Goal: Transaction & Acquisition: Purchase product/service

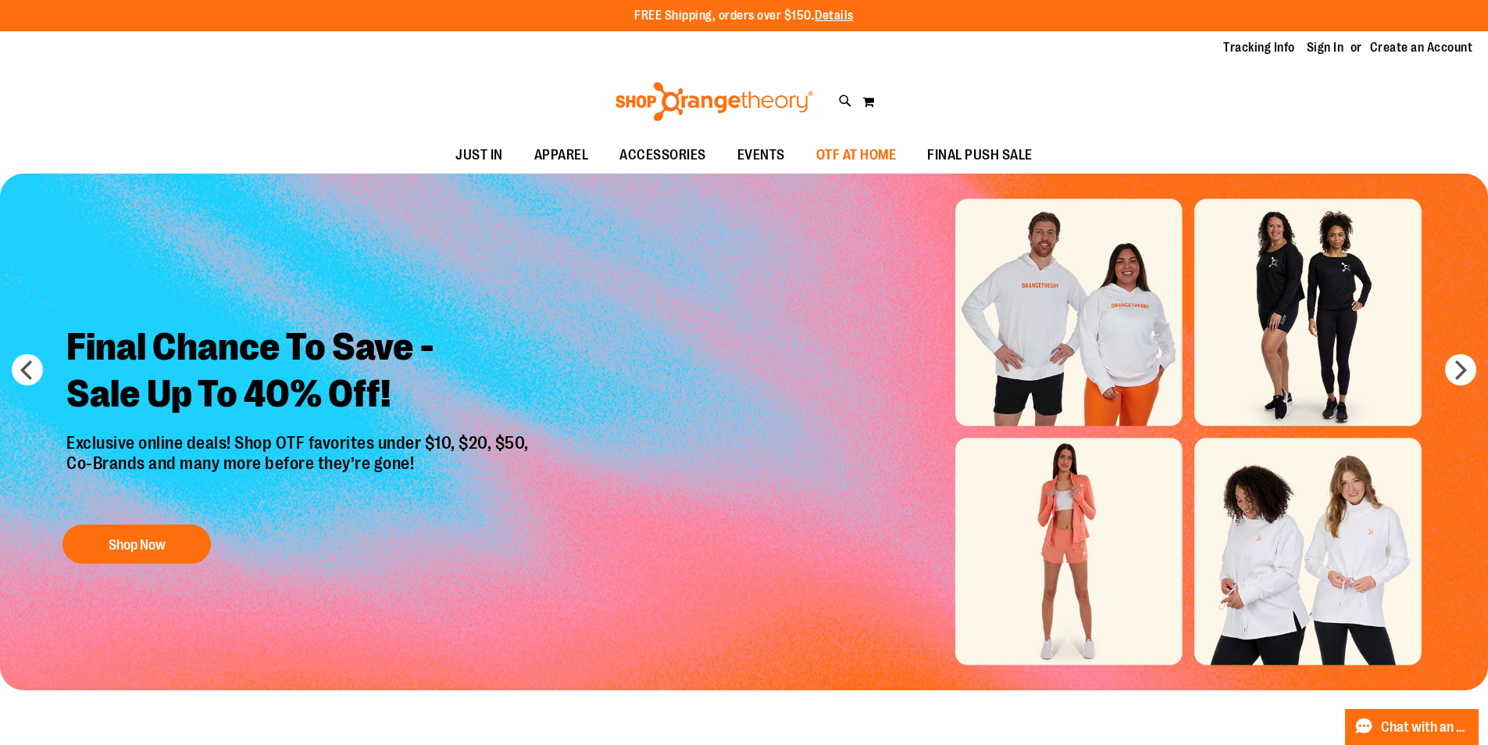
click at [874, 150] on span "OTF AT HOME" at bounding box center [857, 155] width 80 height 35
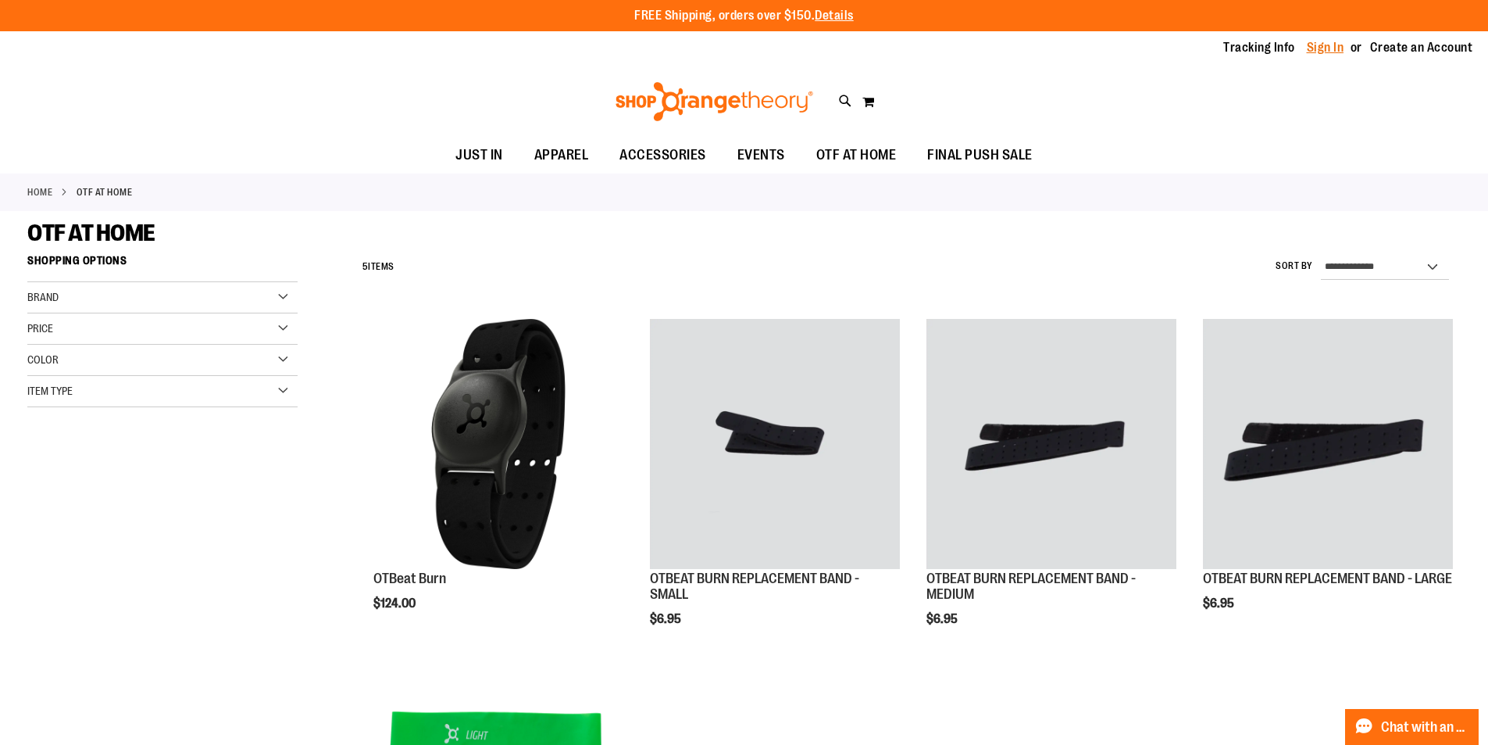
click at [1330, 48] on link "Sign In" at bounding box center [1326, 47] width 38 height 17
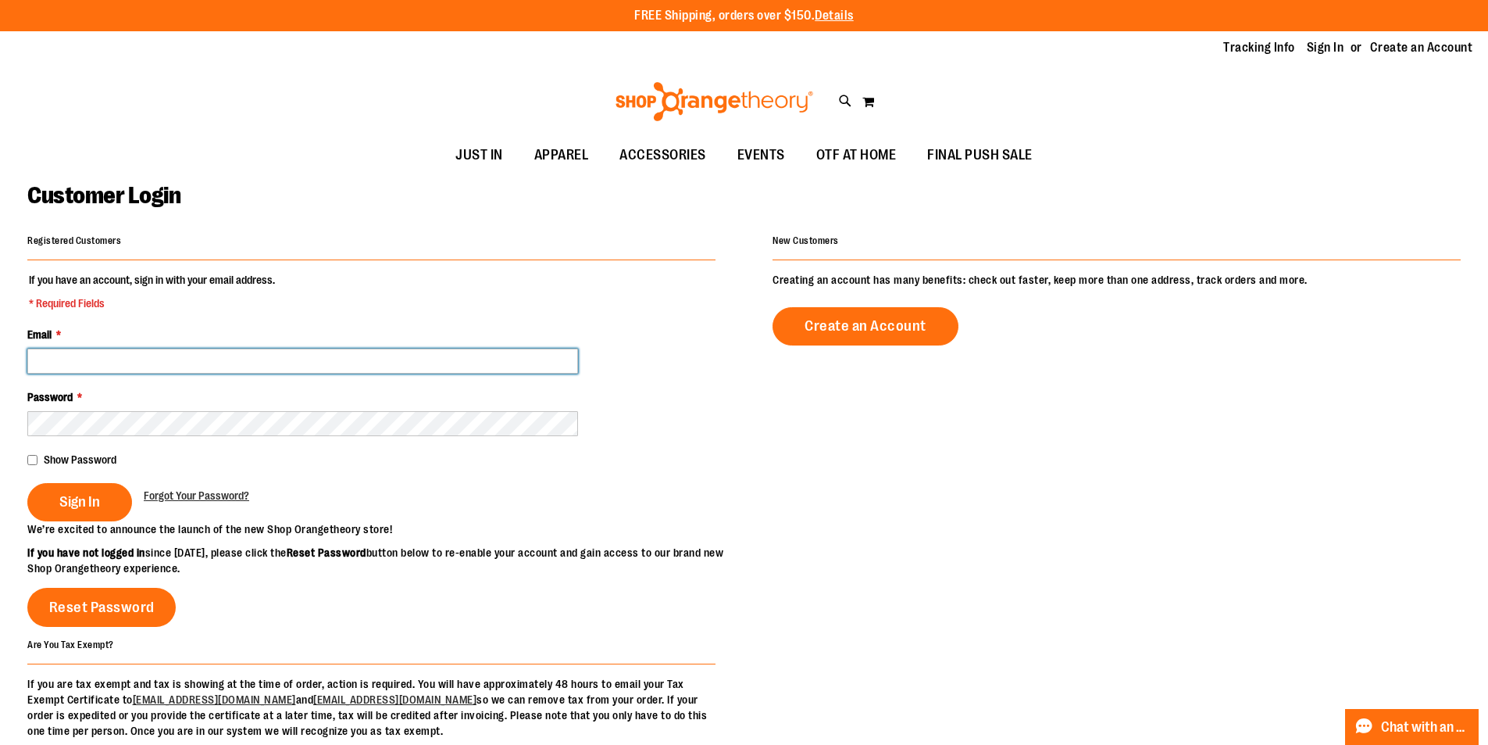
click at [145, 362] on input "Email *" at bounding box center [302, 360] width 551 height 25
type input "**********"
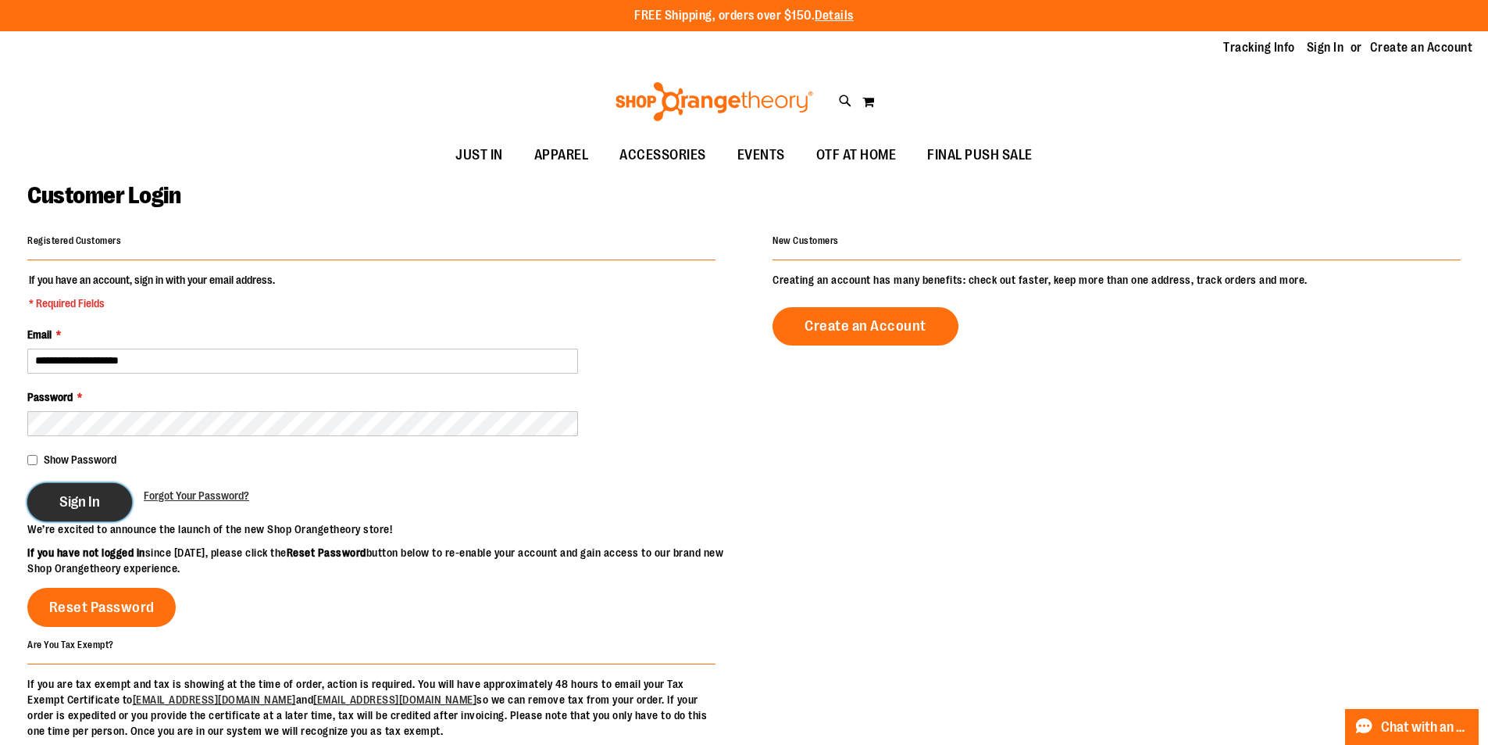
click at [79, 494] on span "Sign In" at bounding box center [79, 501] width 41 height 17
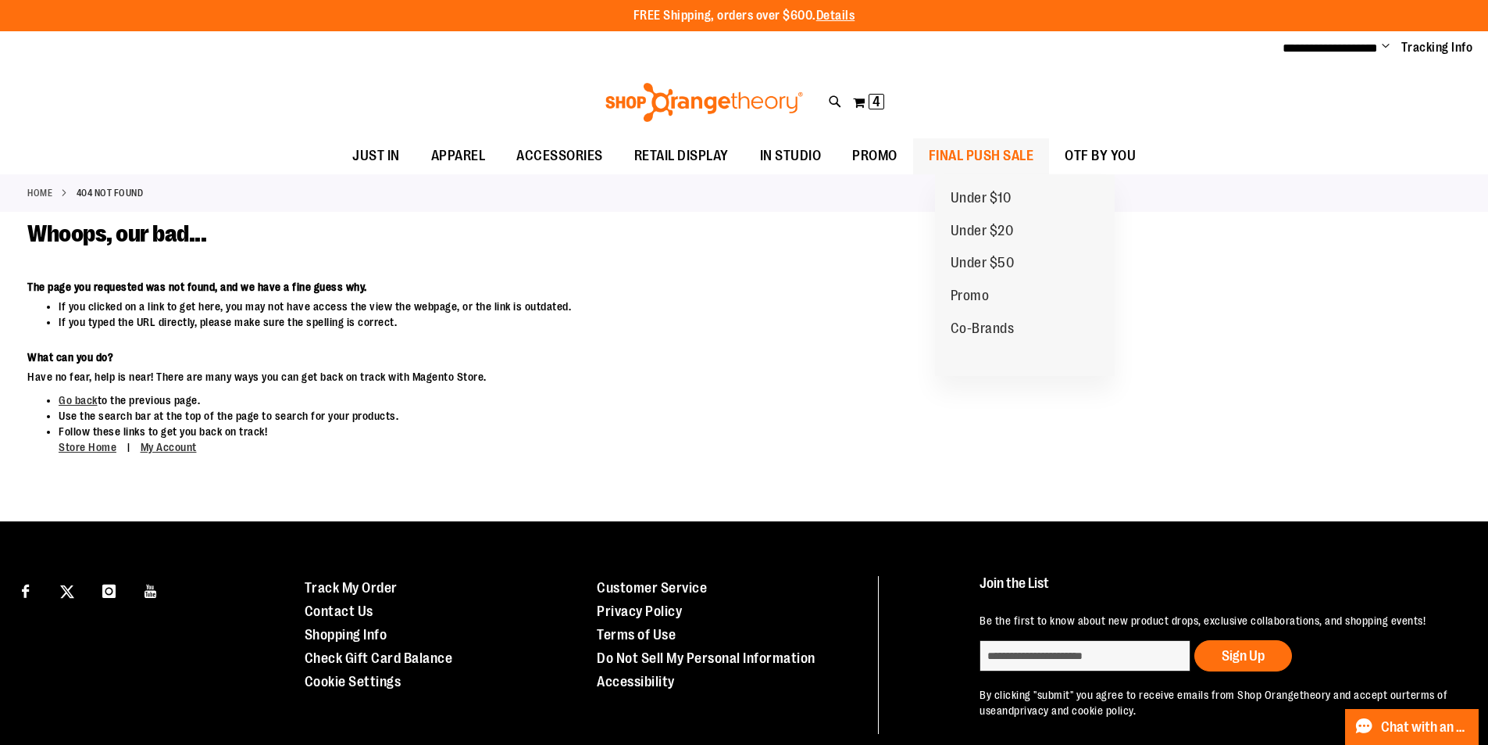
drag, startPoint x: 980, startPoint y: 153, endPoint x: 1087, endPoint y: 149, distance: 107.1
click at [1050, 149] on li "FINAL PUSH SALE FINAL PUSH SALE Under $10 Under $20 Under $50 Promo Co-Brands" at bounding box center [981, 156] width 137 height 36
click at [980, 325] on span "Co-Brands" at bounding box center [983, 330] width 64 height 20
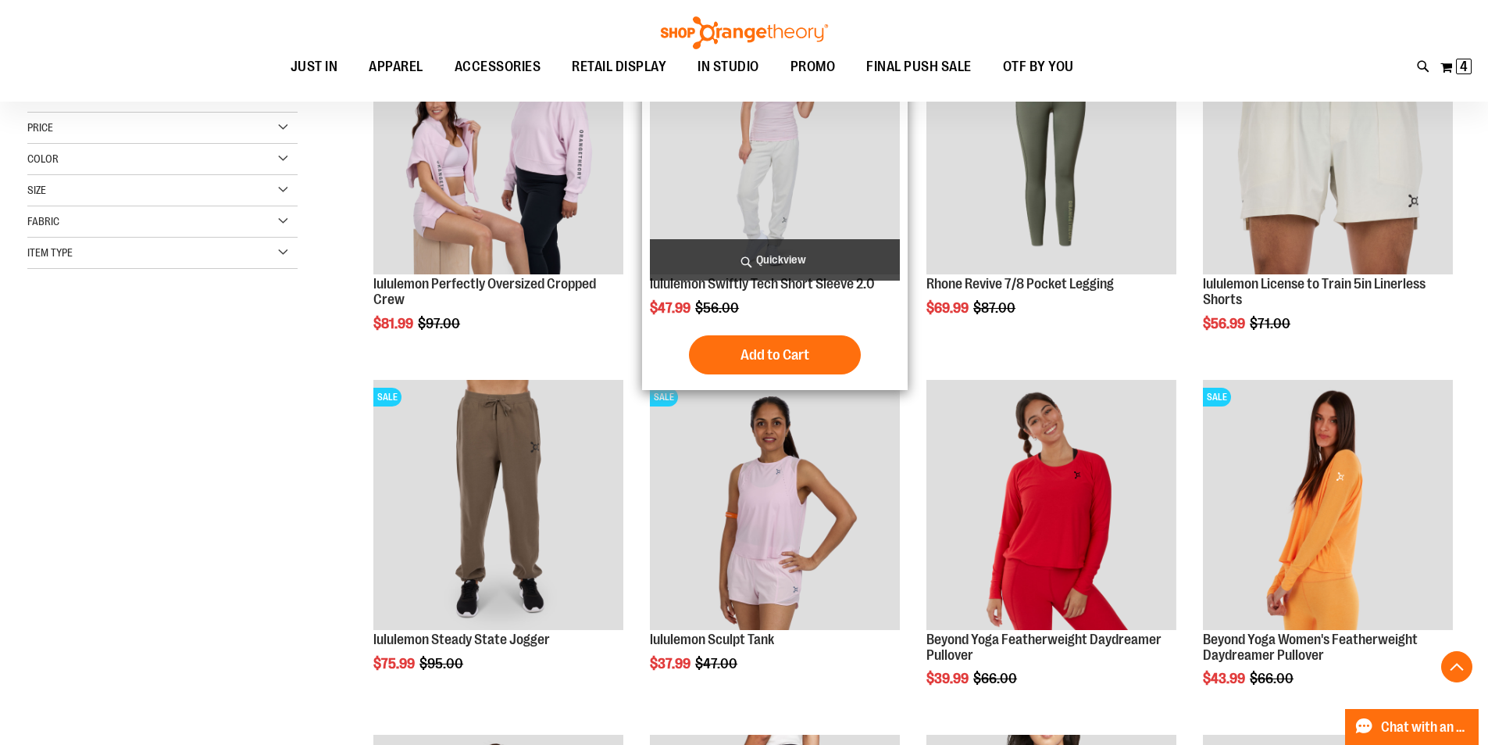
scroll to position [312, 0]
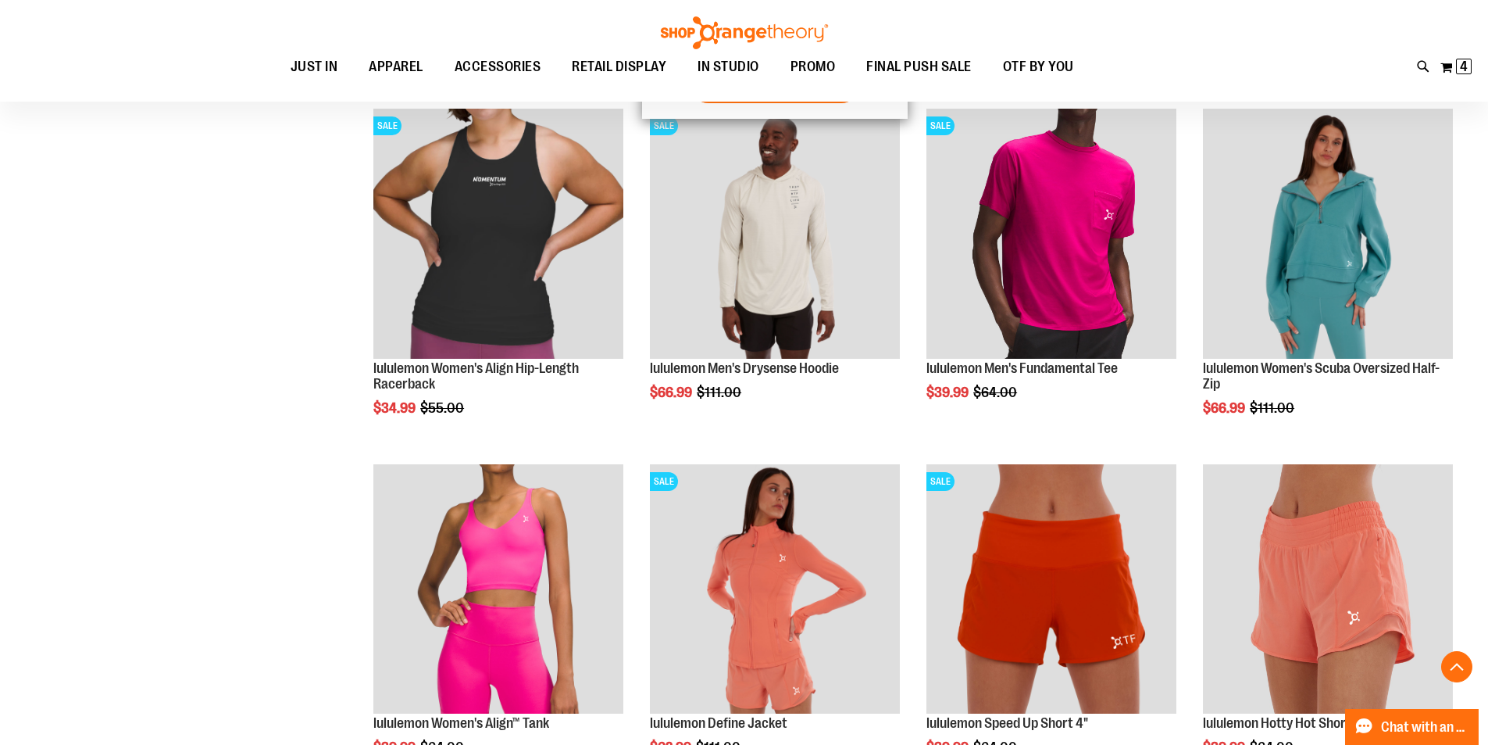
scroll to position [1640, 0]
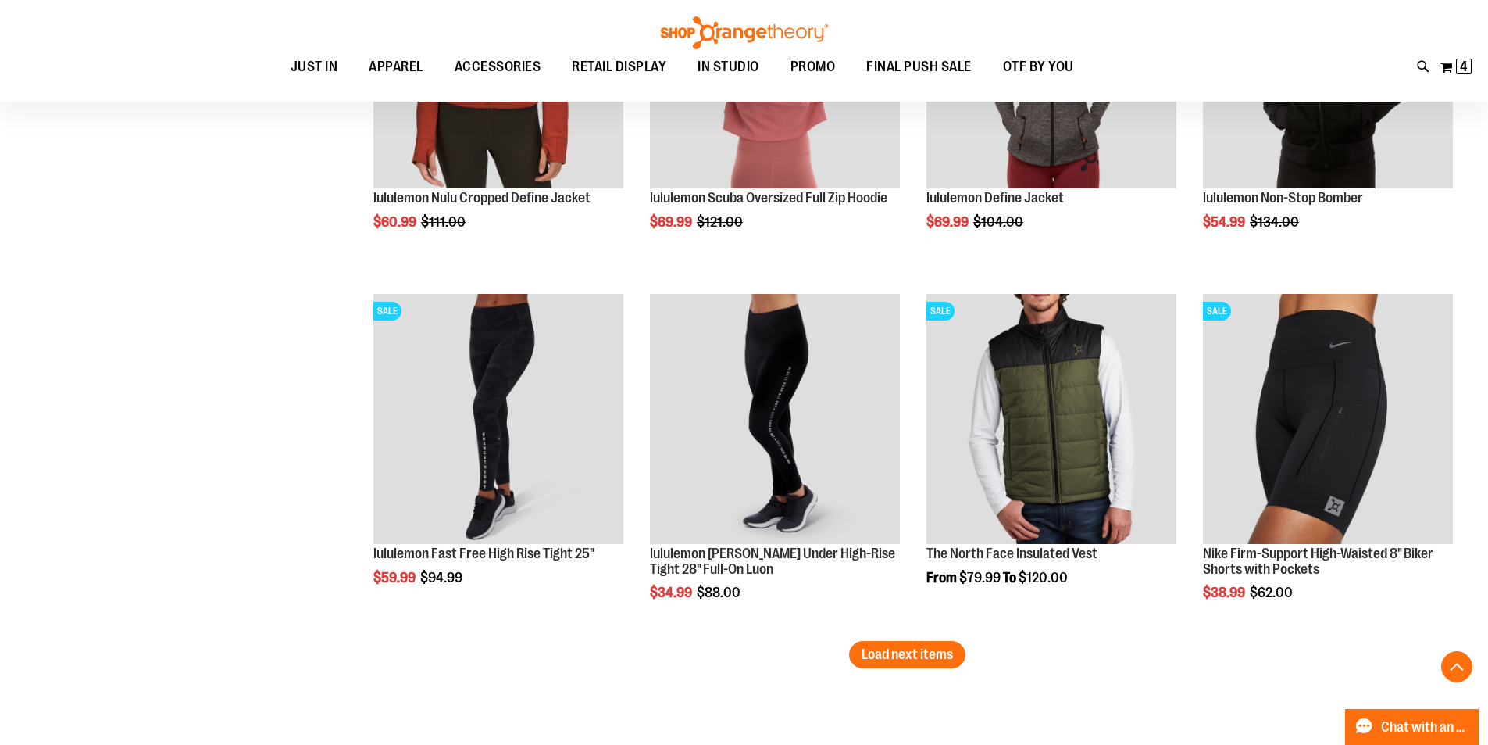
scroll to position [2890, 0]
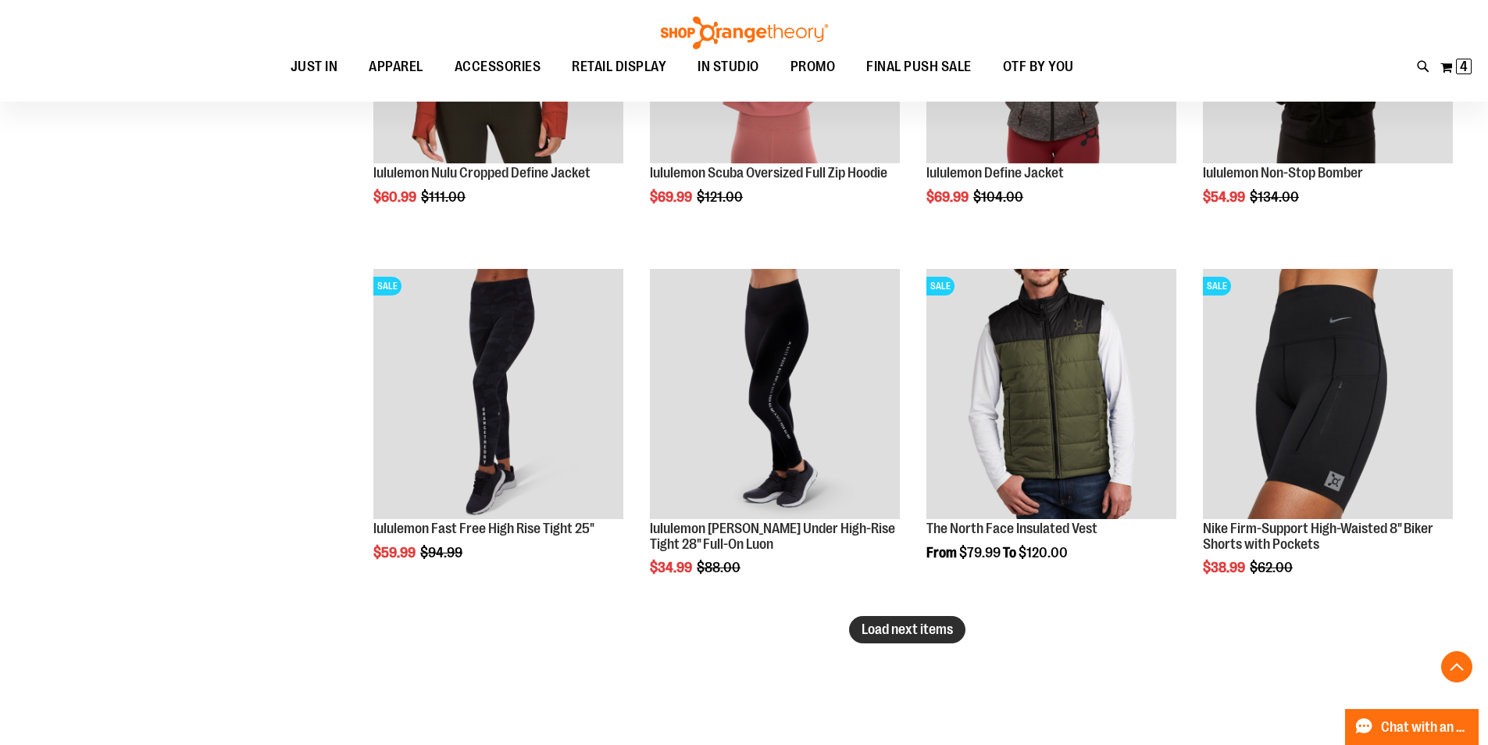
click at [909, 633] on span "Load next items" at bounding box center [907, 629] width 91 height 16
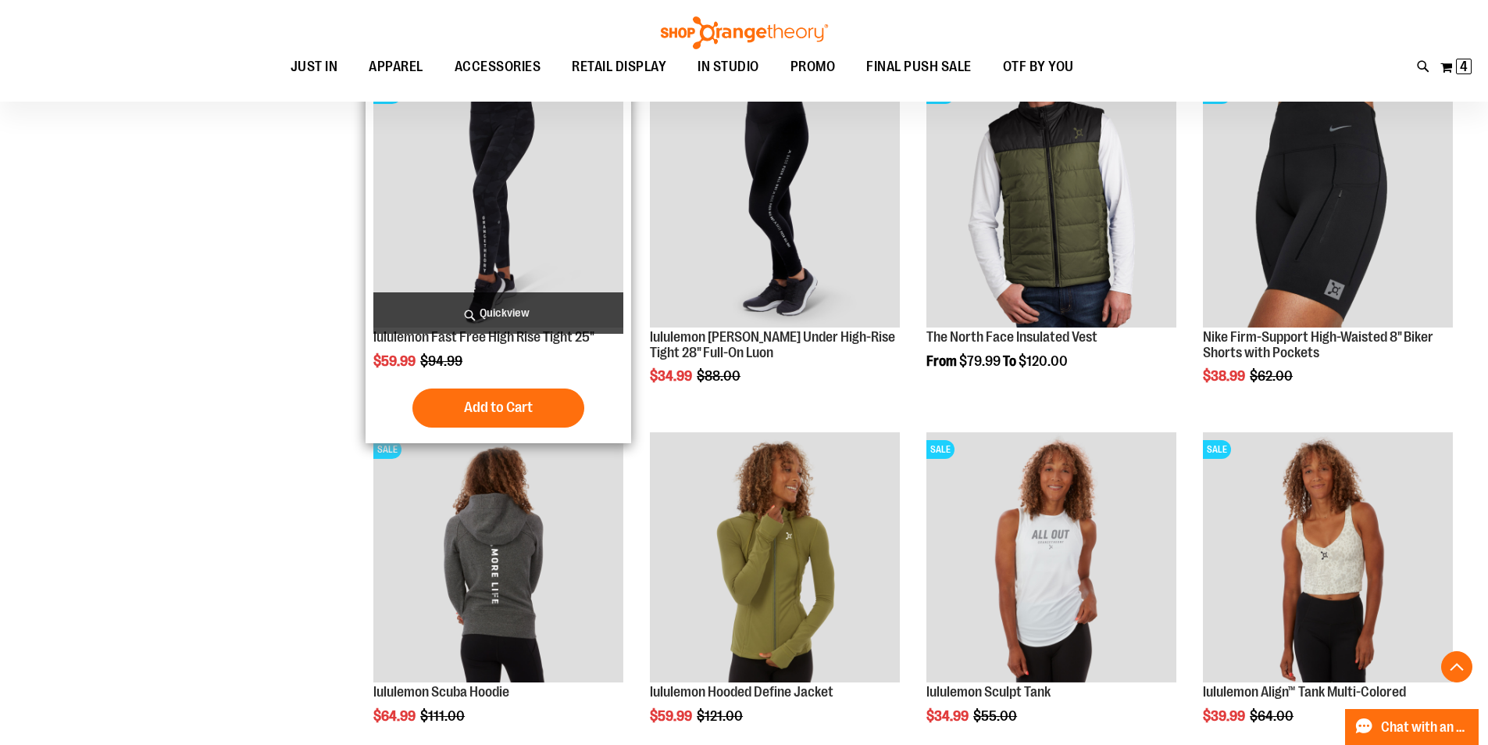
scroll to position [3125, 0]
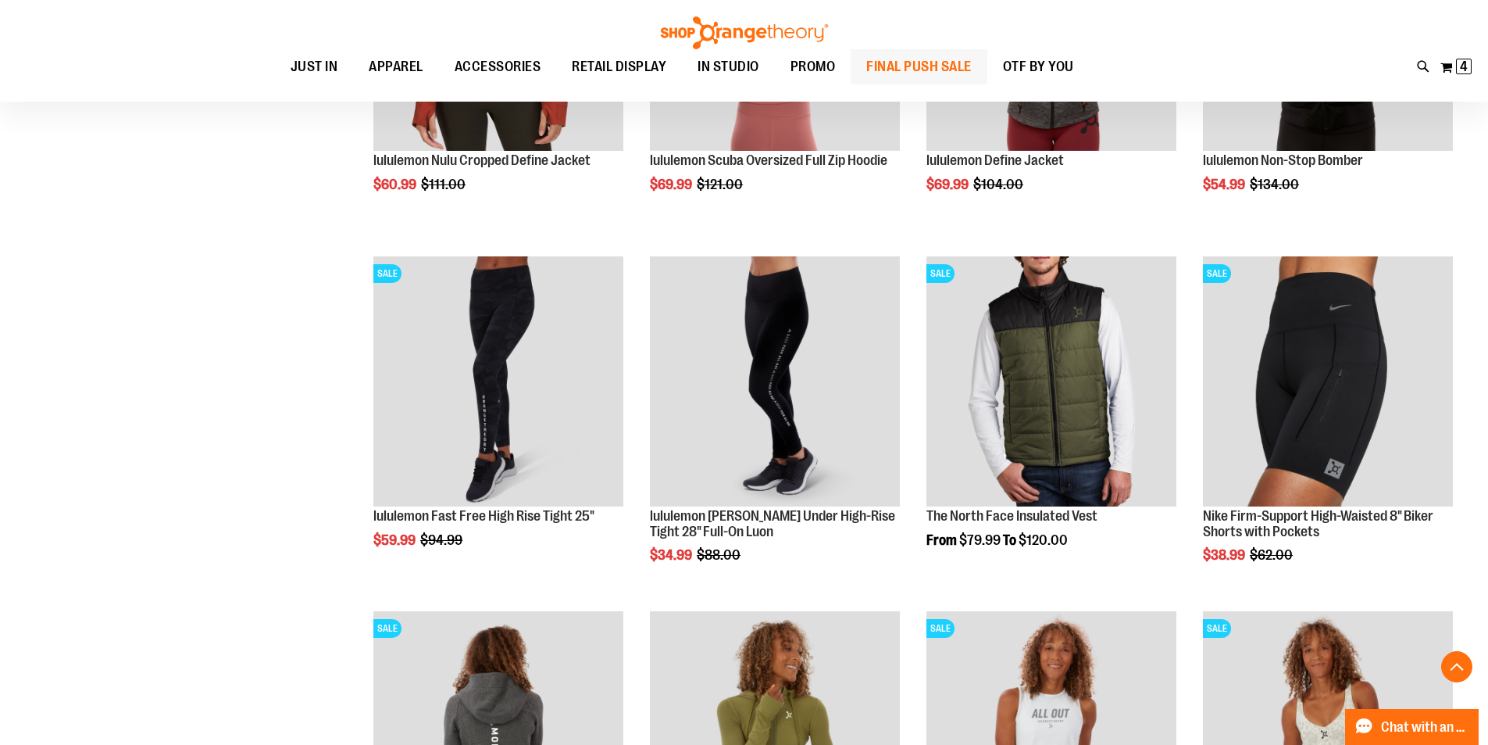
scroll to position [2734, 0]
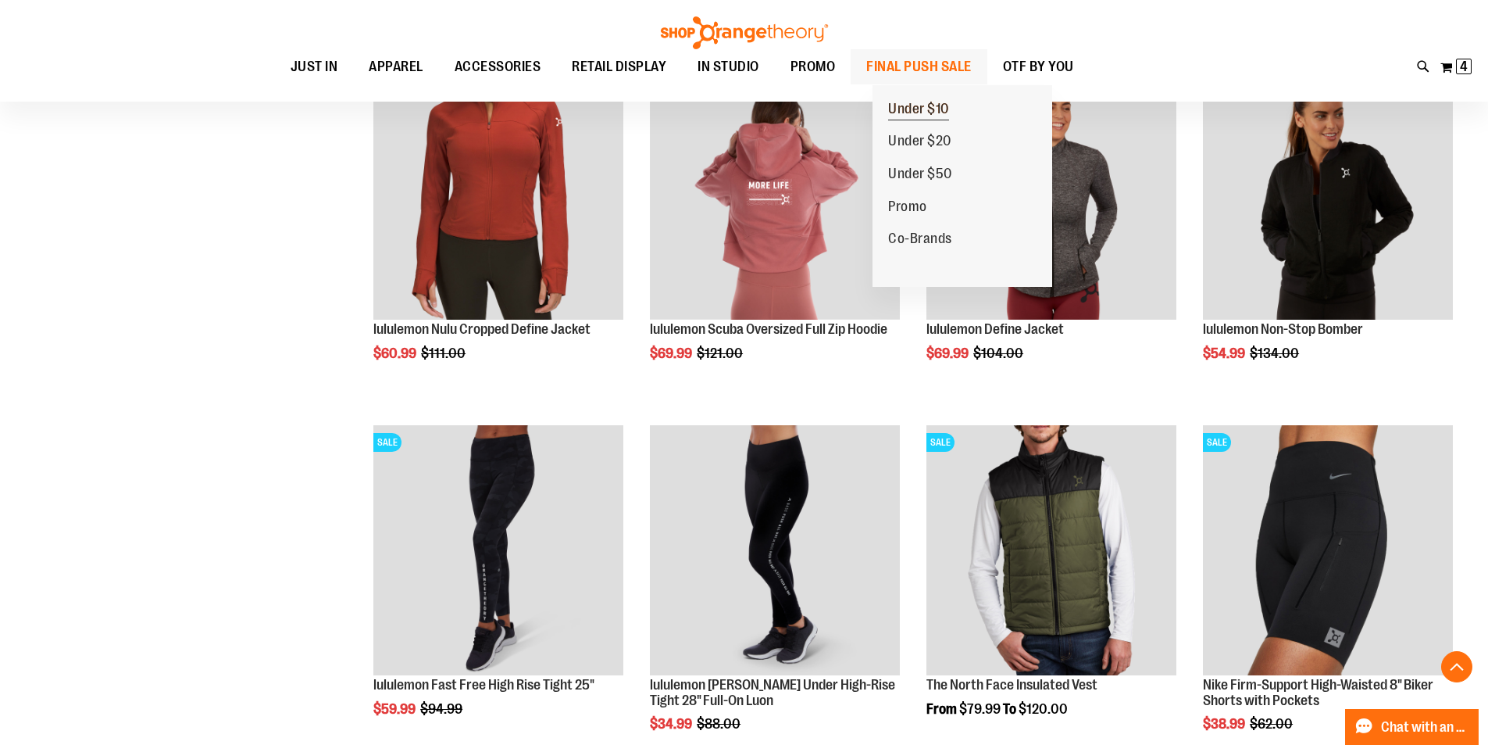
click at [949, 107] on span "Under $10" at bounding box center [918, 111] width 61 height 20
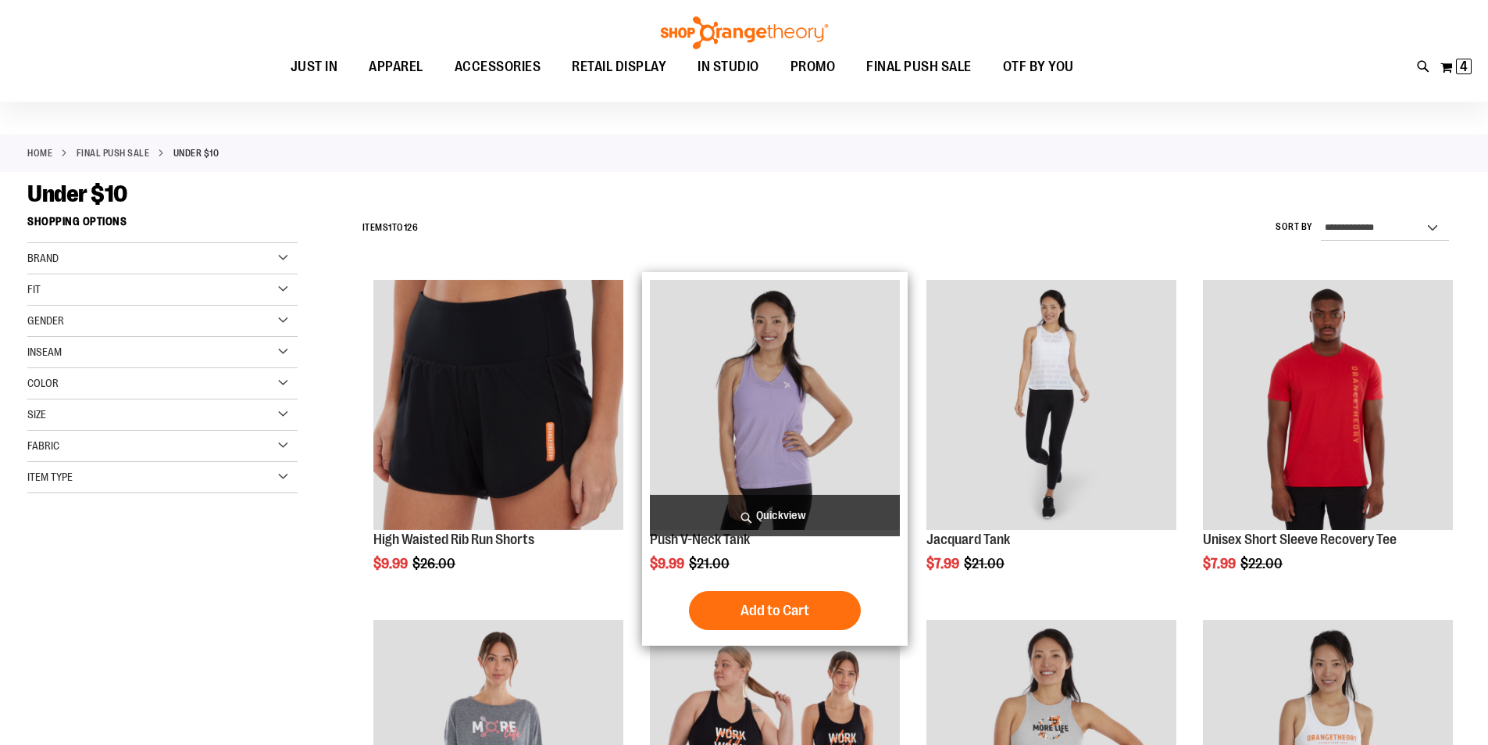
scroll to position [234, 0]
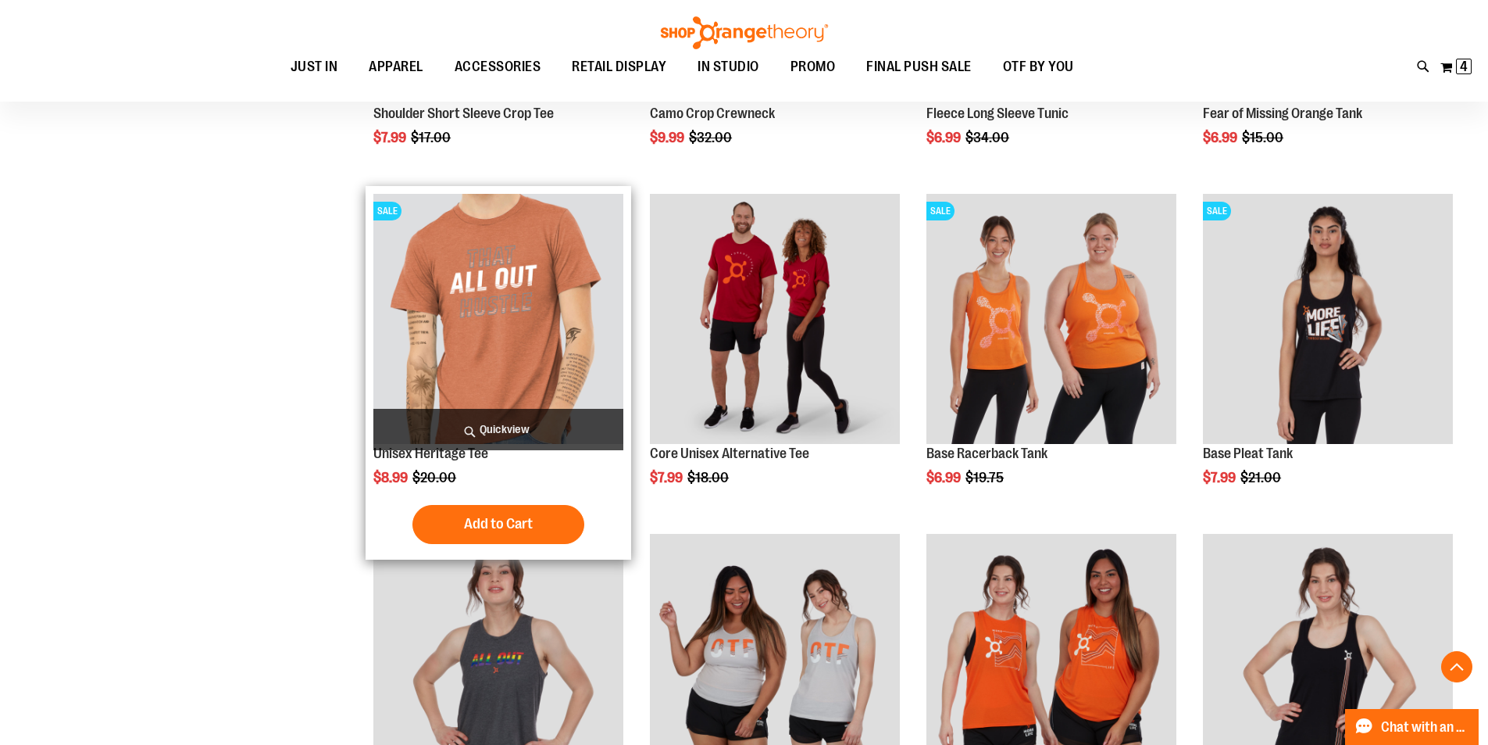
scroll to position [1484, 0]
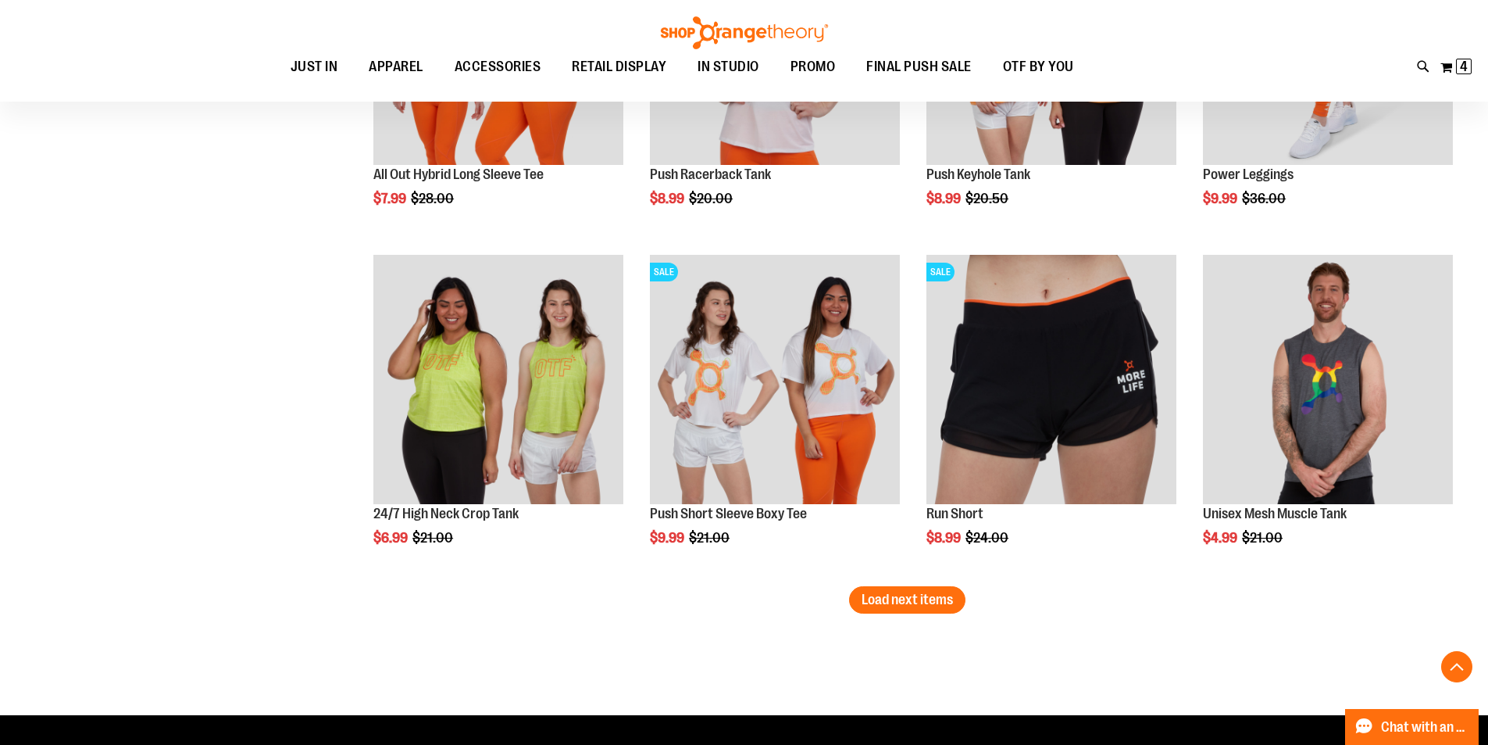
scroll to position [2809, 0]
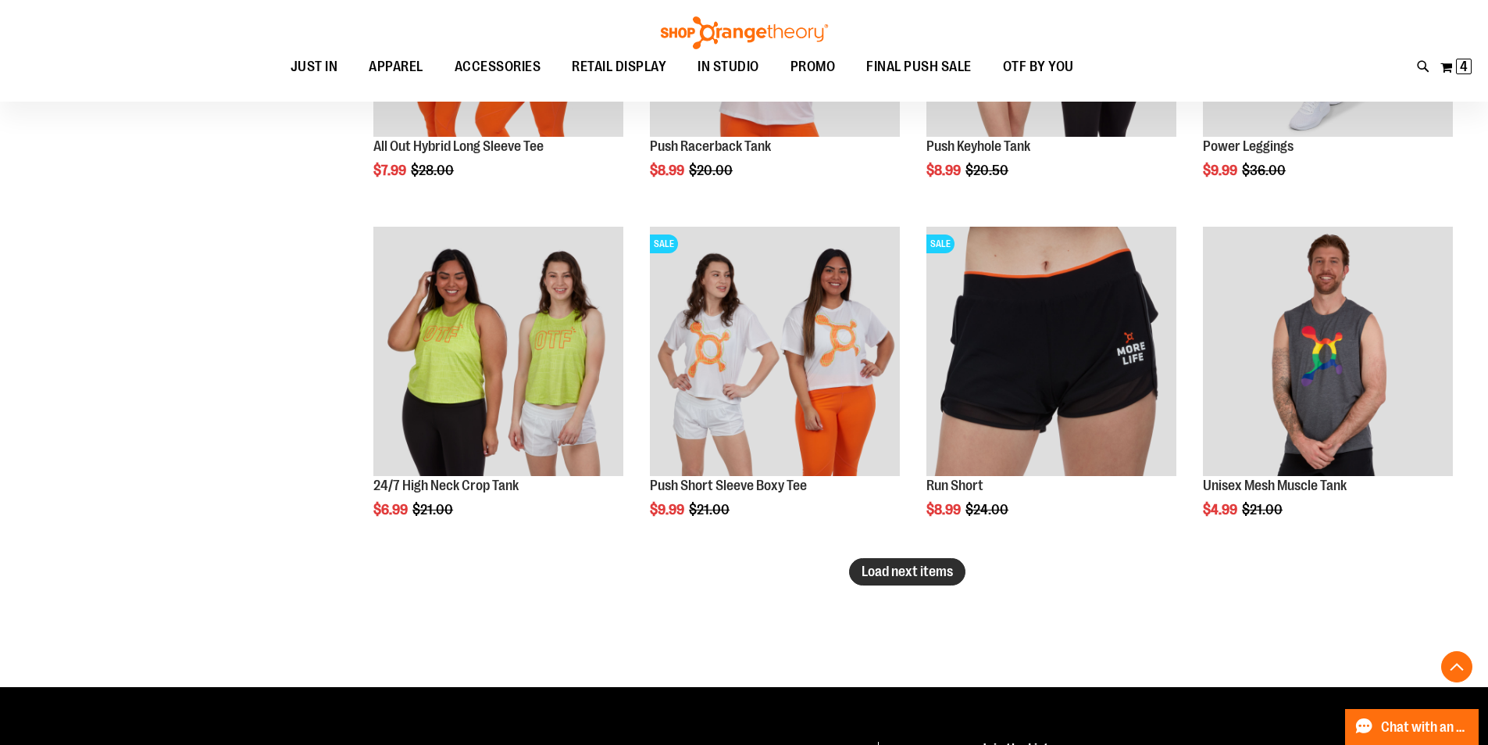
click at [912, 577] on span "Load next items" at bounding box center [907, 571] width 91 height 16
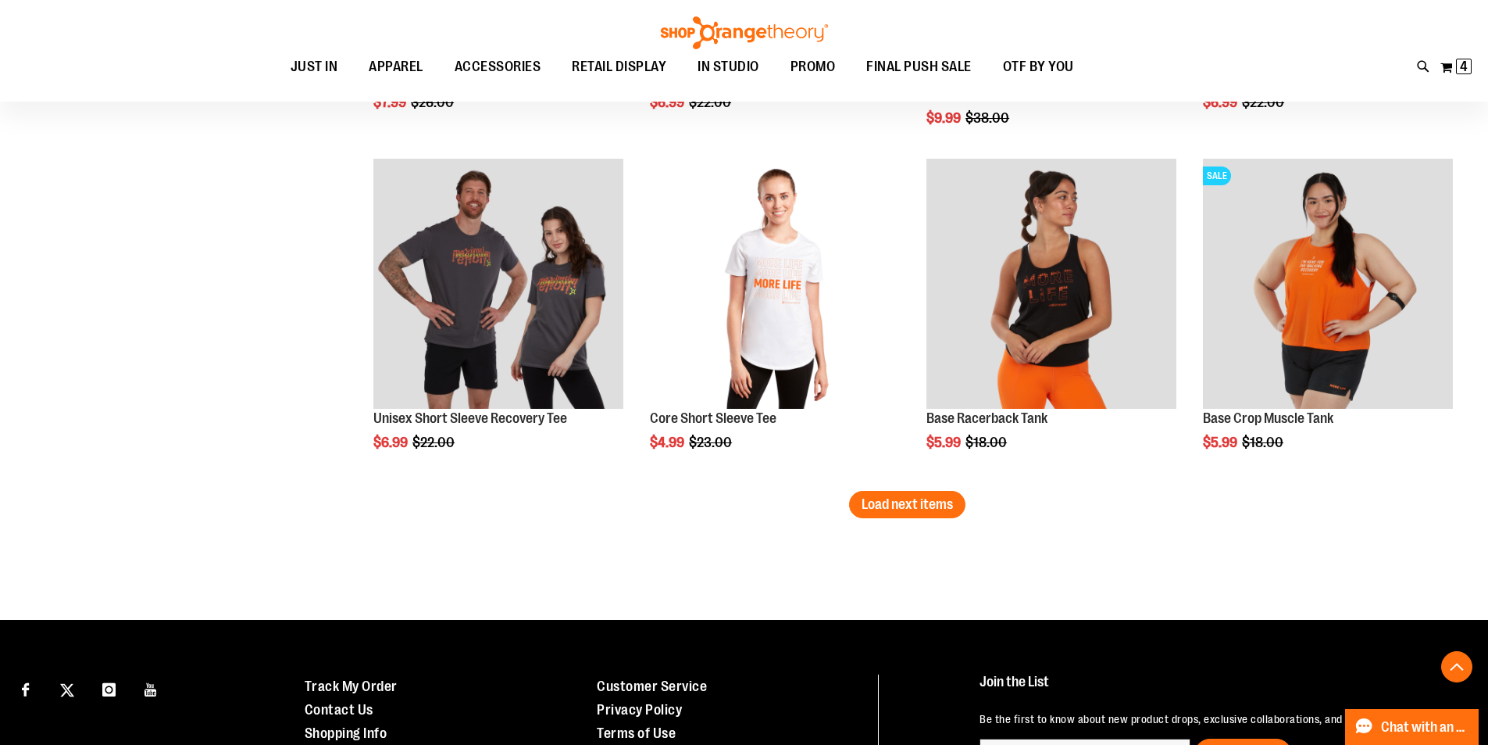
scroll to position [3903, 0]
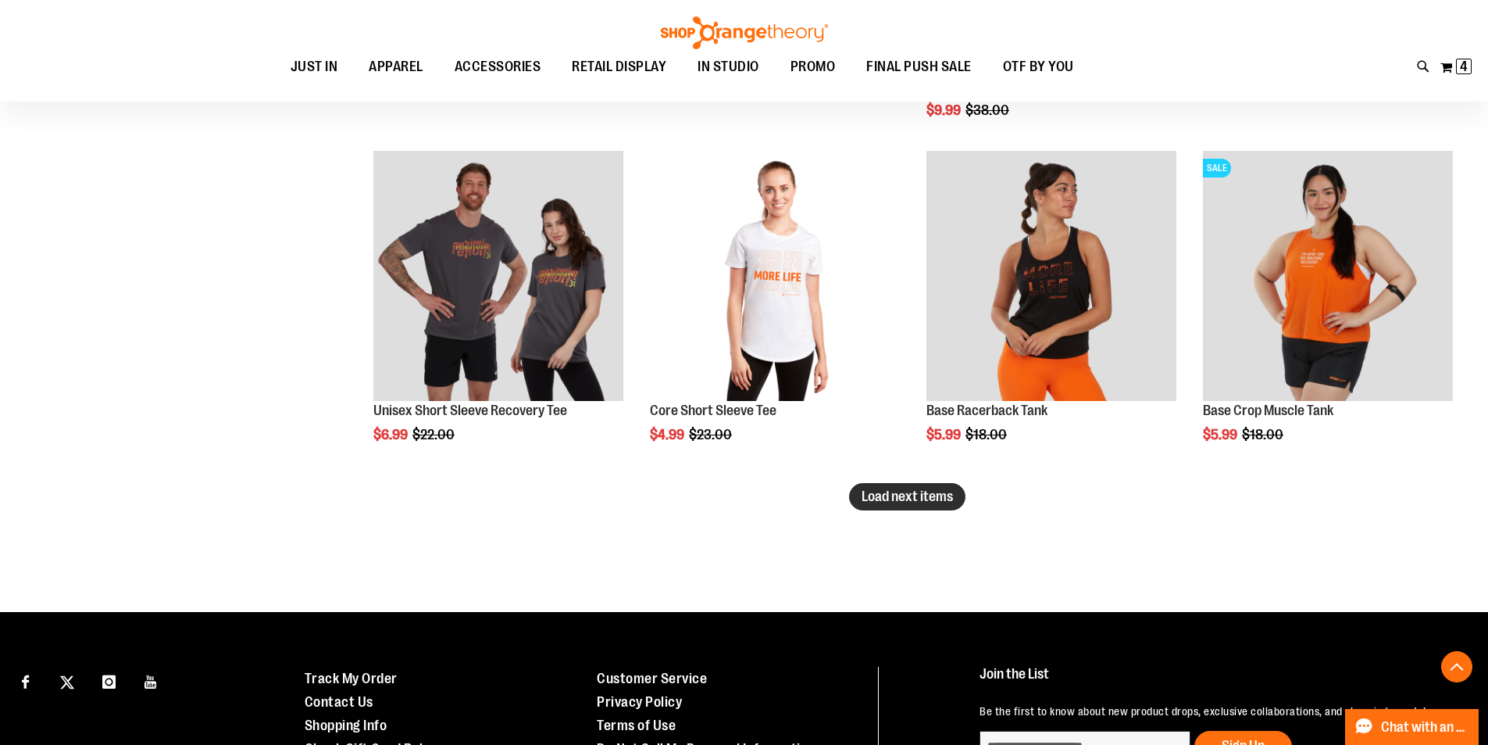
click at [902, 485] on button "Load next items" at bounding box center [907, 496] width 116 height 27
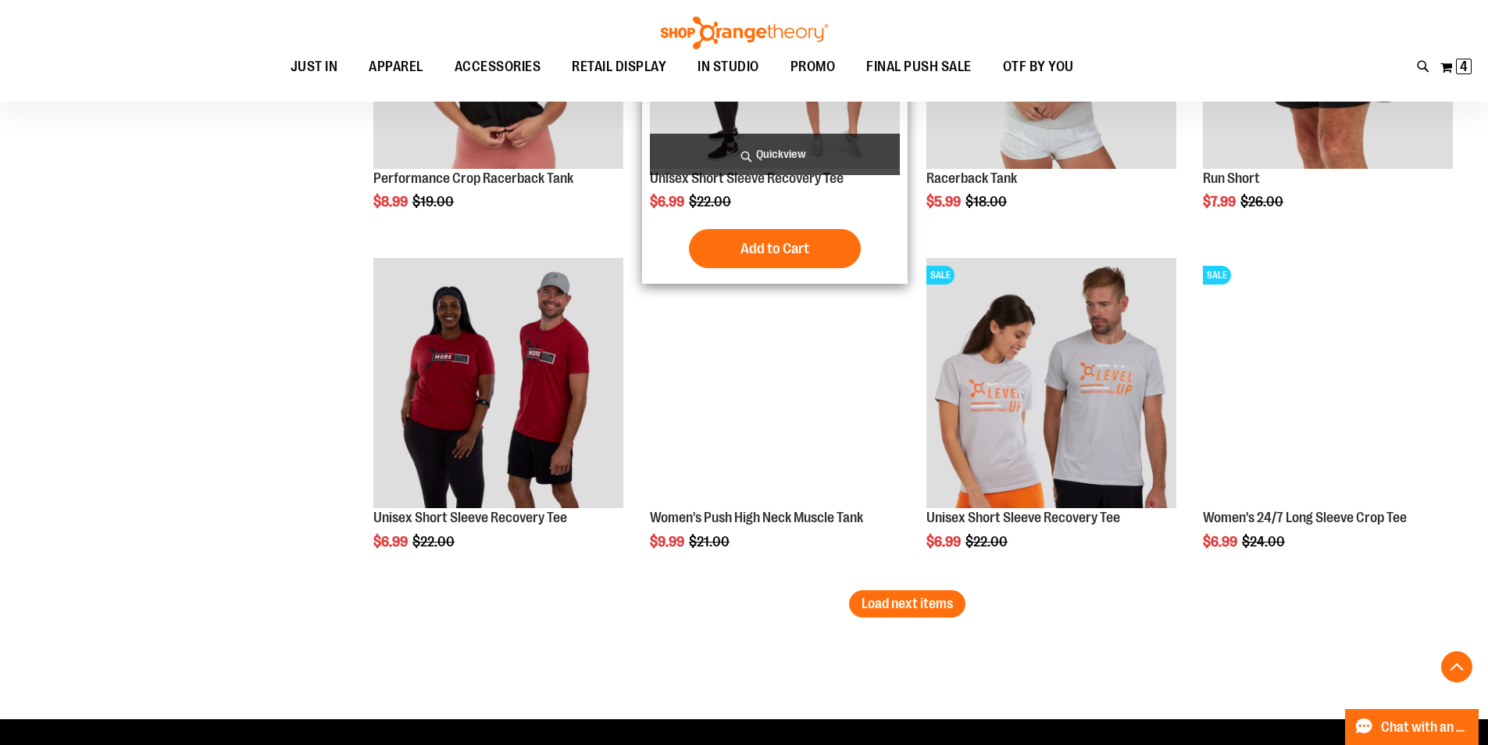
scroll to position [4919, 0]
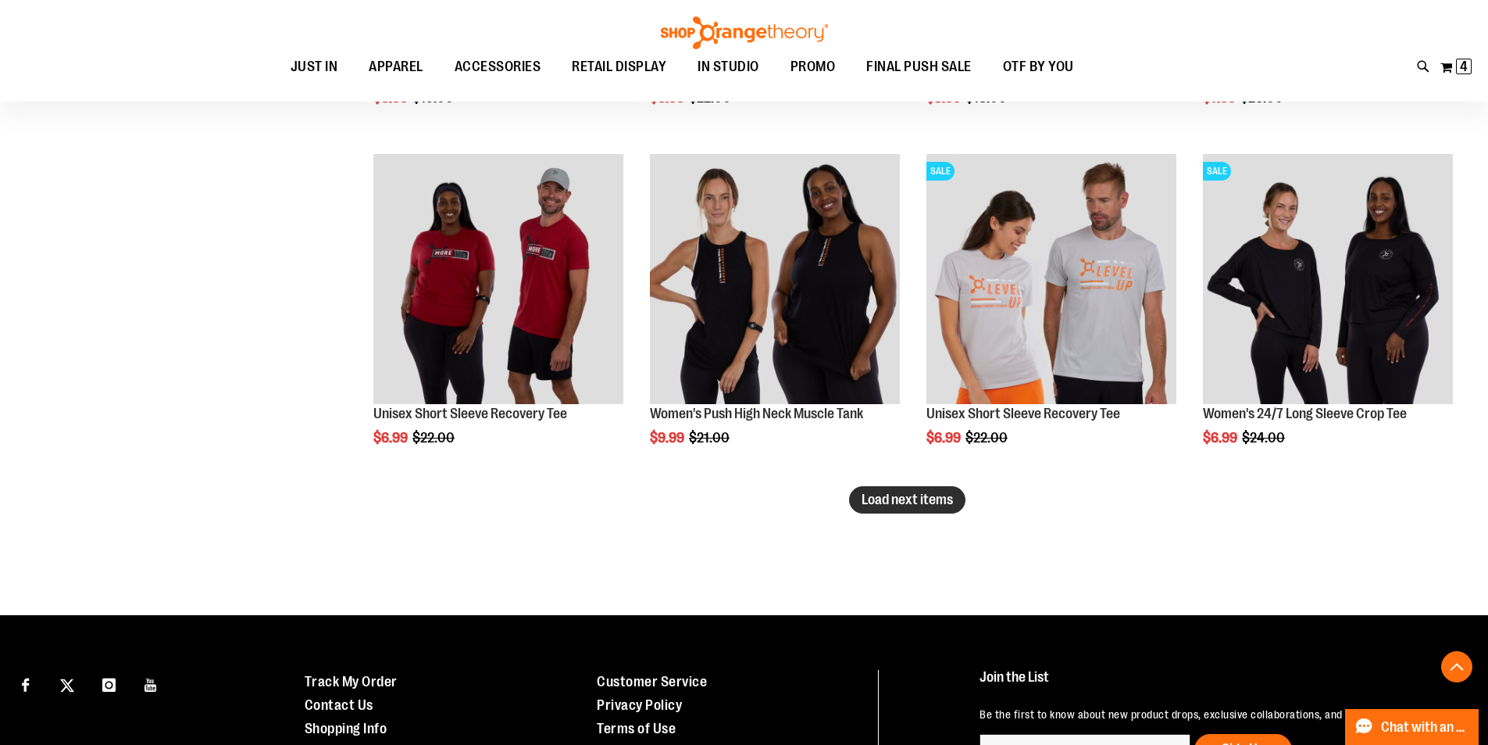
click at [907, 488] on button "Load next items" at bounding box center [907, 499] width 116 height 27
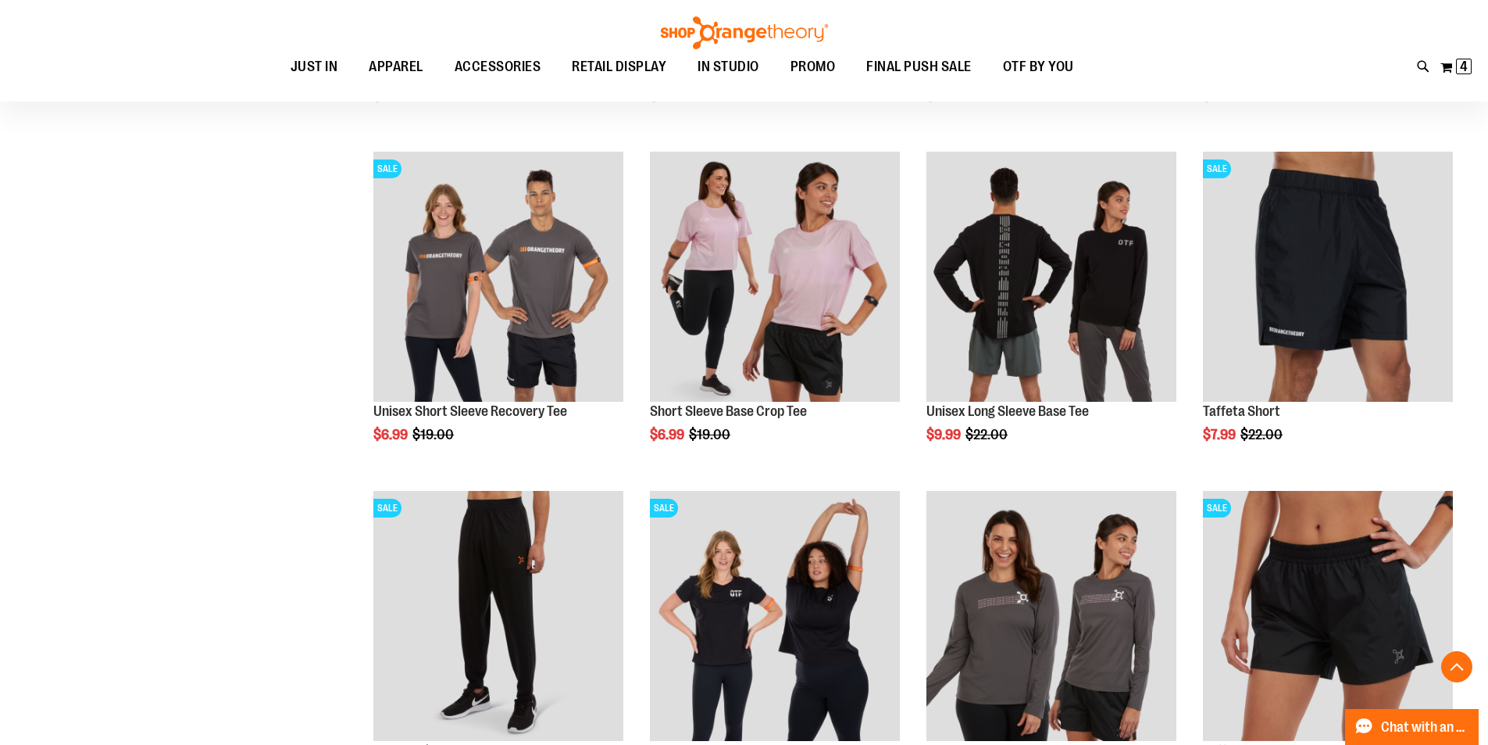
scroll to position [5622, 0]
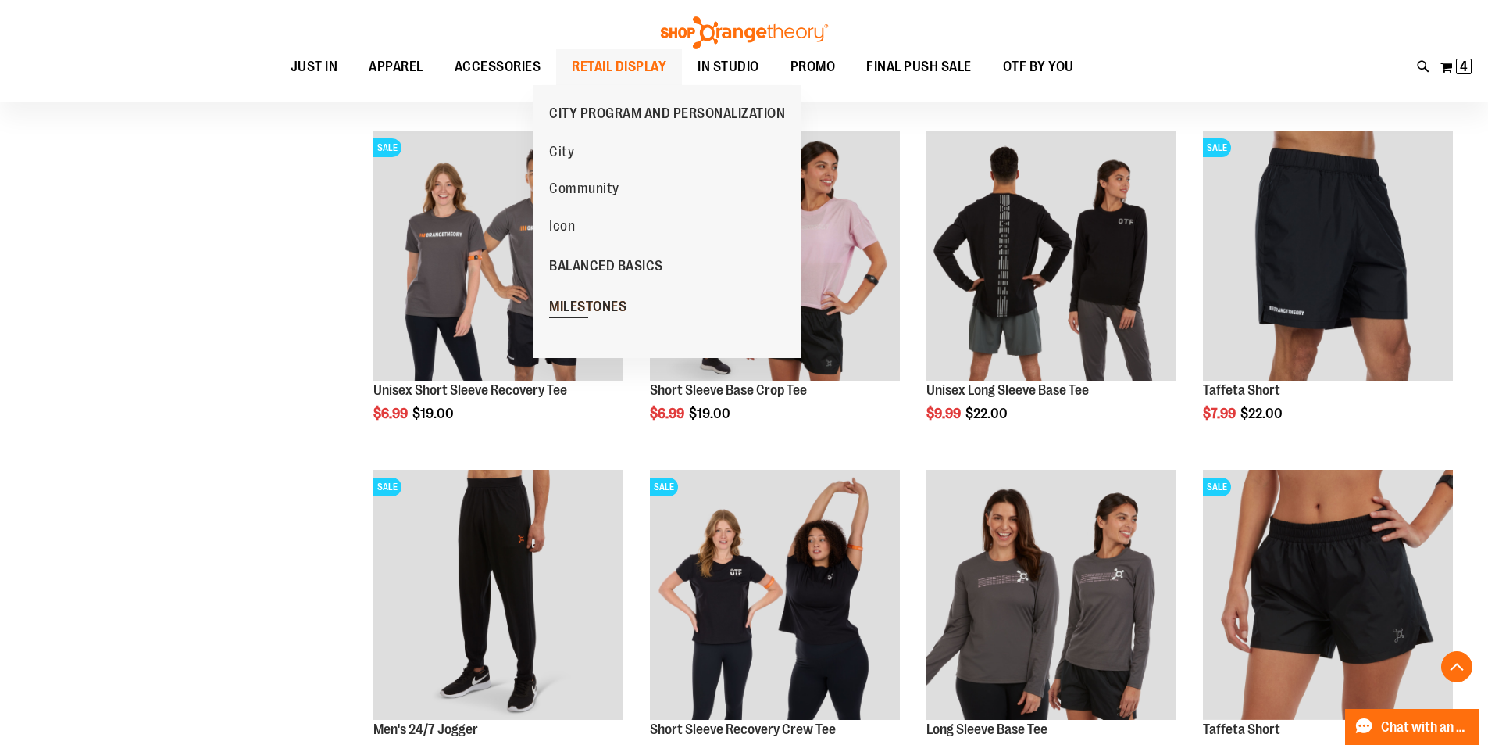
click at [582, 313] on span "MILESTONES" at bounding box center [587, 308] width 77 height 20
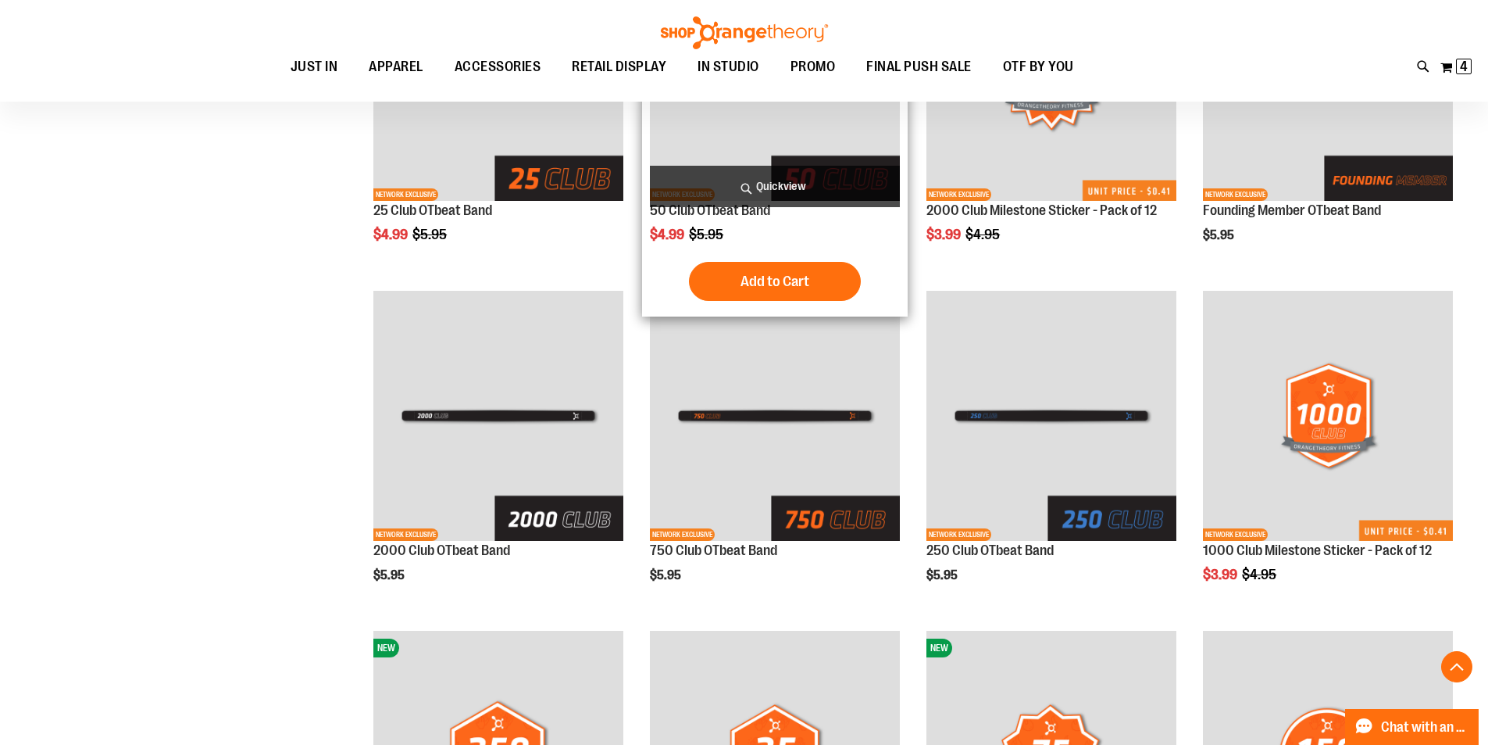
scroll to position [390, 0]
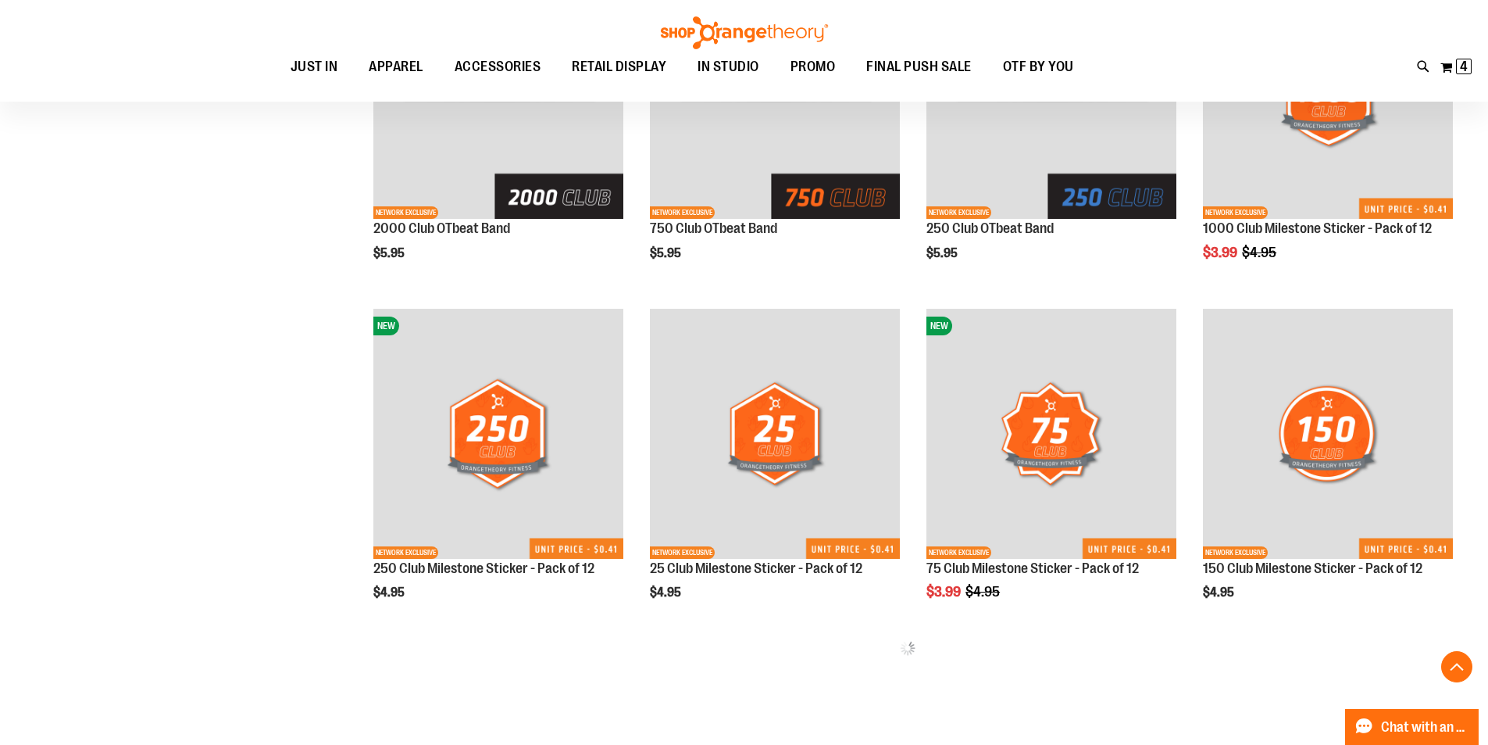
scroll to position [712, 0]
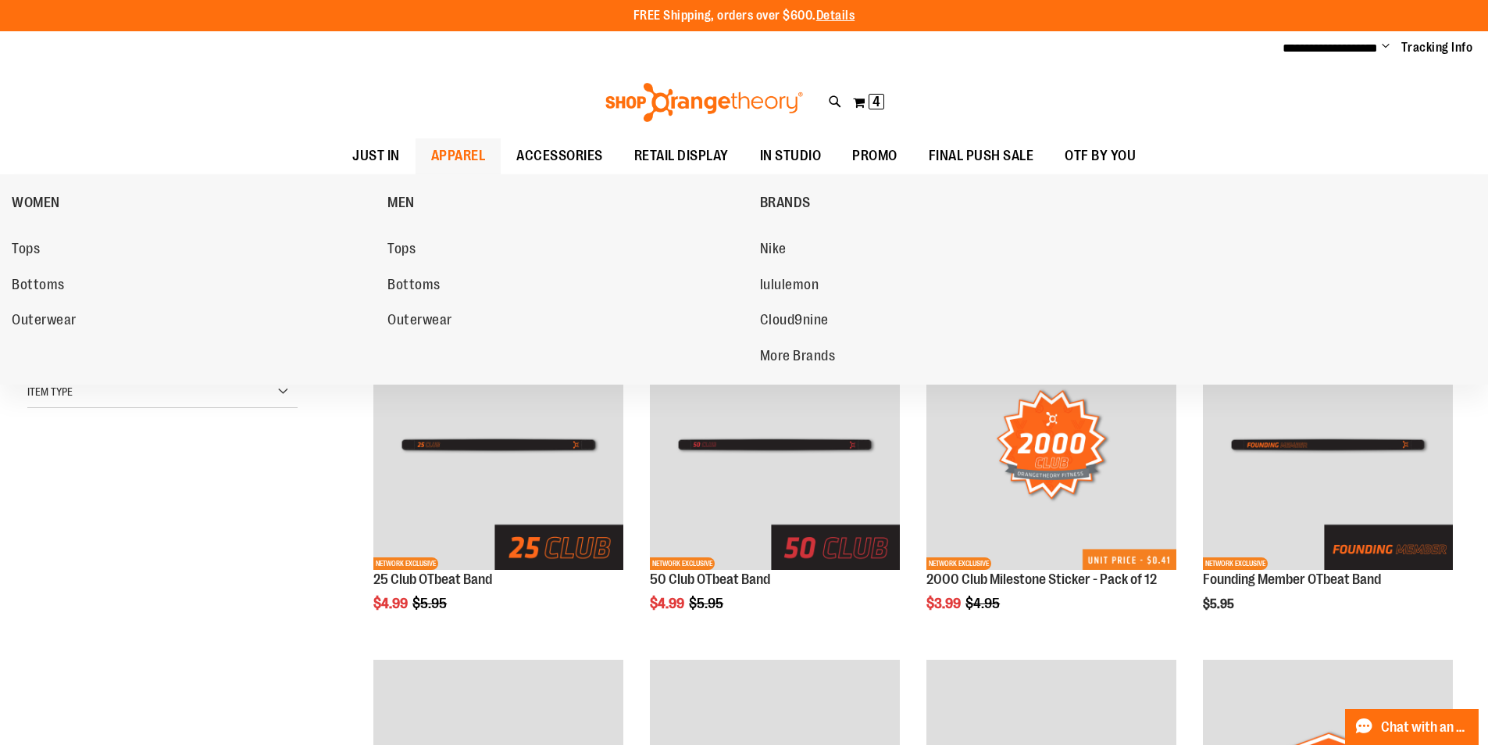
click at [431, 155] on span "APPAREL" at bounding box center [458, 155] width 55 height 35
click at [52, 195] on span "WOMEN" at bounding box center [36, 205] width 48 height 20
click at [33, 245] on span "Tops" at bounding box center [26, 251] width 28 height 20
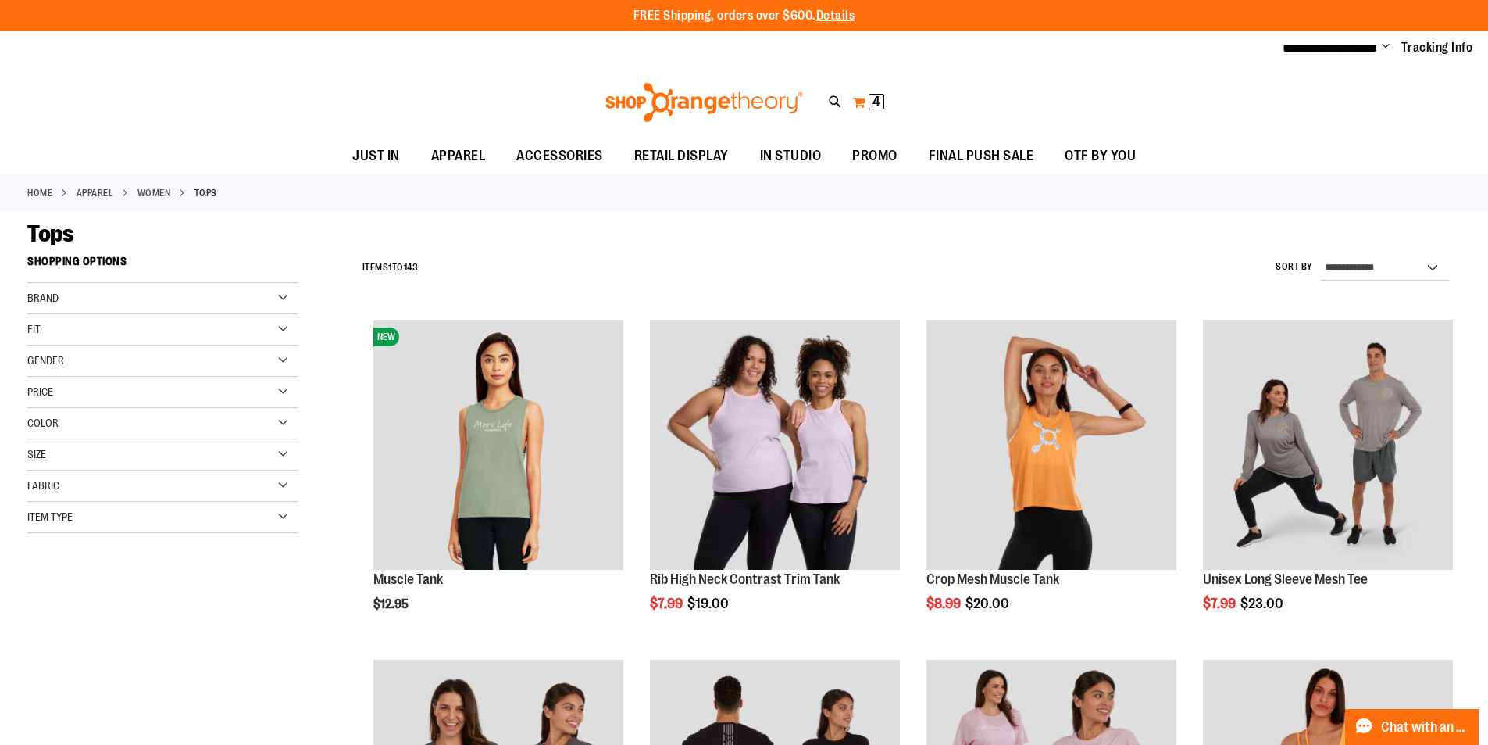
click at [877, 102] on span "4" at bounding box center [877, 102] width 8 height 16
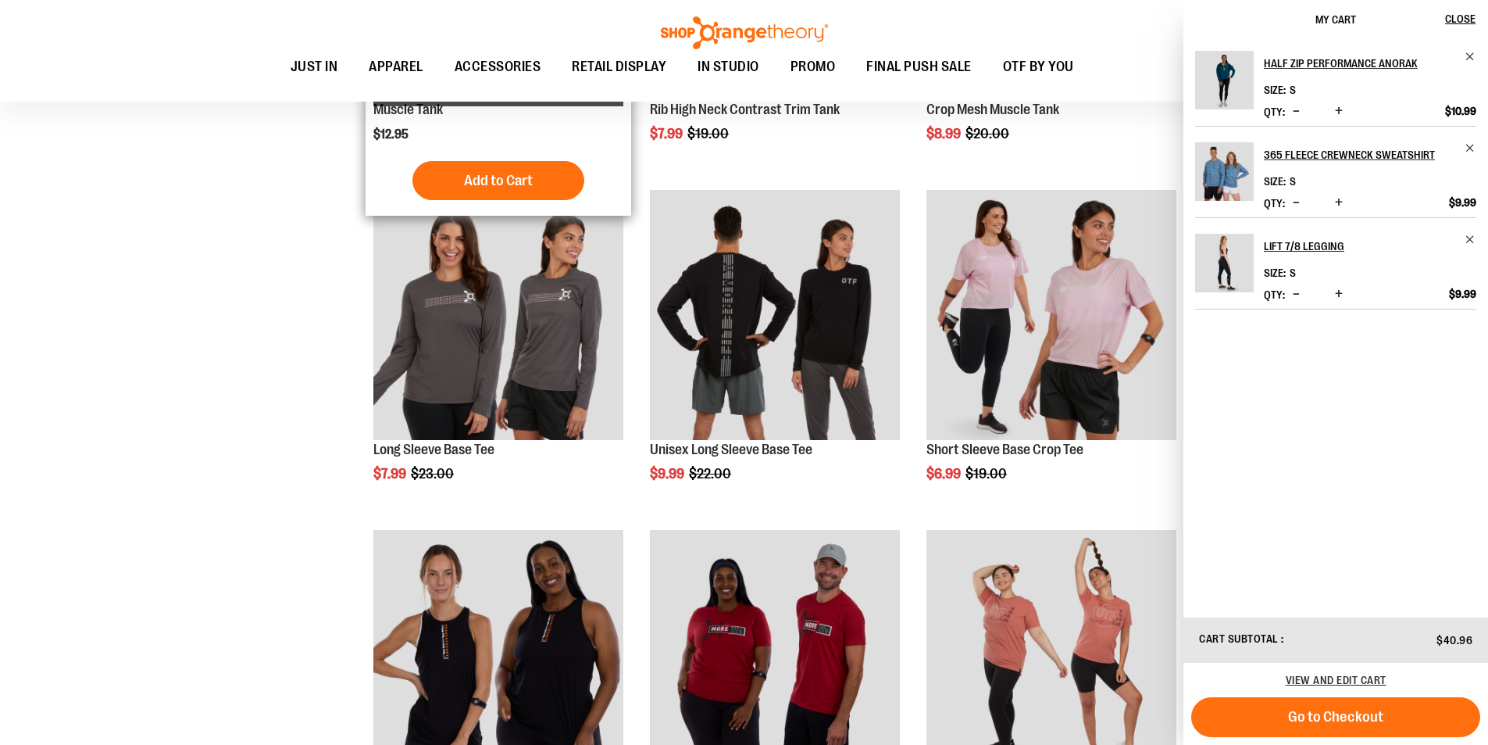
scroll to position [469, 0]
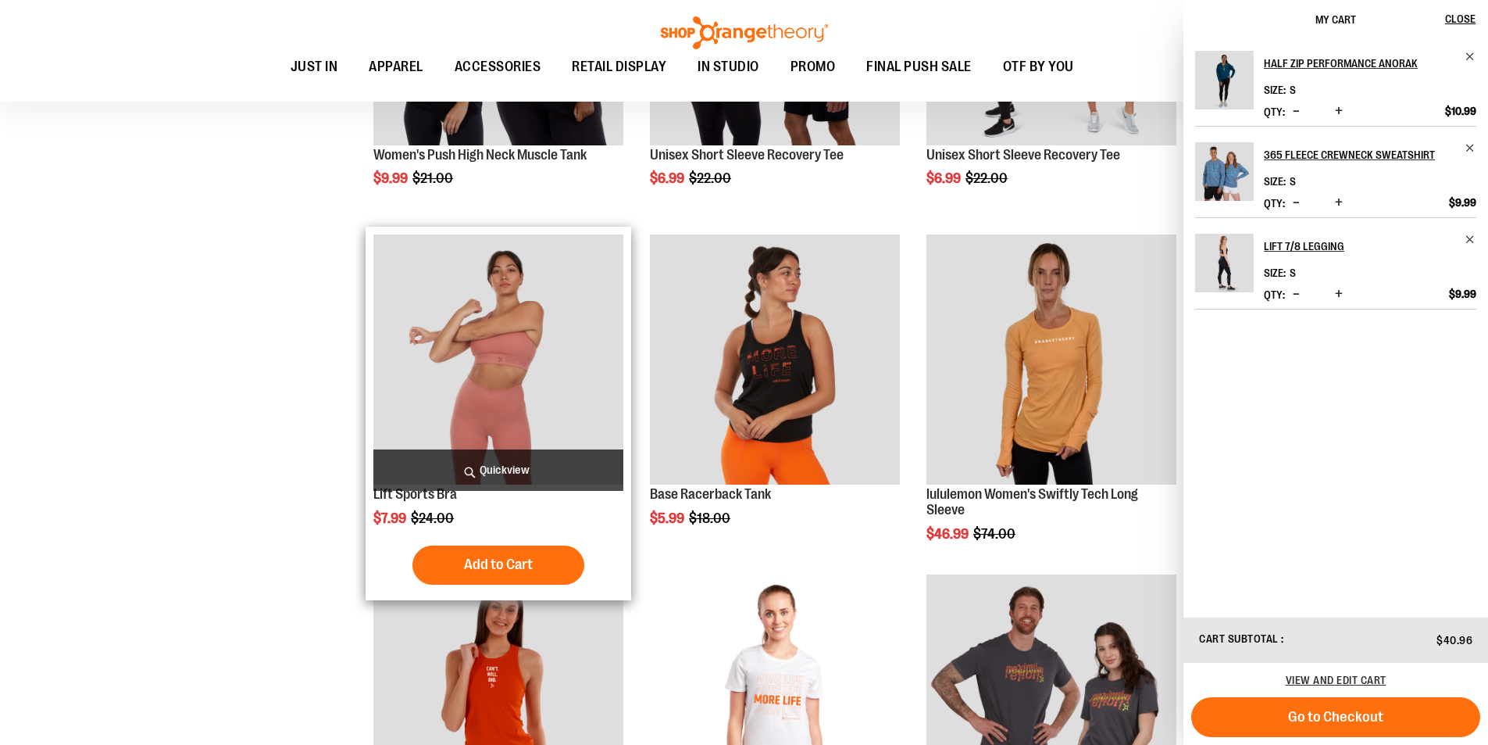
scroll to position [1399, 0]
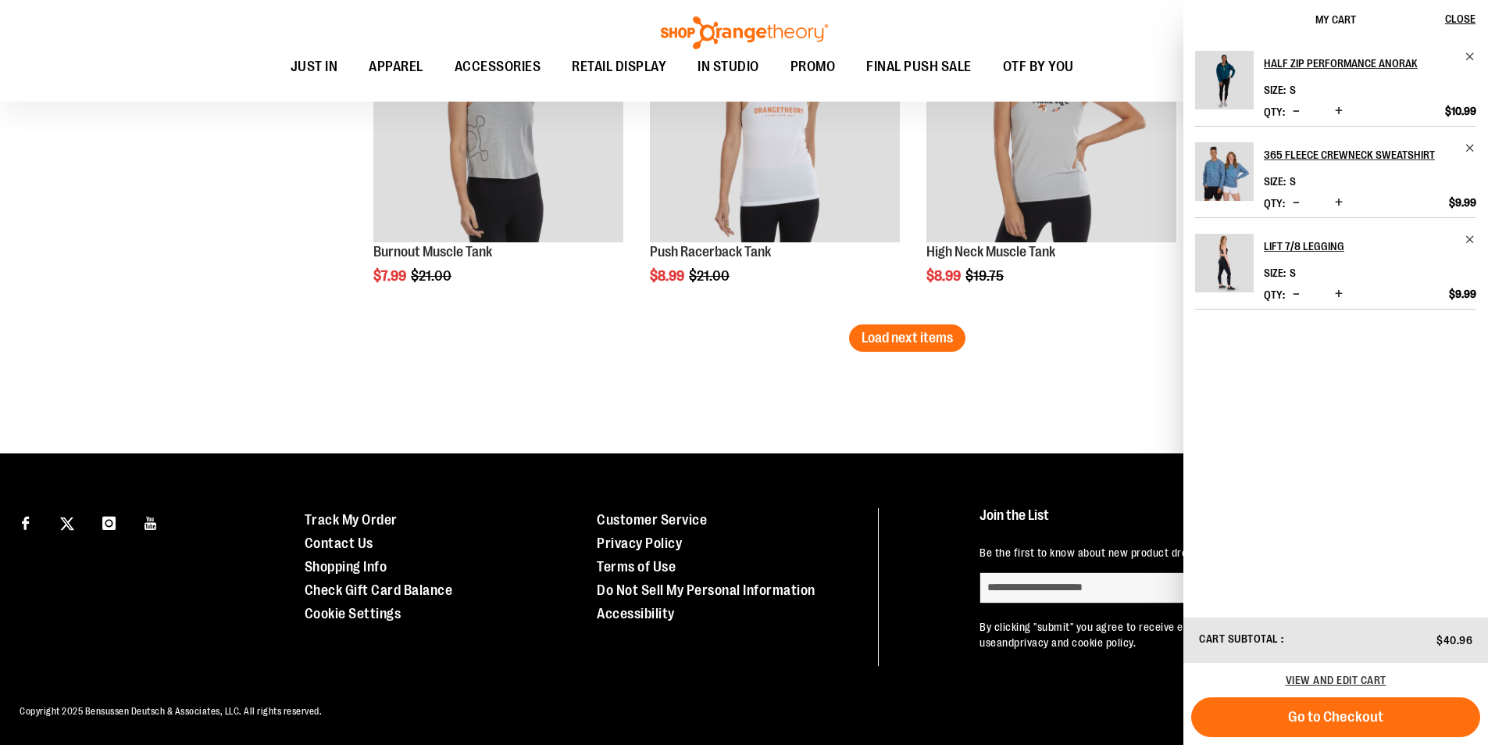
scroll to position [3058, 0]
click at [1074, 68] on span "OTF BY YOU" at bounding box center [1038, 66] width 71 height 35
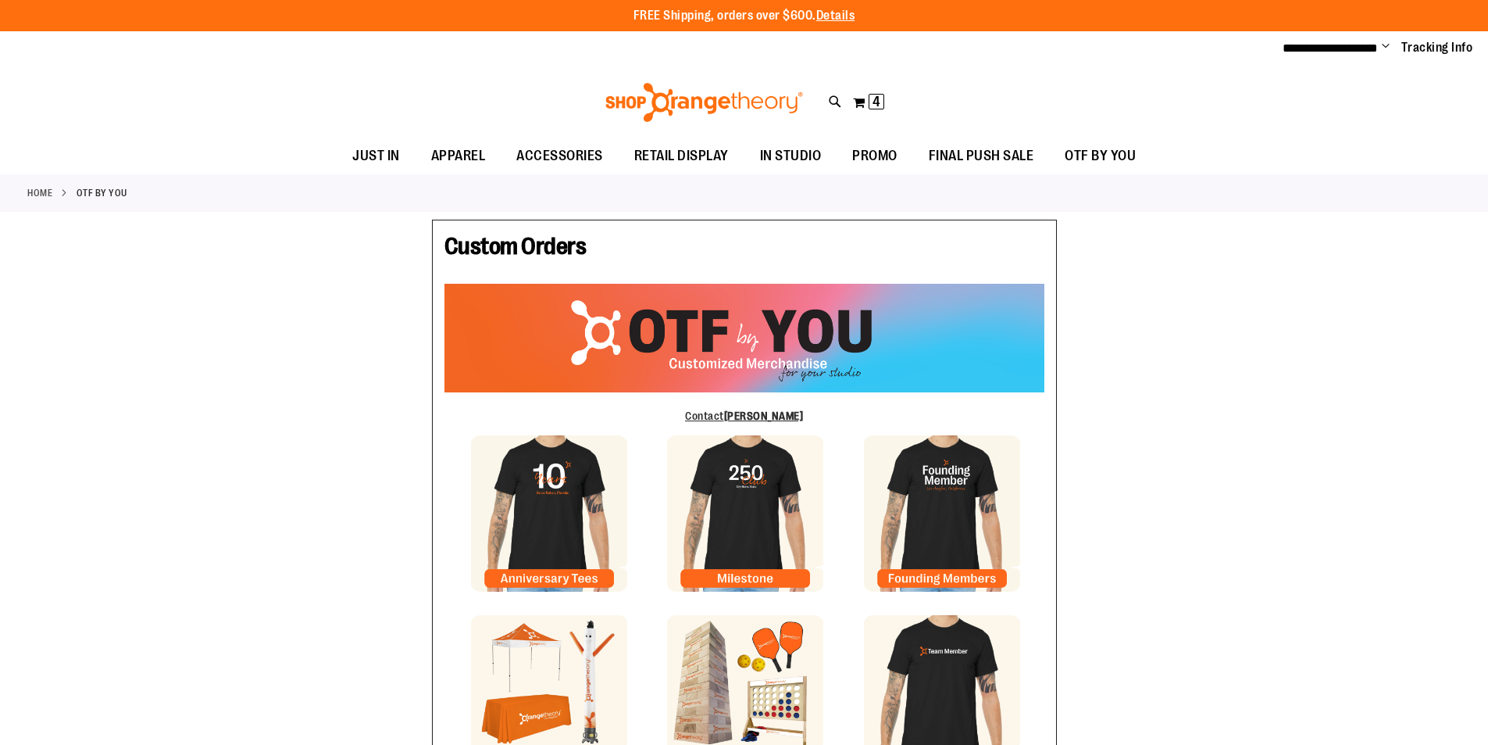
type input "****"
type input "*****"
type input "**********"
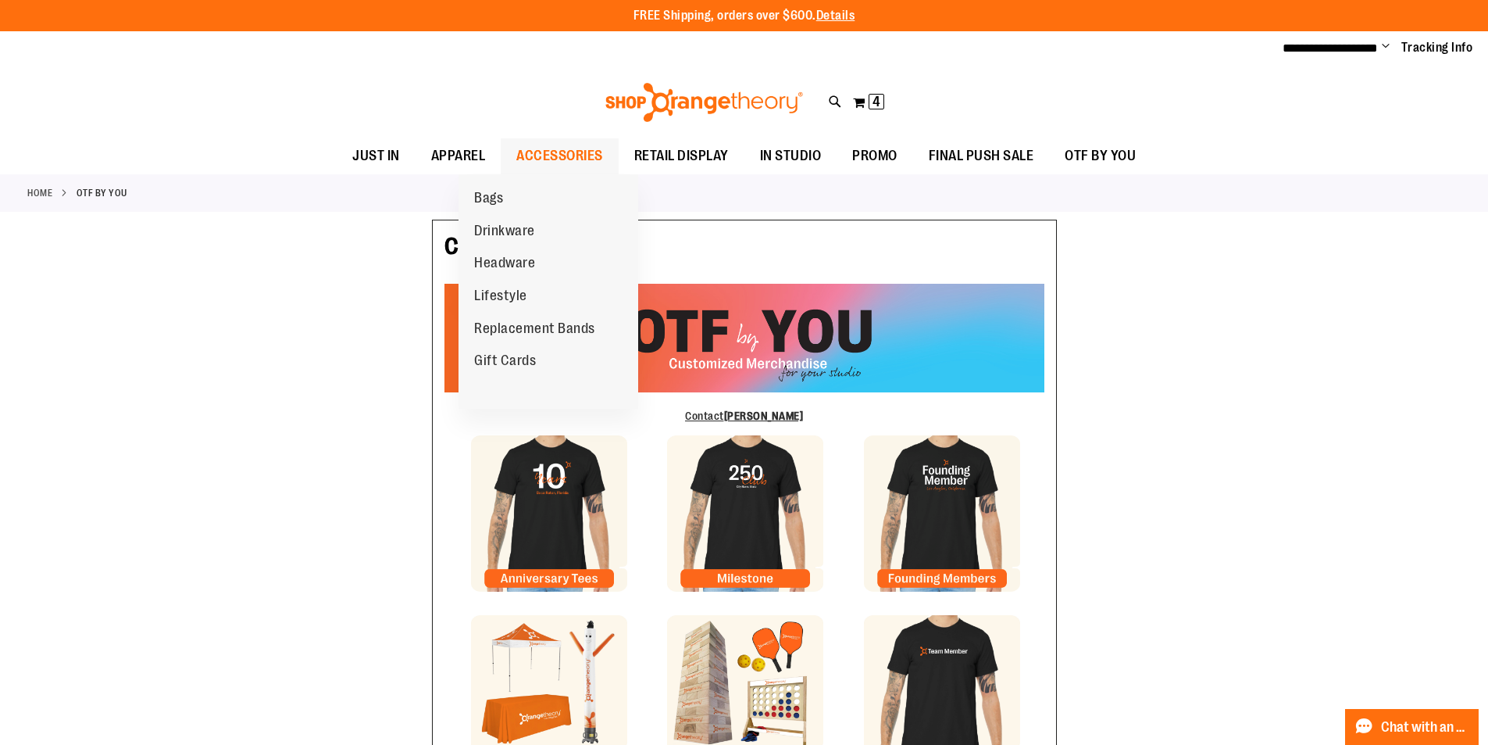
click at [532, 166] on span "ACCESSORIES" at bounding box center [559, 155] width 87 height 35
click at [501, 202] on span "Bags" at bounding box center [488, 200] width 29 height 20
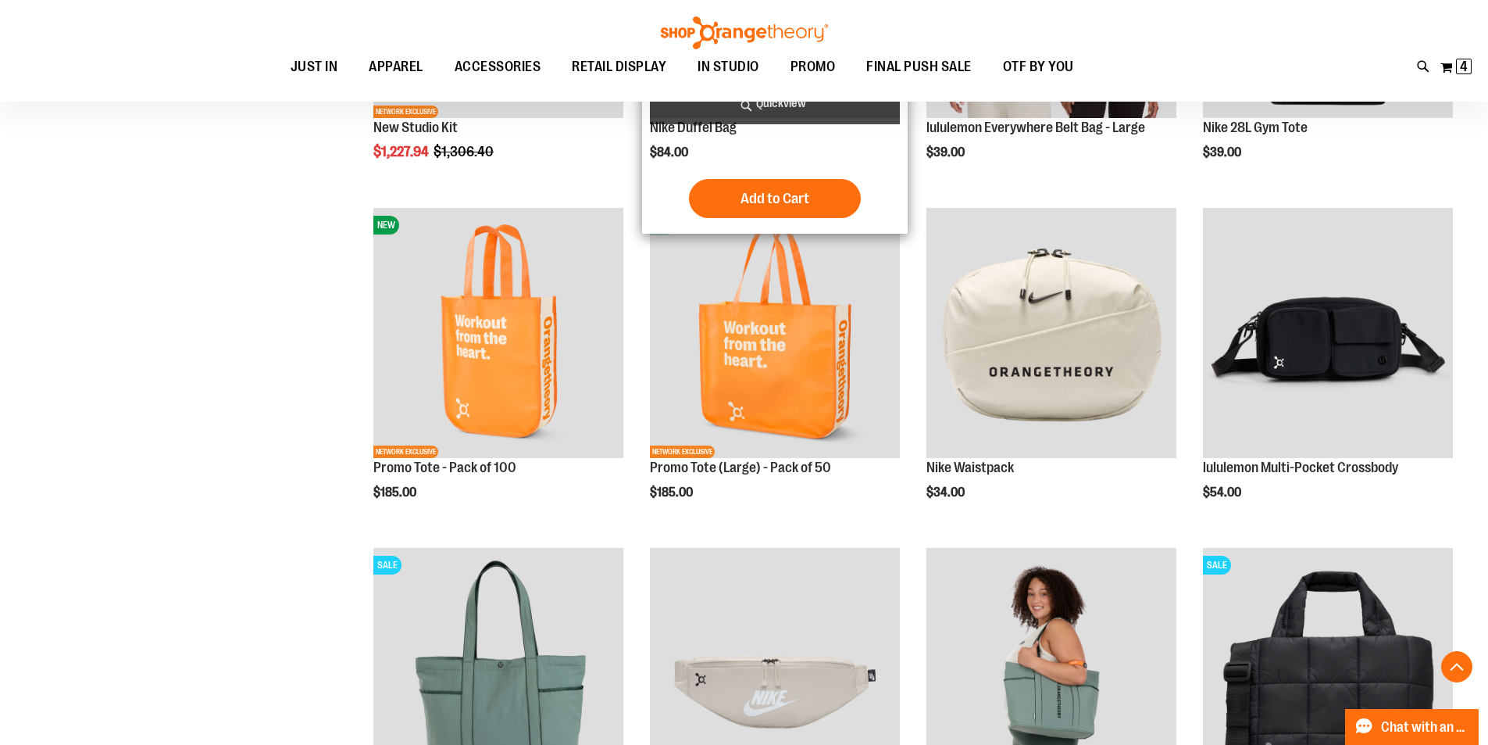
scroll to position [468, 0]
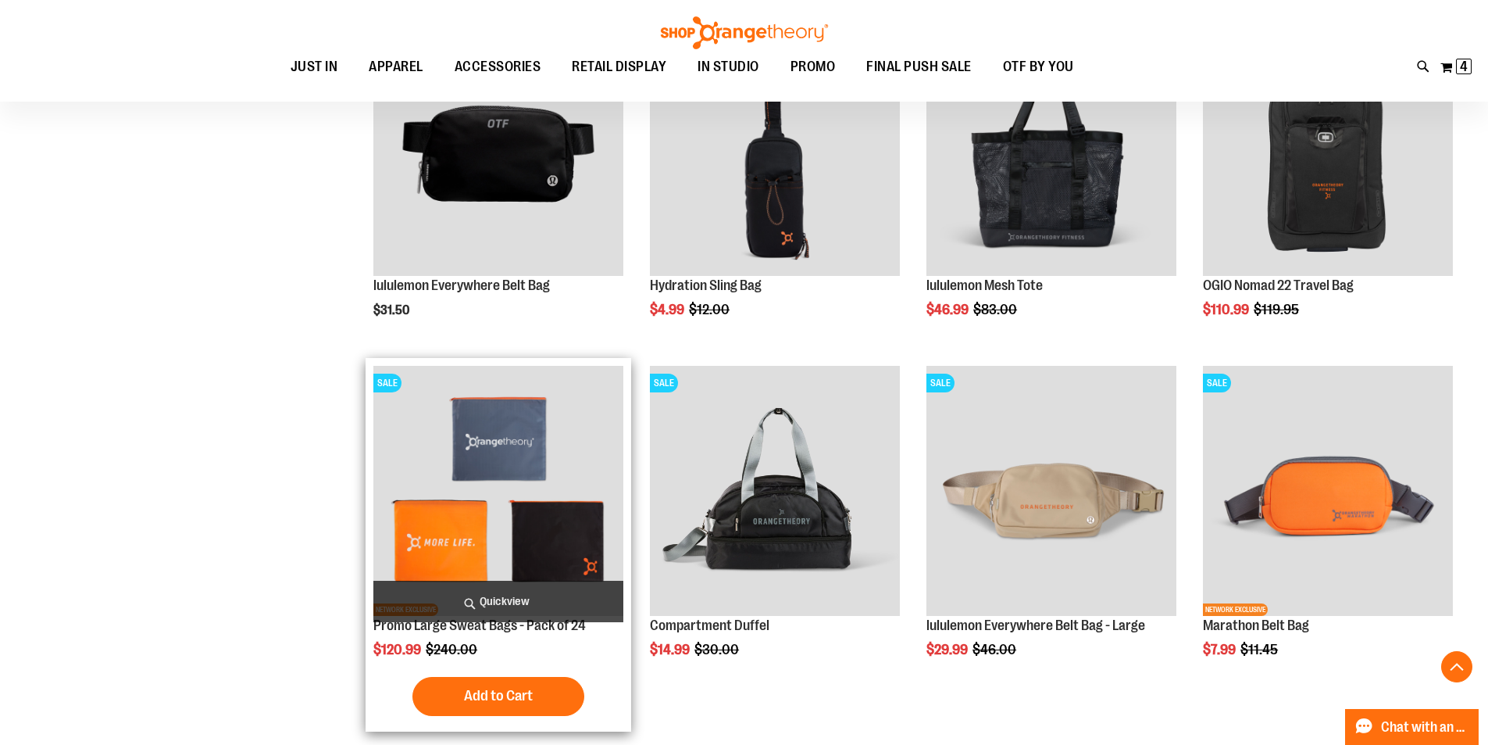
scroll to position [1171, 0]
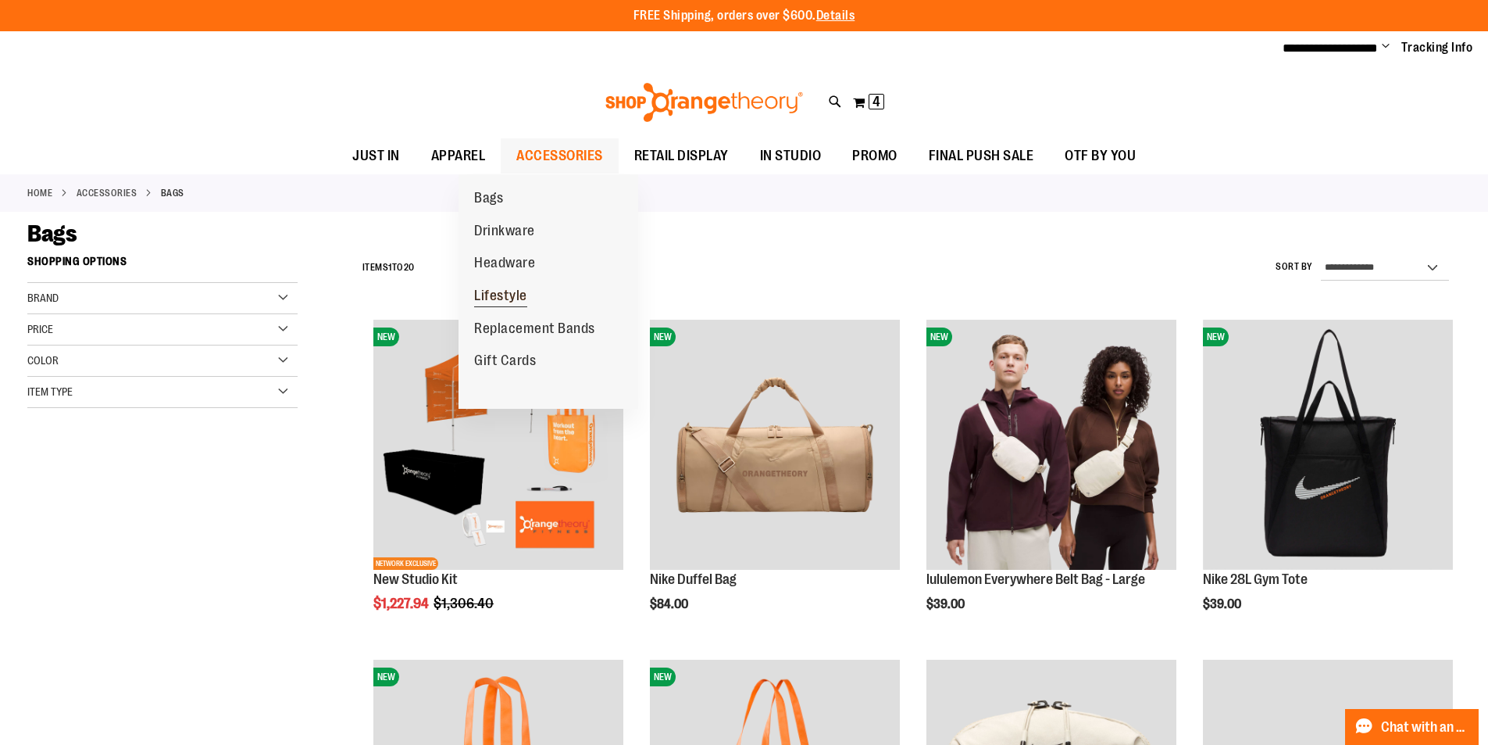
click at [516, 298] on span "Lifestyle" at bounding box center [500, 298] width 53 height 20
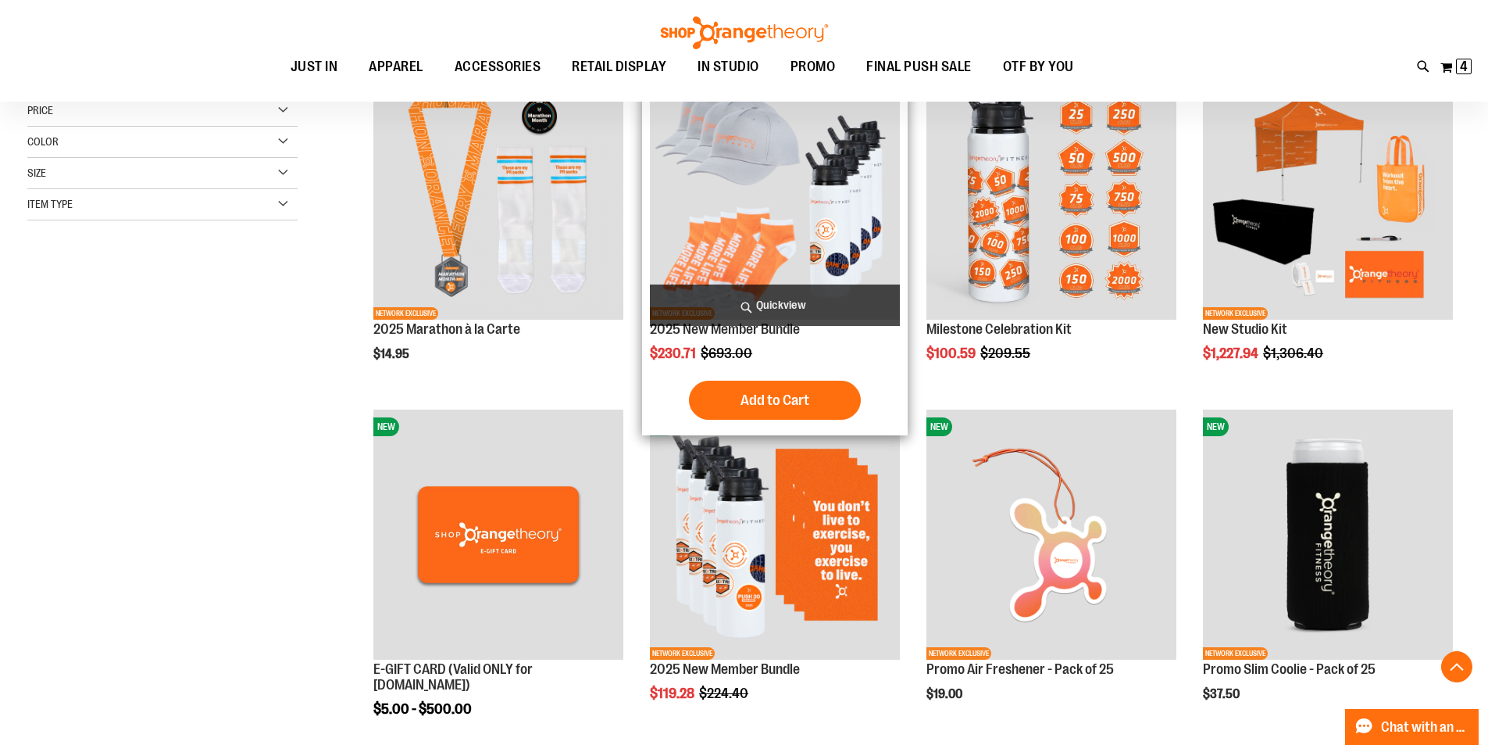
scroll to position [312, 0]
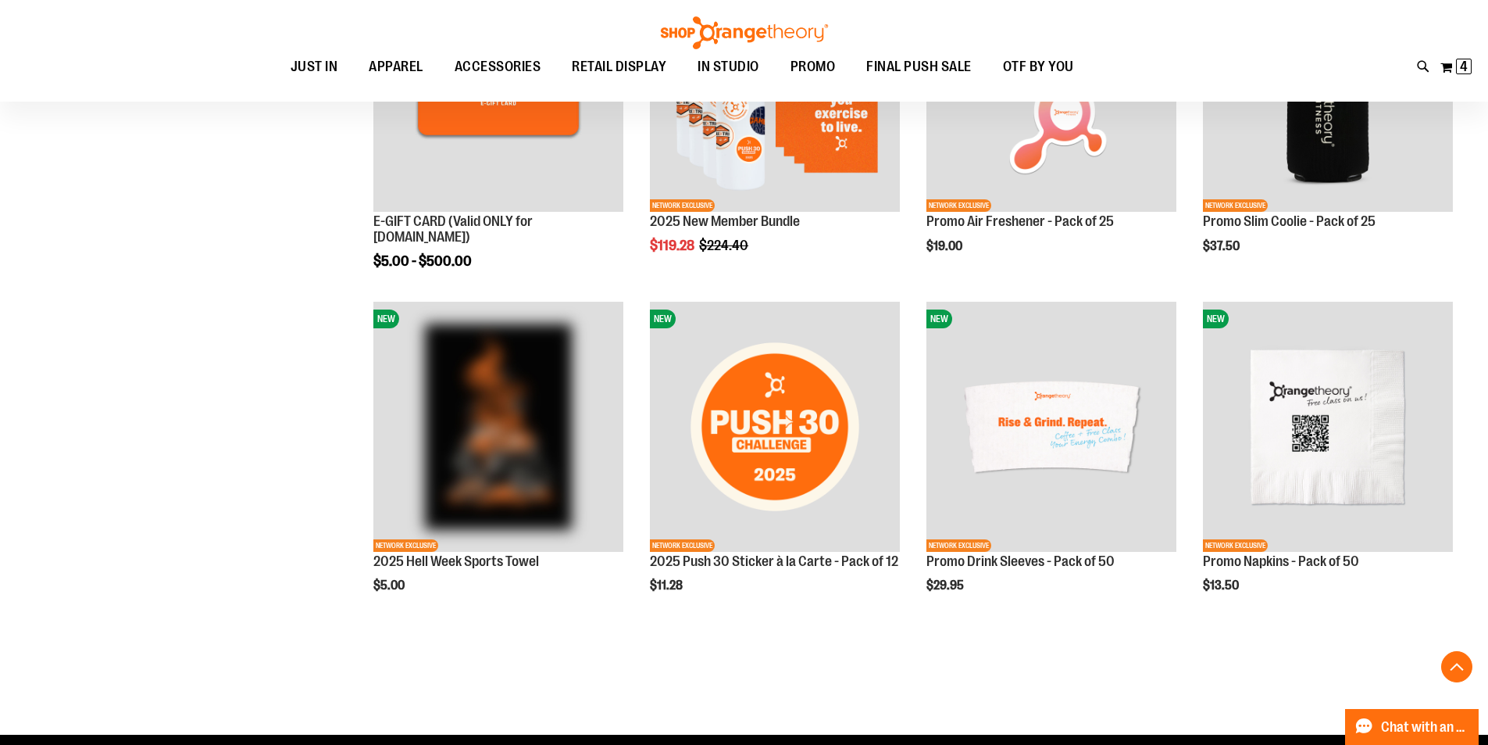
scroll to position [781, 0]
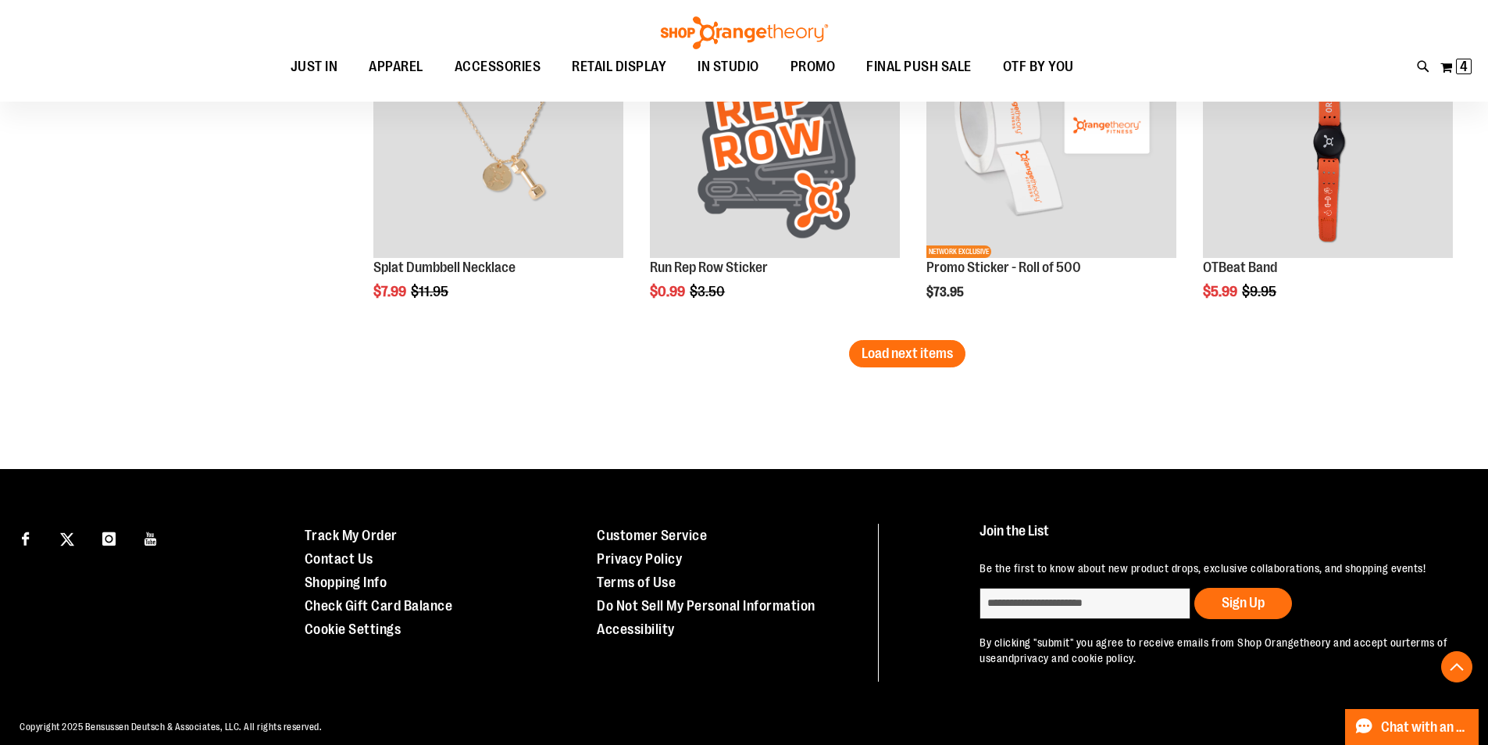
scroll to position [3058, 0]
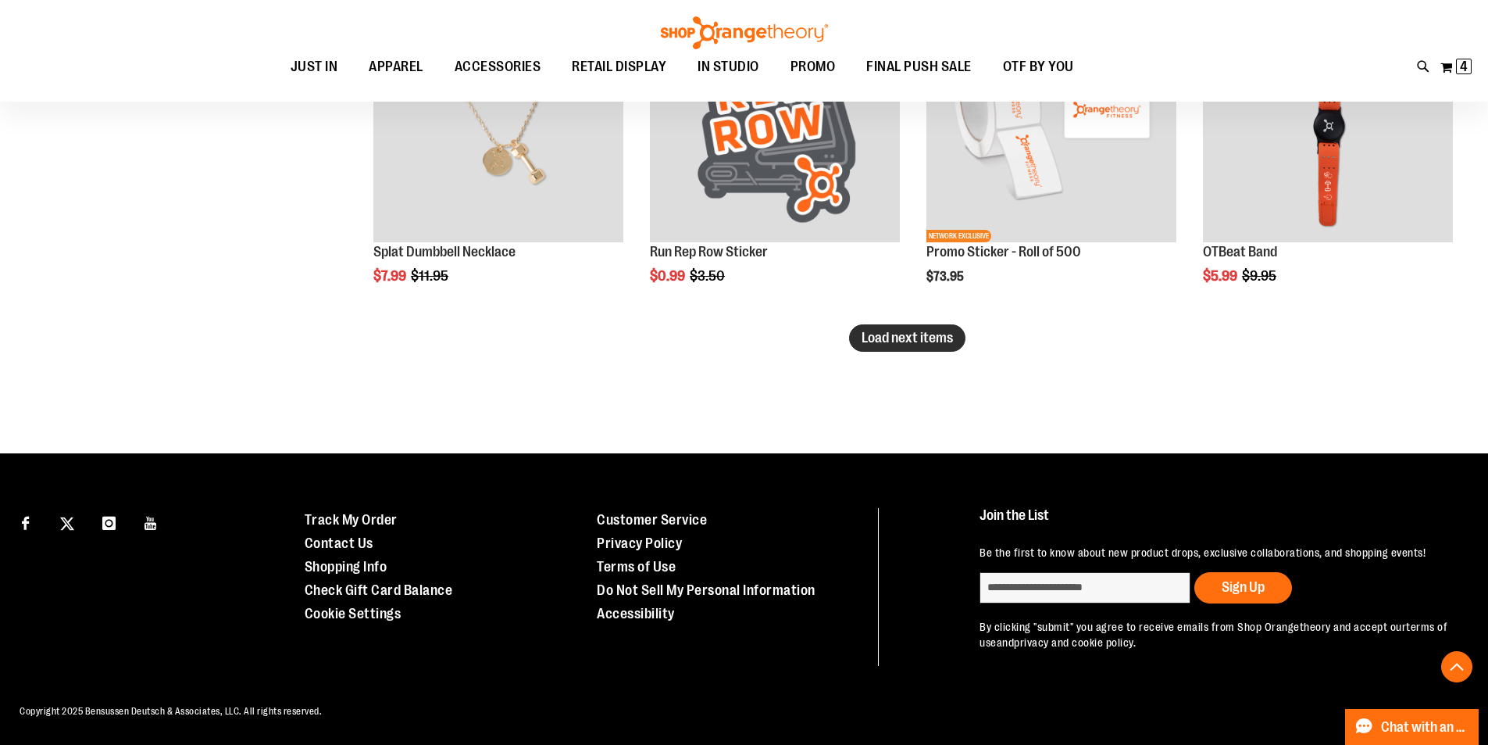
click at [940, 330] on span "Load next items" at bounding box center [907, 338] width 91 height 16
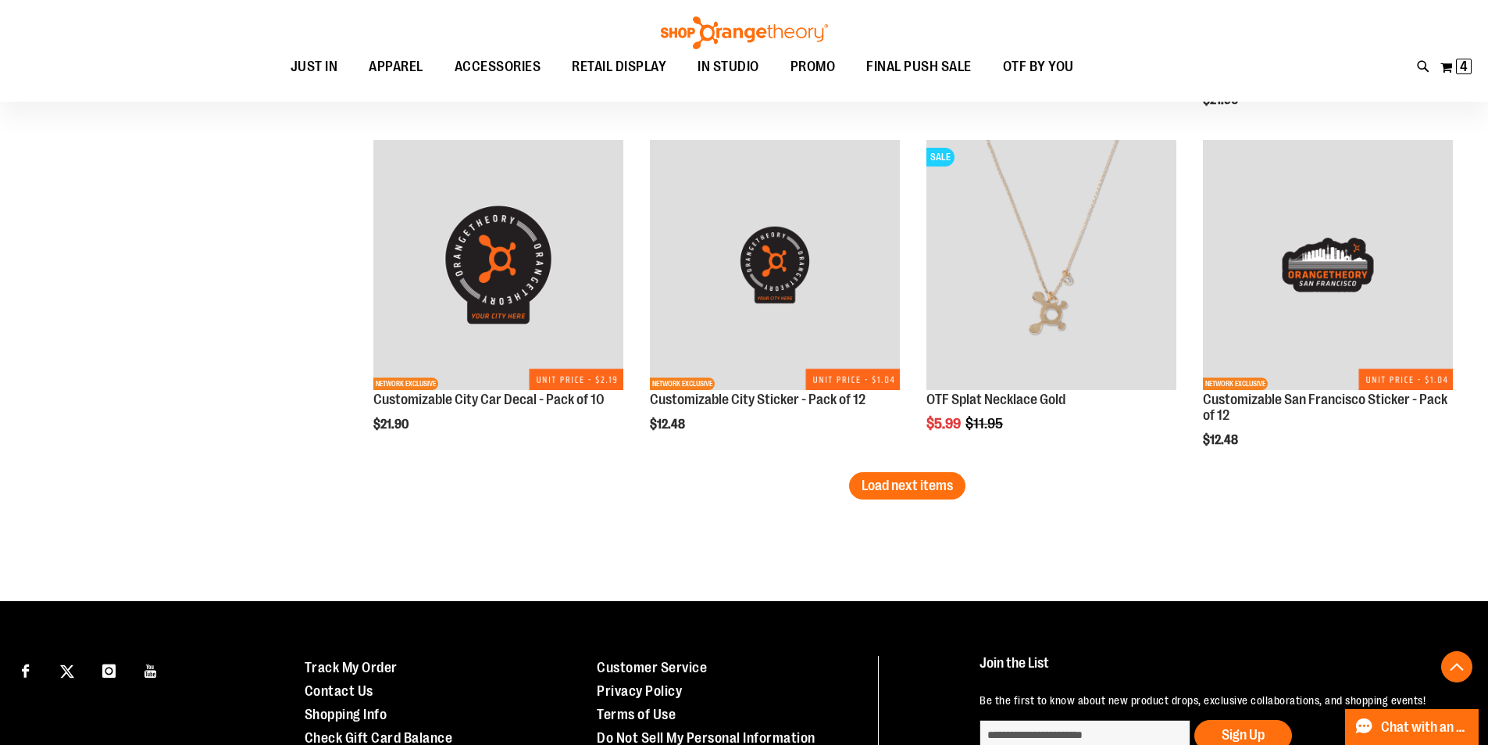
scroll to position [3918, 0]
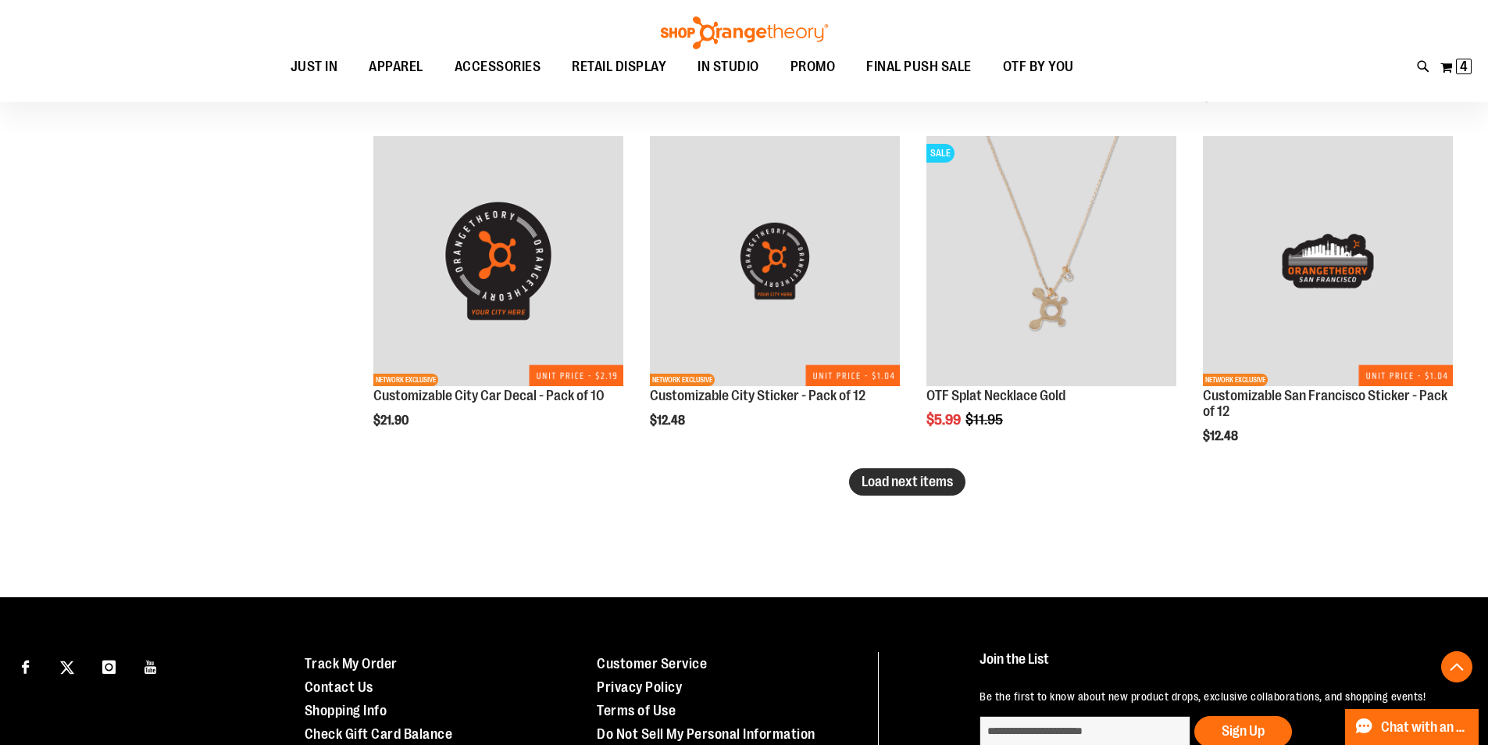
click at [931, 481] on span "Load next items" at bounding box center [907, 481] width 91 height 16
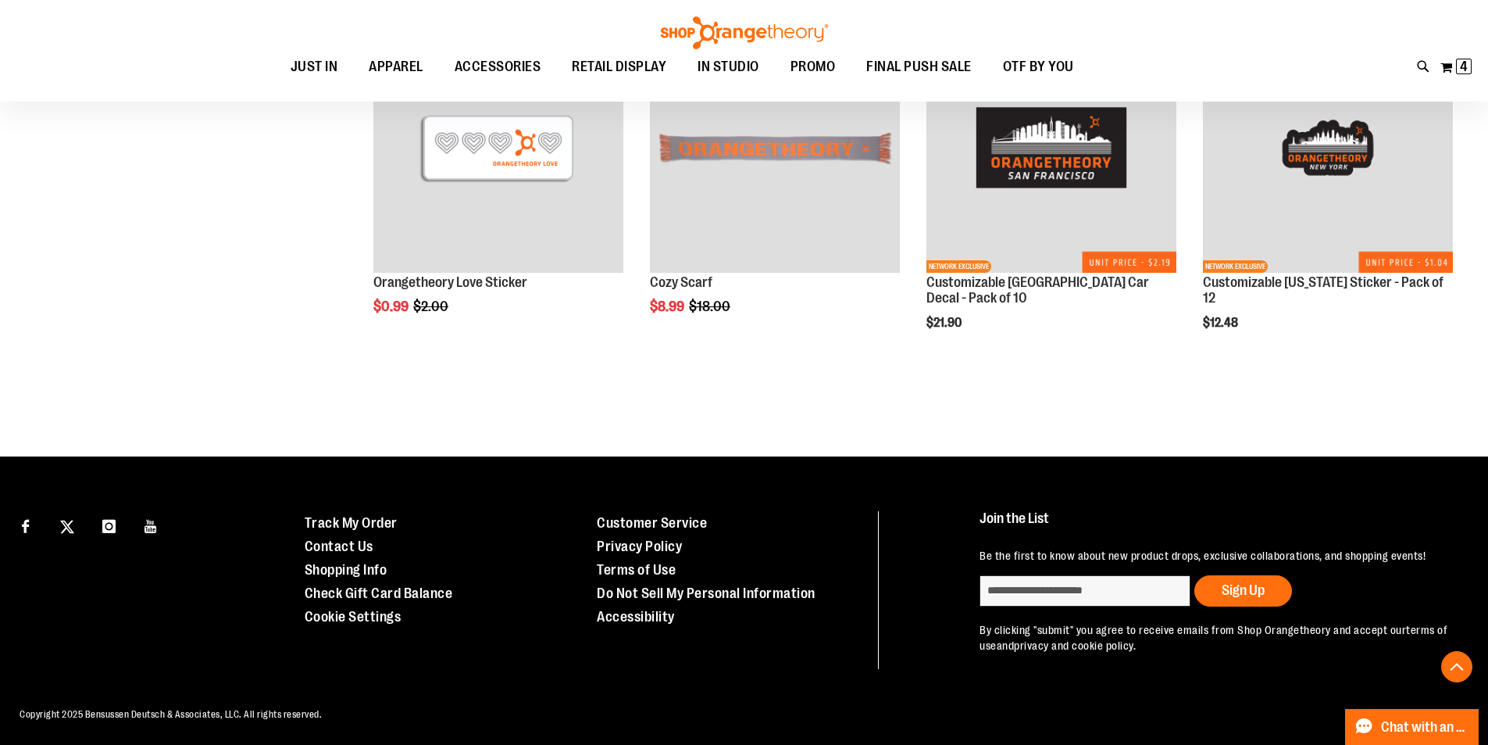
scroll to position [5069, 0]
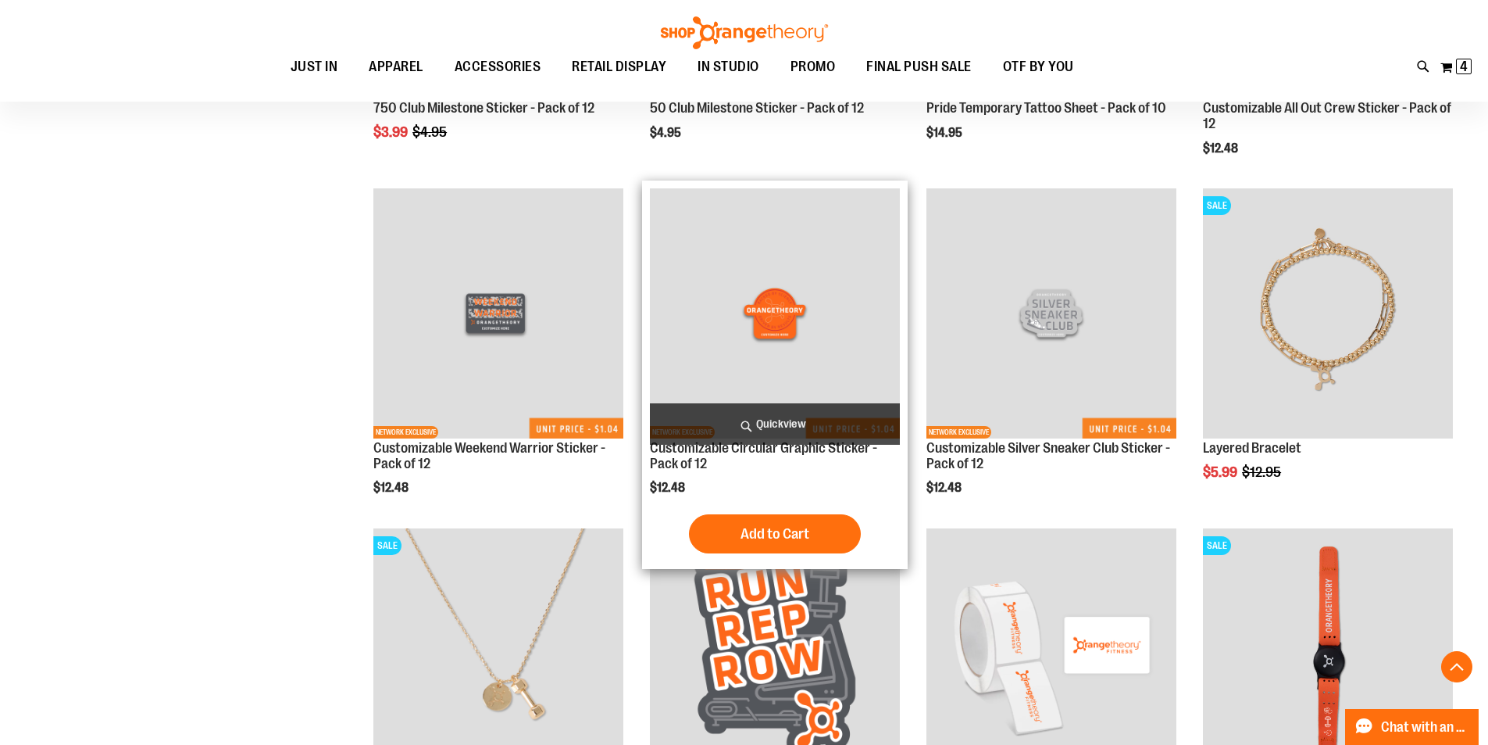
scroll to position [2490, 0]
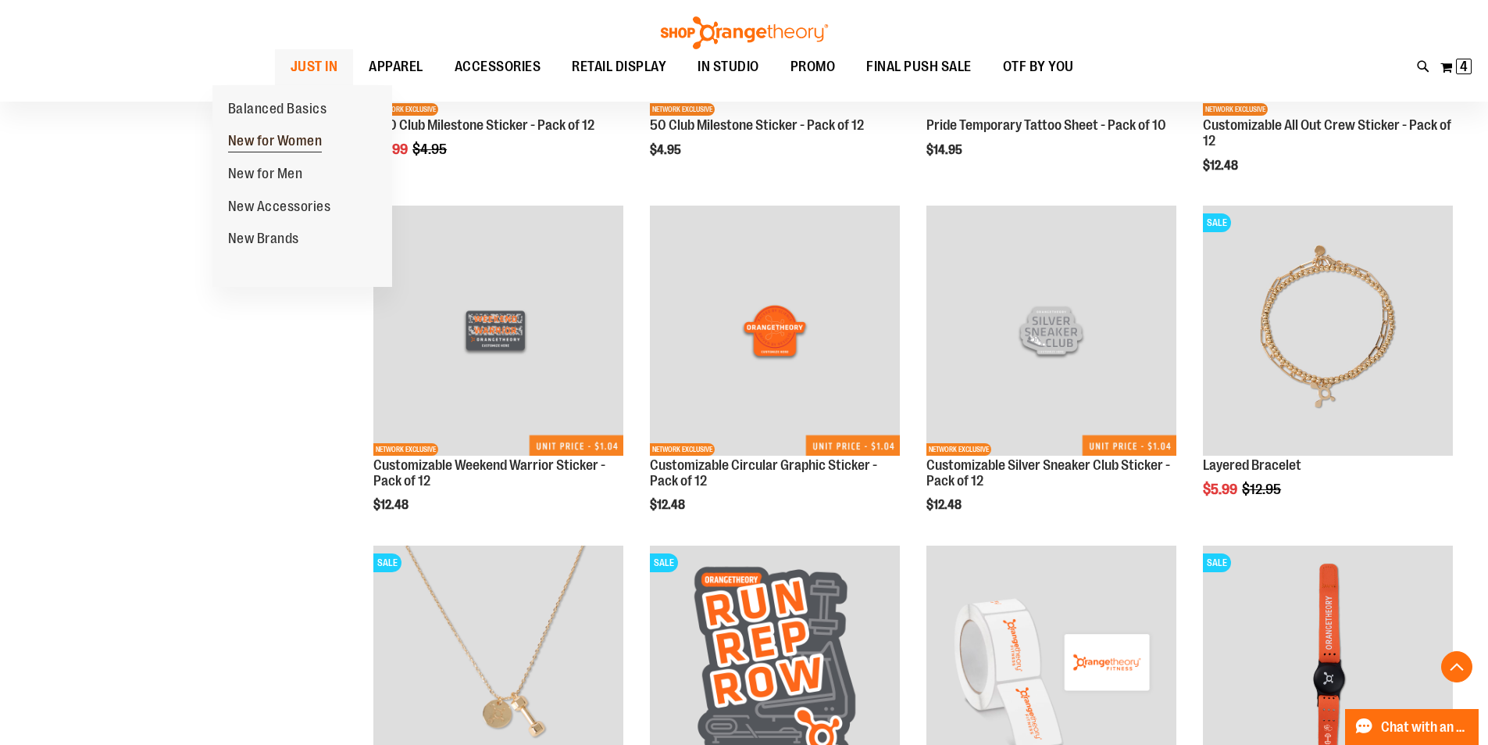
click at [281, 135] on span "New for Women" at bounding box center [275, 143] width 95 height 20
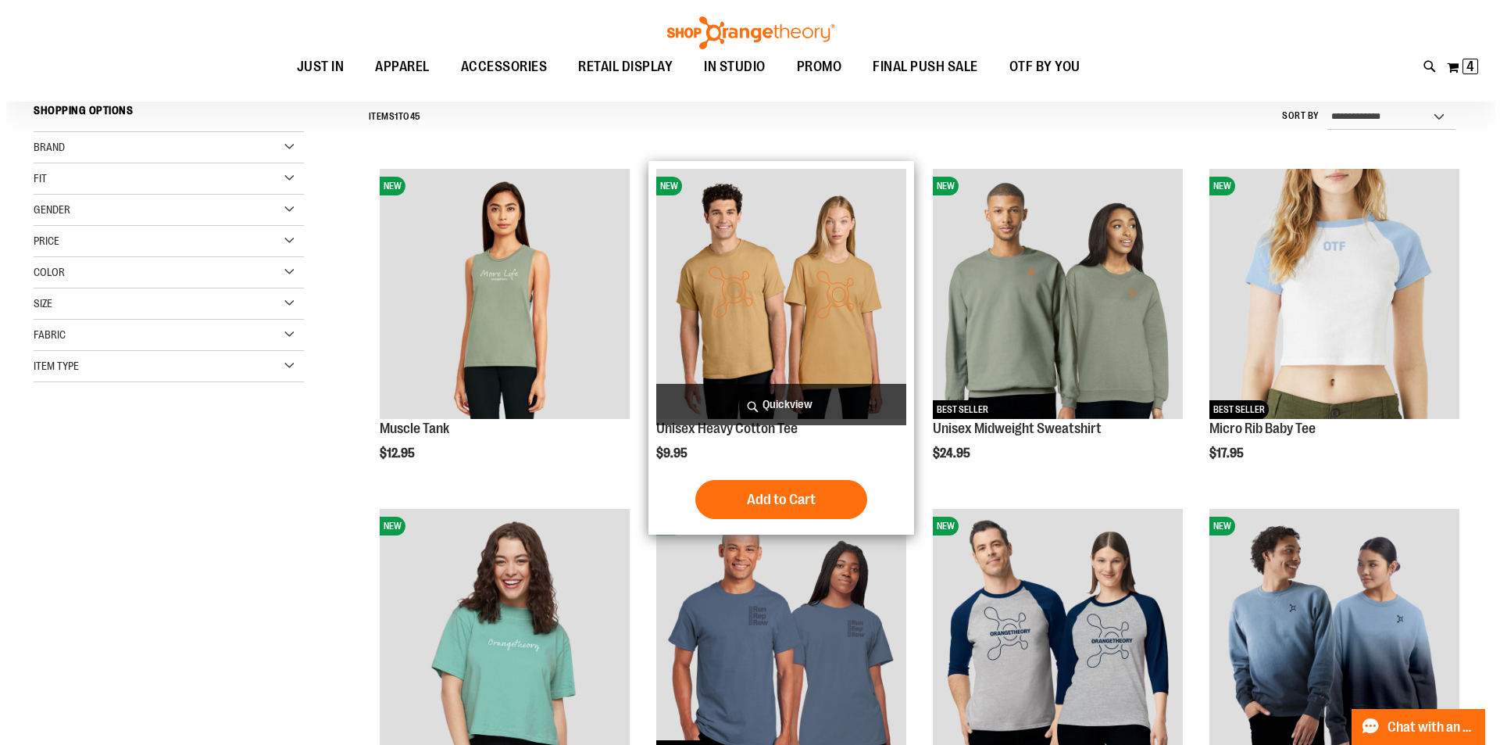
scroll to position [234, 0]
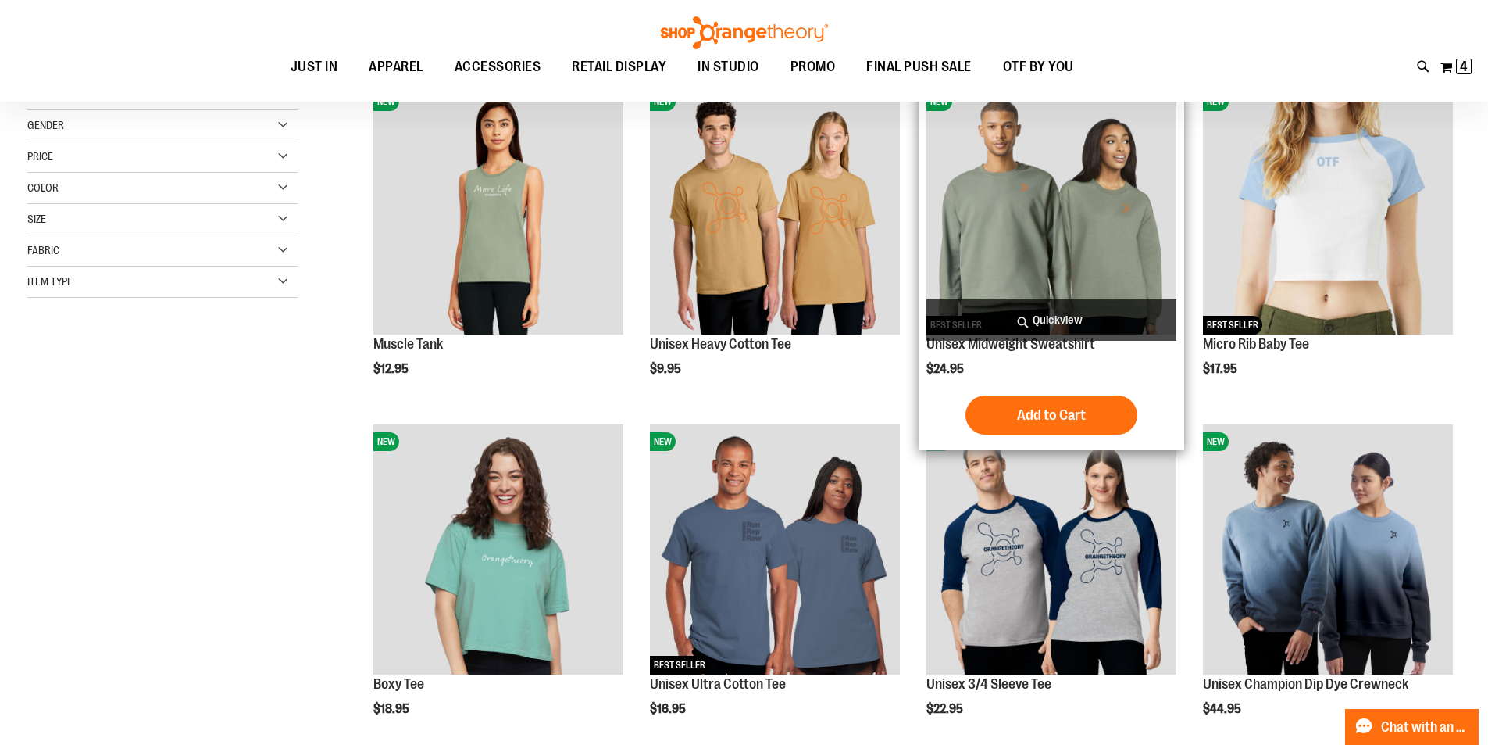
click at [1034, 281] on img "product" at bounding box center [1052, 209] width 250 height 250
click at [1014, 314] on span "Quickview" at bounding box center [1052, 319] width 250 height 41
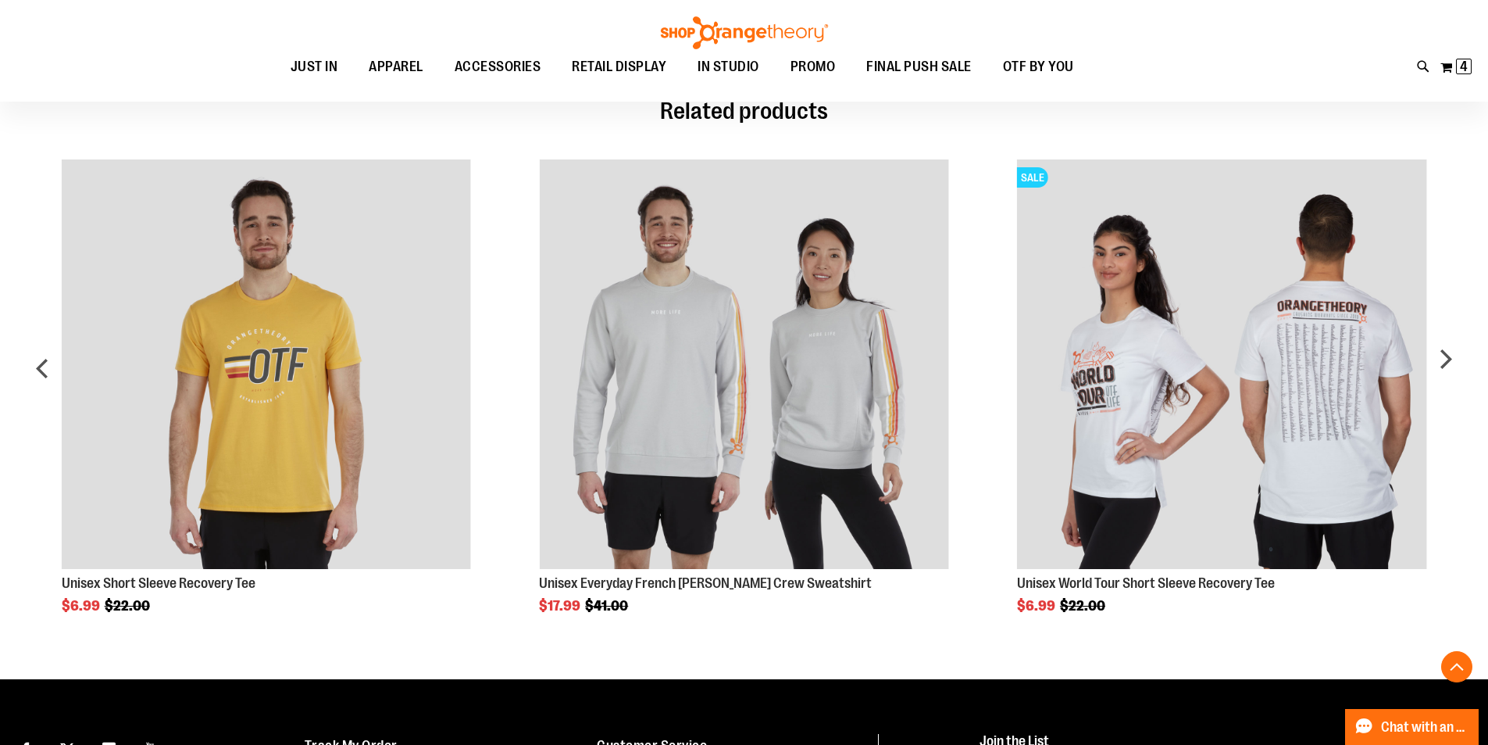
scroll to position [1015, 0]
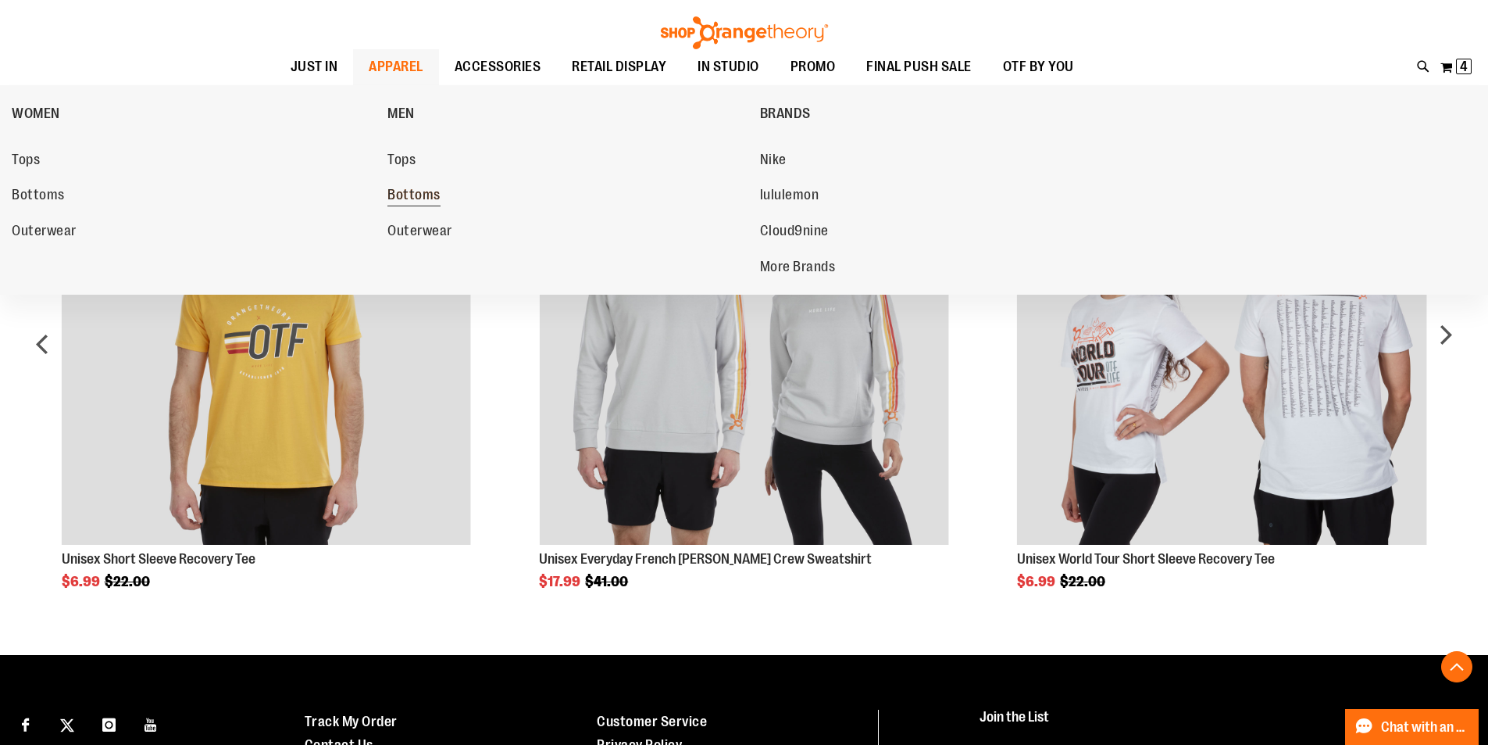
click at [413, 195] on span "Bottoms" at bounding box center [414, 197] width 53 height 20
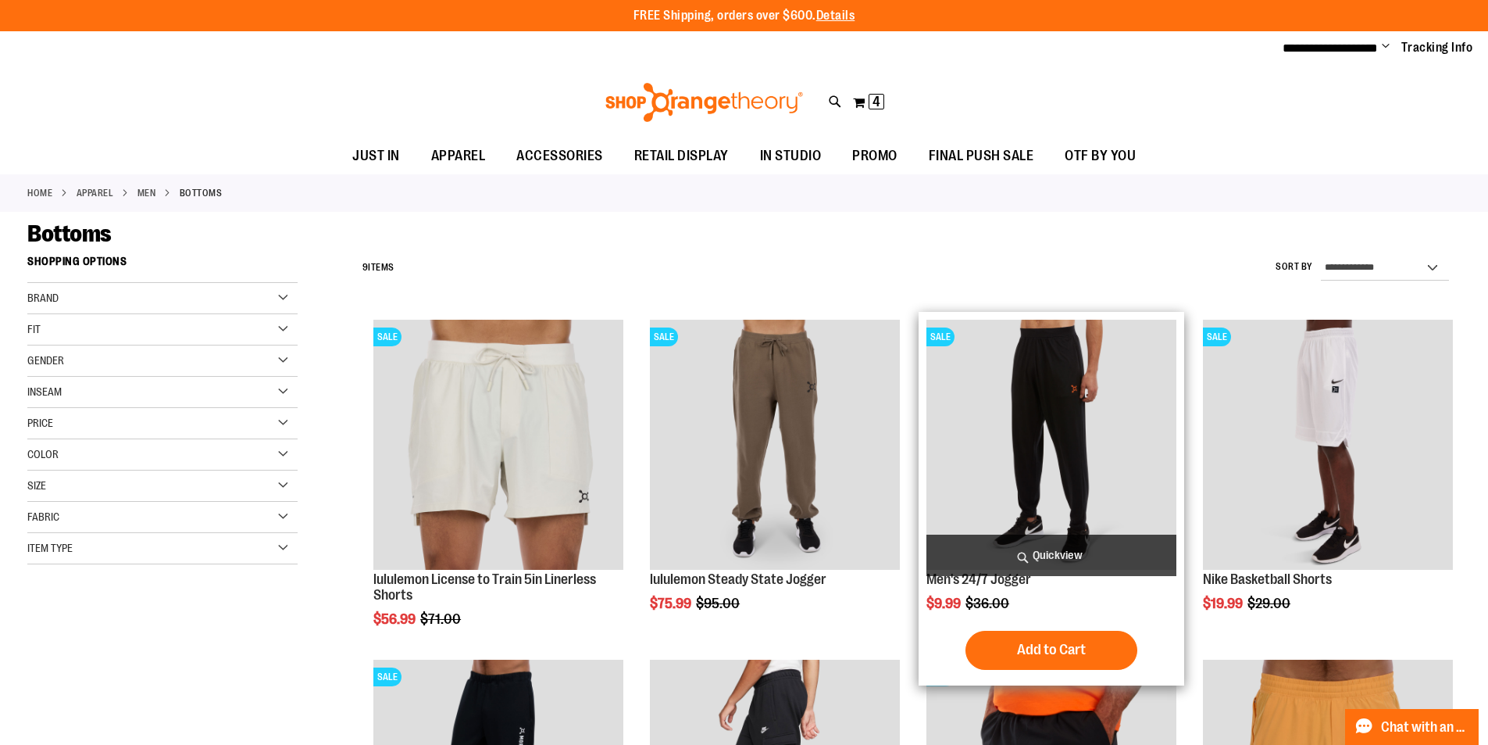
click at [1113, 445] on img "product" at bounding box center [1052, 445] width 250 height 250
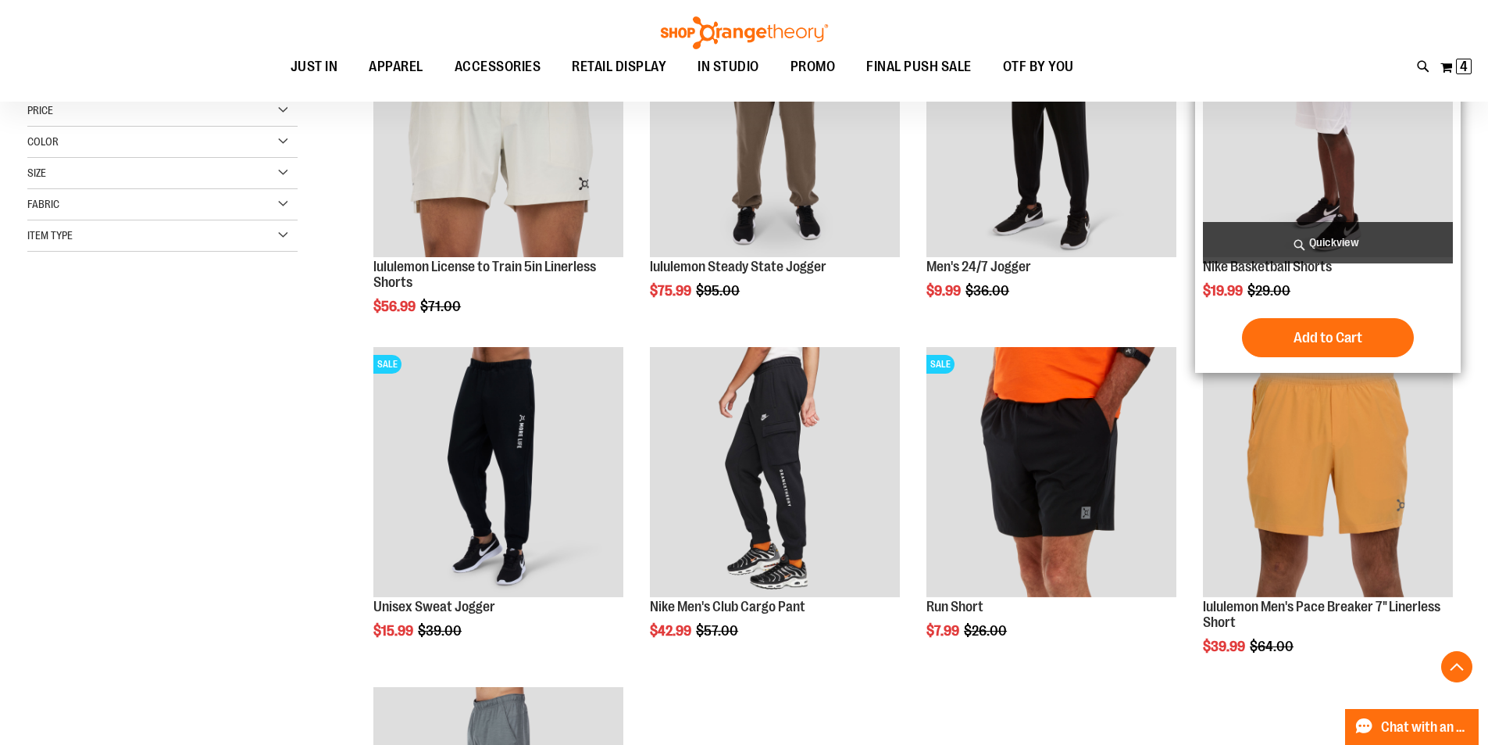
scroll to position [312, 0]
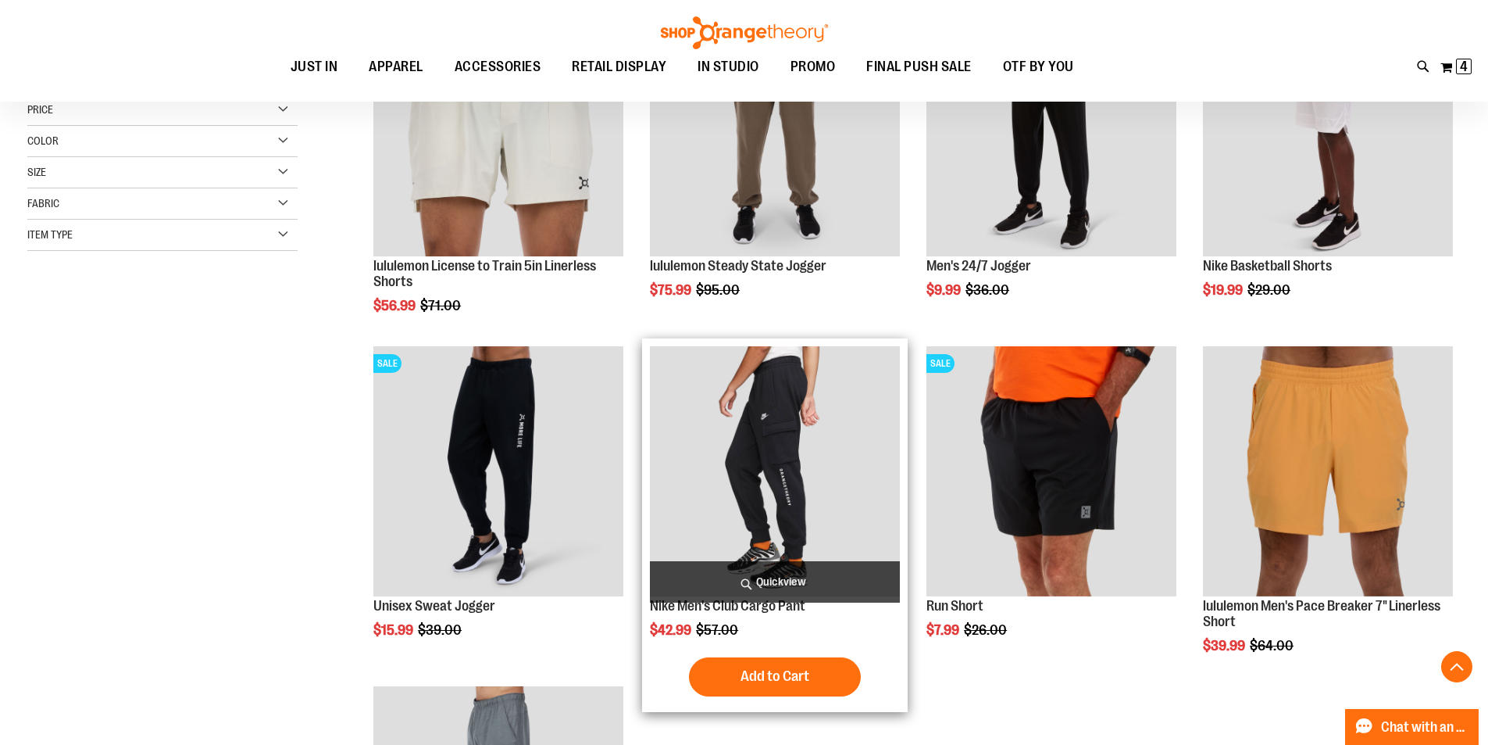
click at [705, 458] on img "product" at bounding box center [775, 471] width 250 height 250
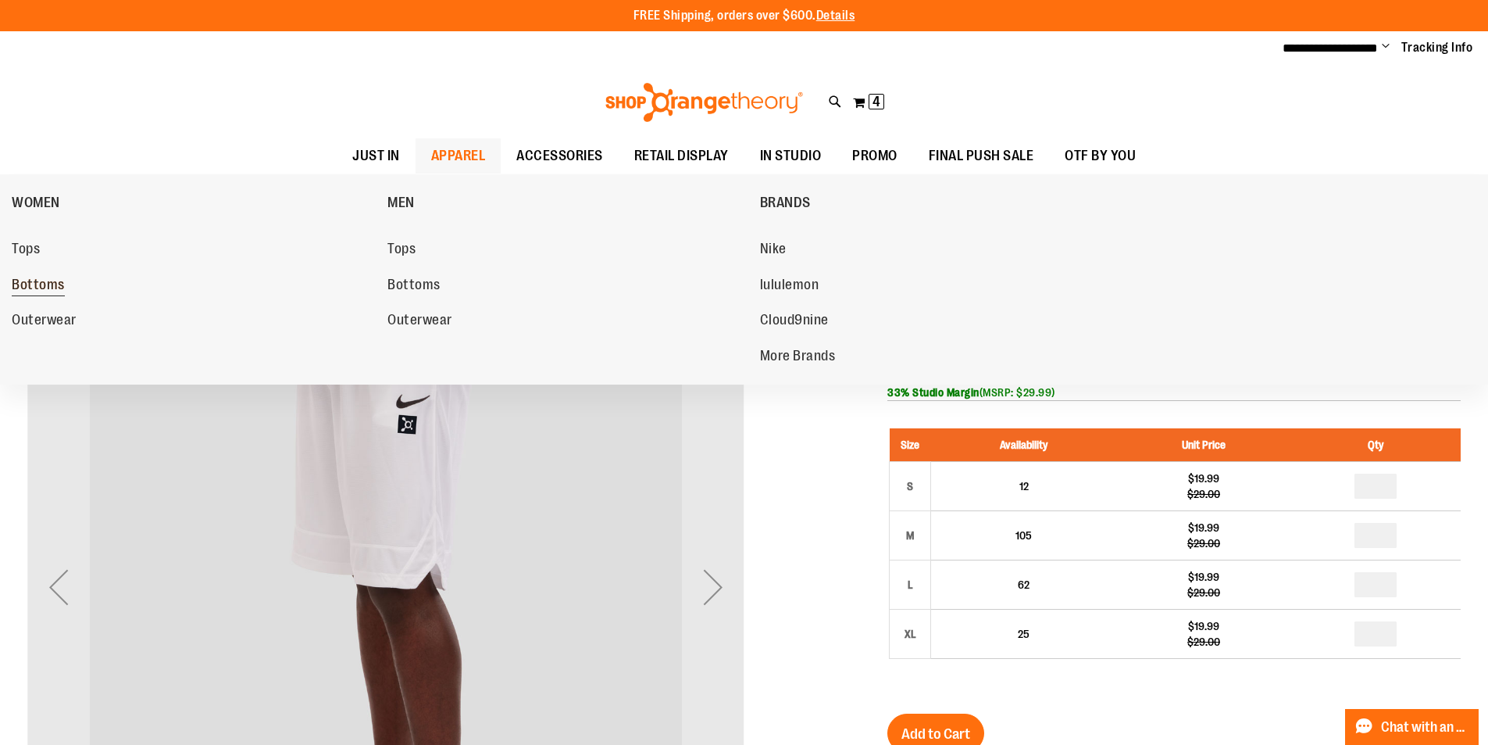
click at [40, 283] on span "Bottoms" at bounding box center [38, 287] width 53 height 20
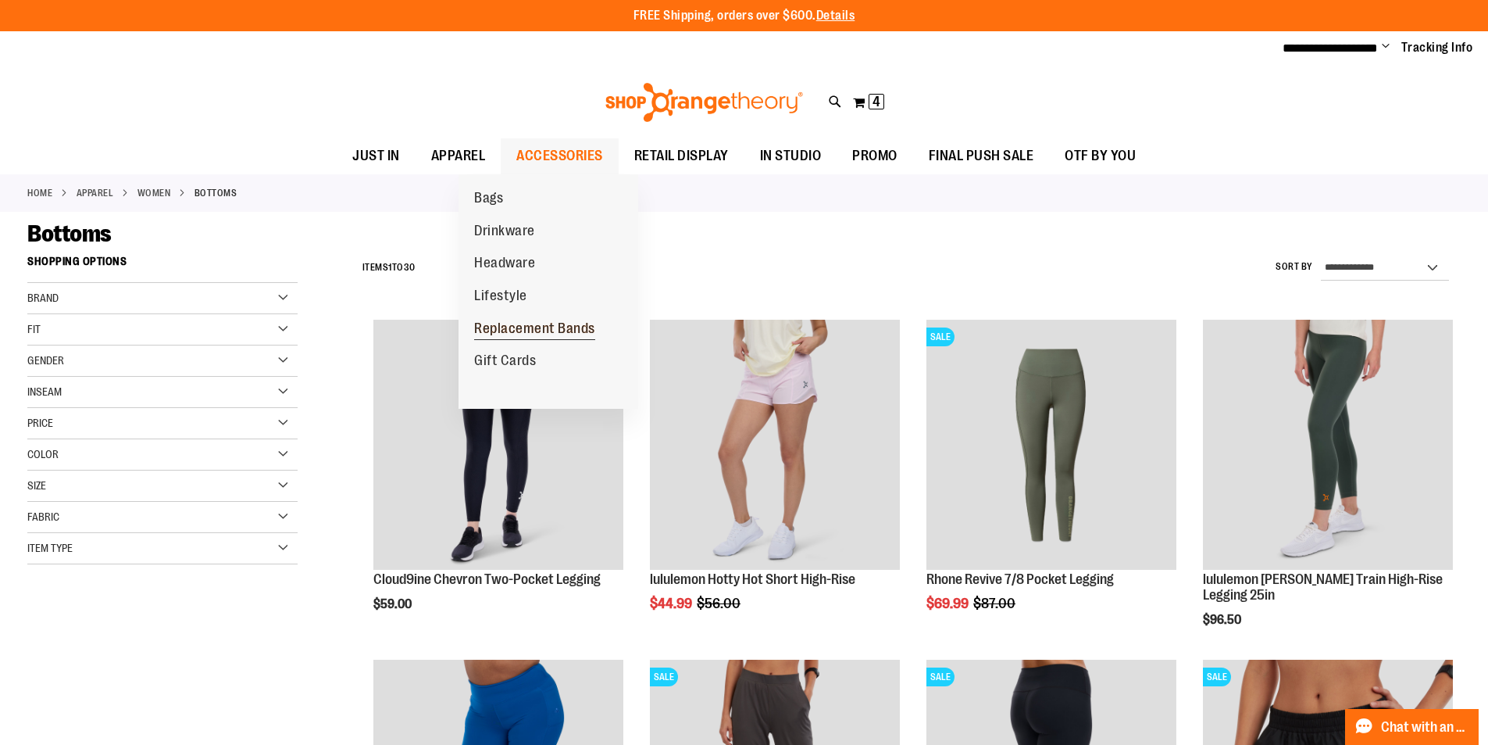
click at [510, 323] on span "Replacement Bands" at bounding box center [534, 330] width 121 height 20
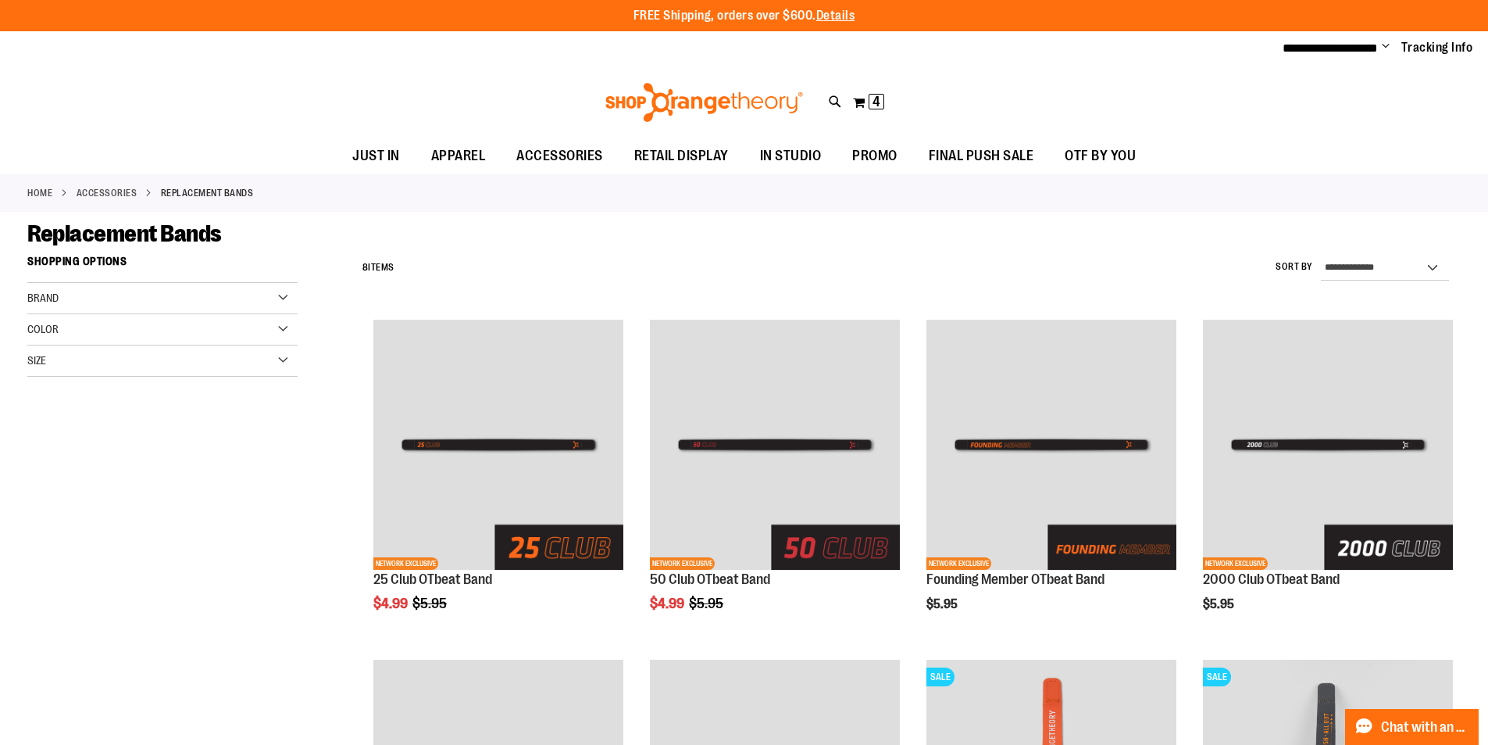
click at [1374, 47] on ul "**********" at bounding box center [1372, 48] width 202 height 19
click at [1382, 43] on span "Change" at bounding box center [1386, 47] width 8 height 15
click at [1289, 94] on link "Sign Out" at bounding box center [1330, 106] width 137 height 30
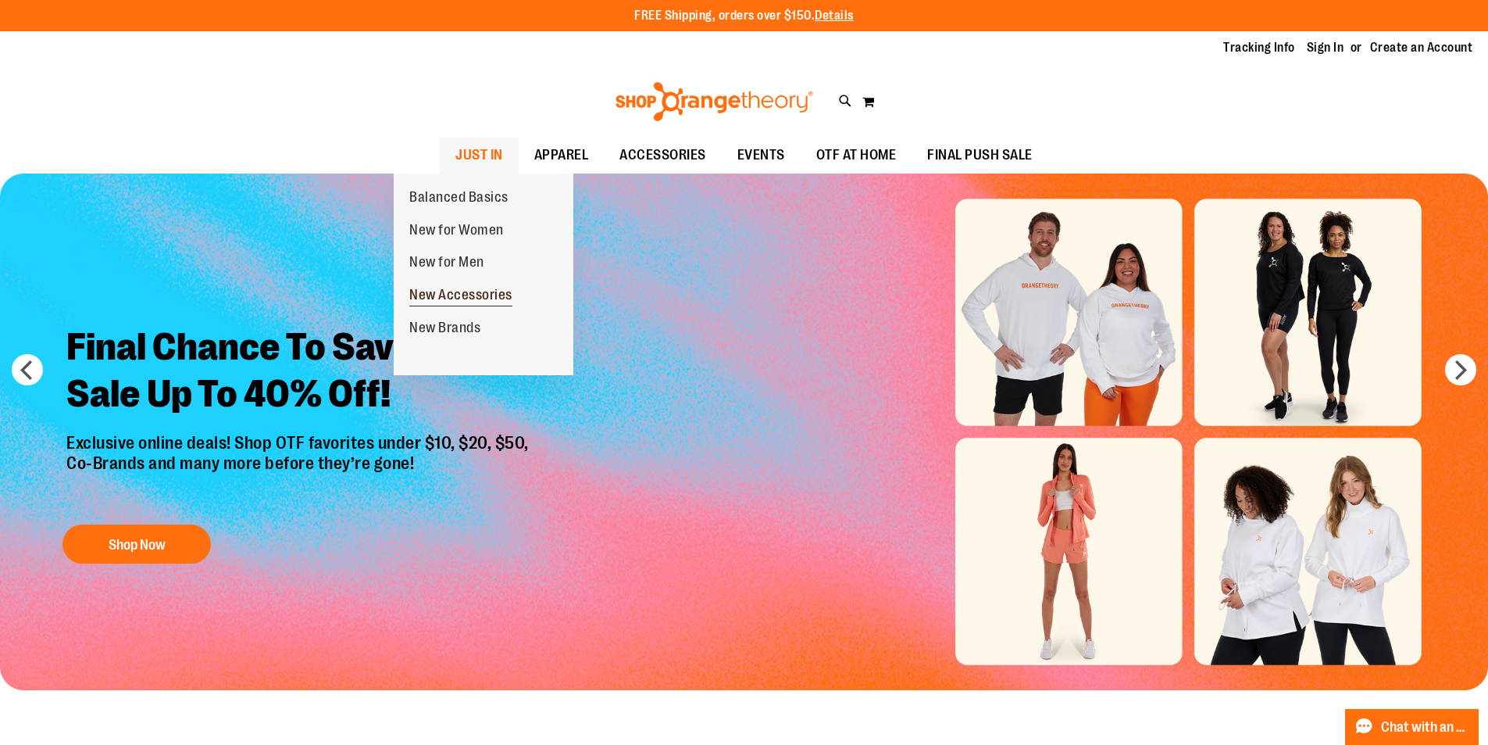
click at [446, 296] on span "New Accessories" at bounding box center [460, 297] width 103 height 20
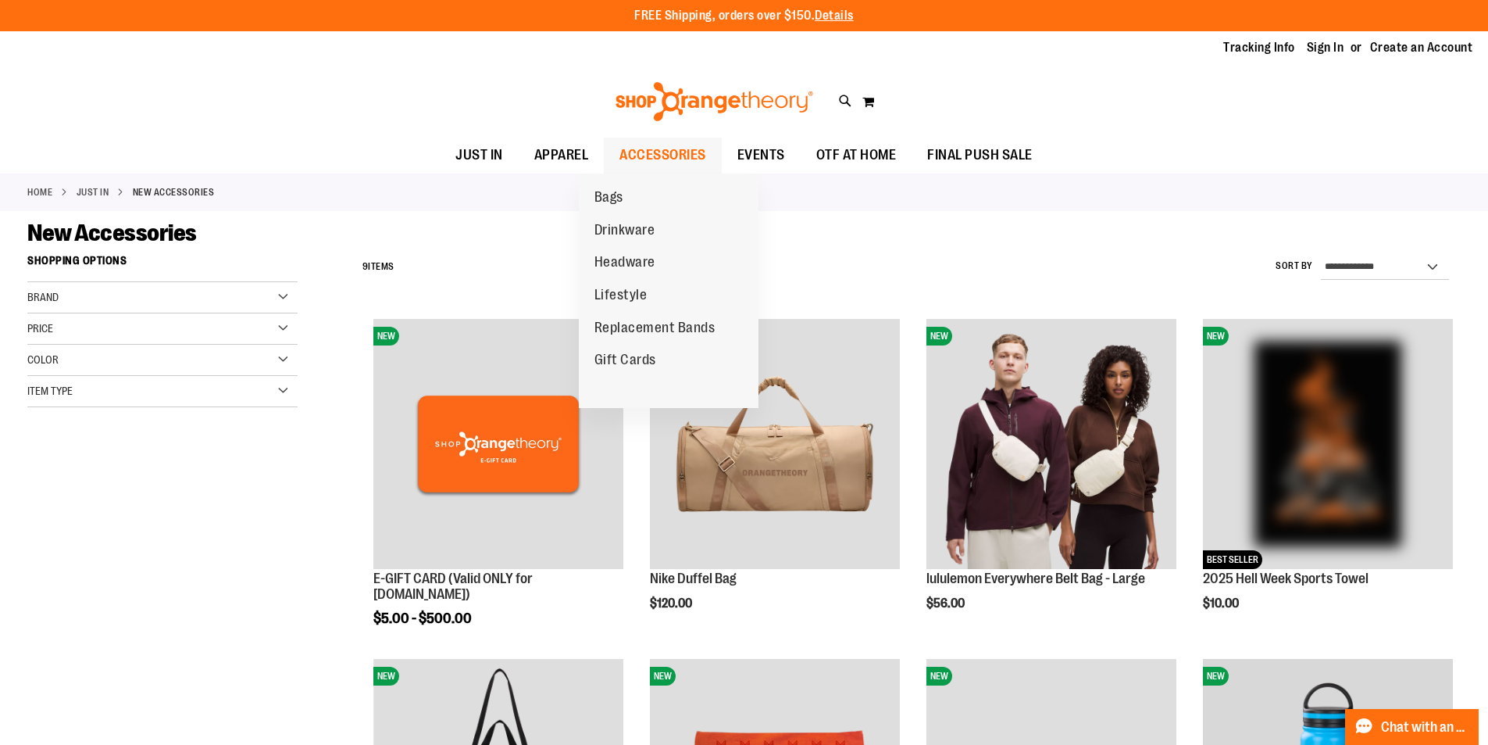
click at [630, 156] on span "ACCESSORIES" at bounding box center [663, 155] width 87 height 35
click at [622, 294] on span "Lifestyle" at bounding box center [621, 297] width 53 height 20
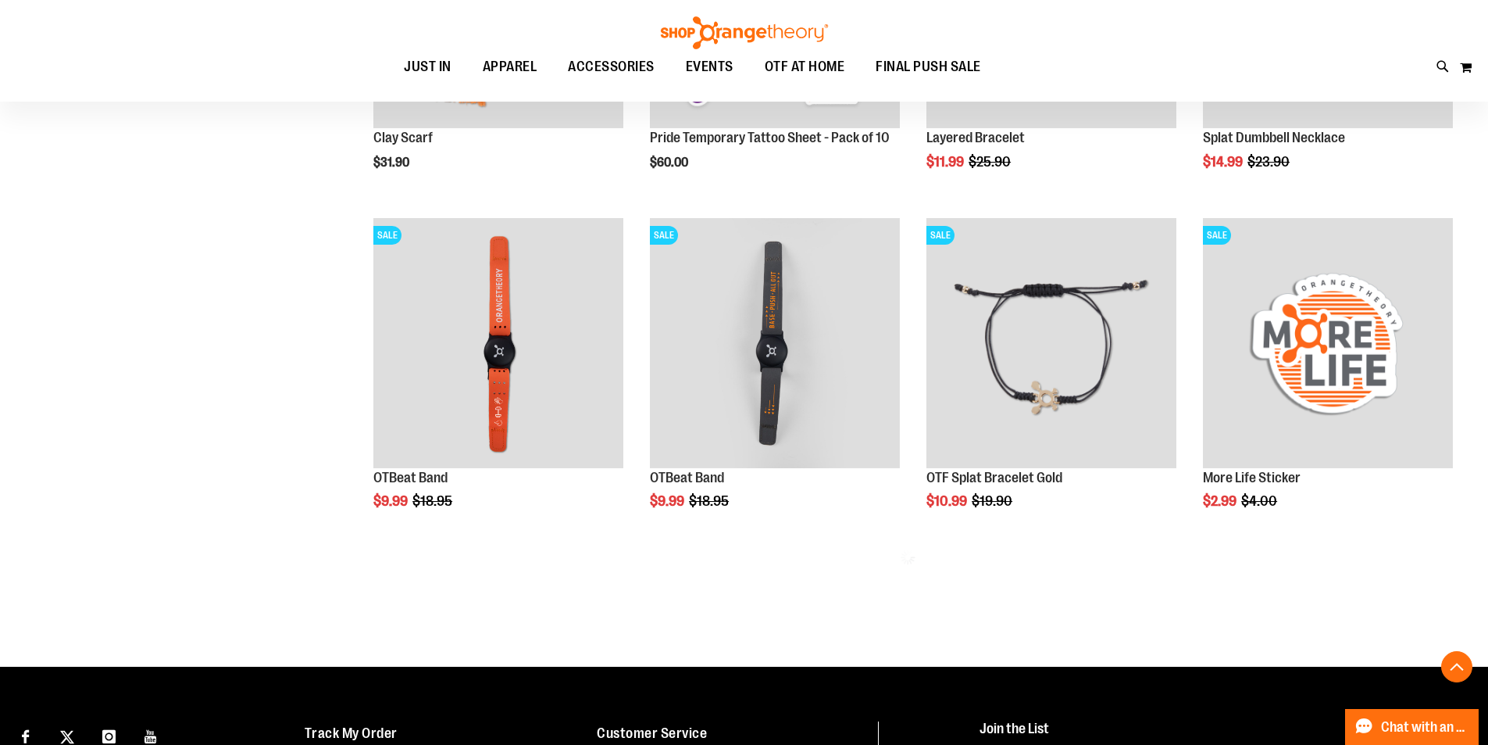
scroll to position [781, 0]
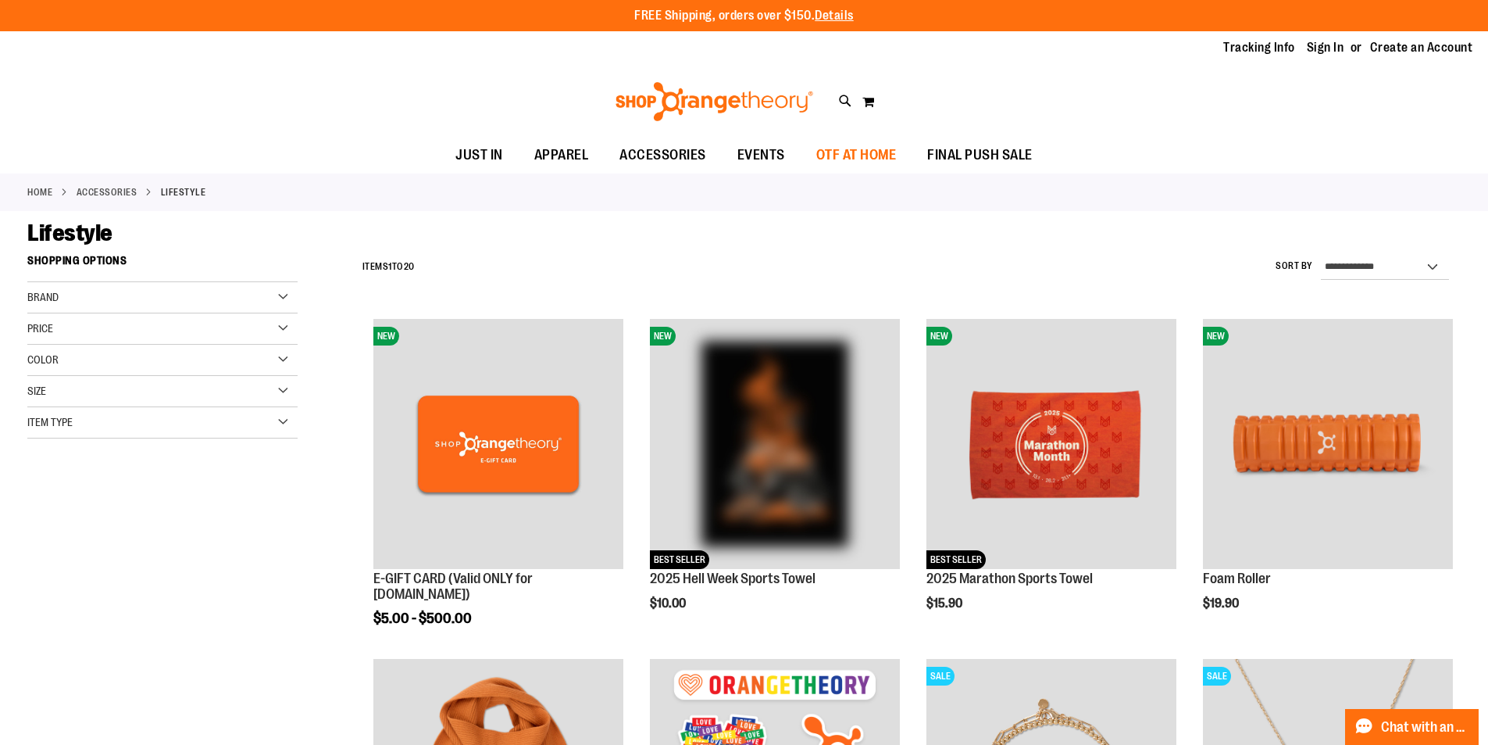
click at [852, 148] on span "OTF AT HOME" at bounding box center [857, 155] width 80 height 35
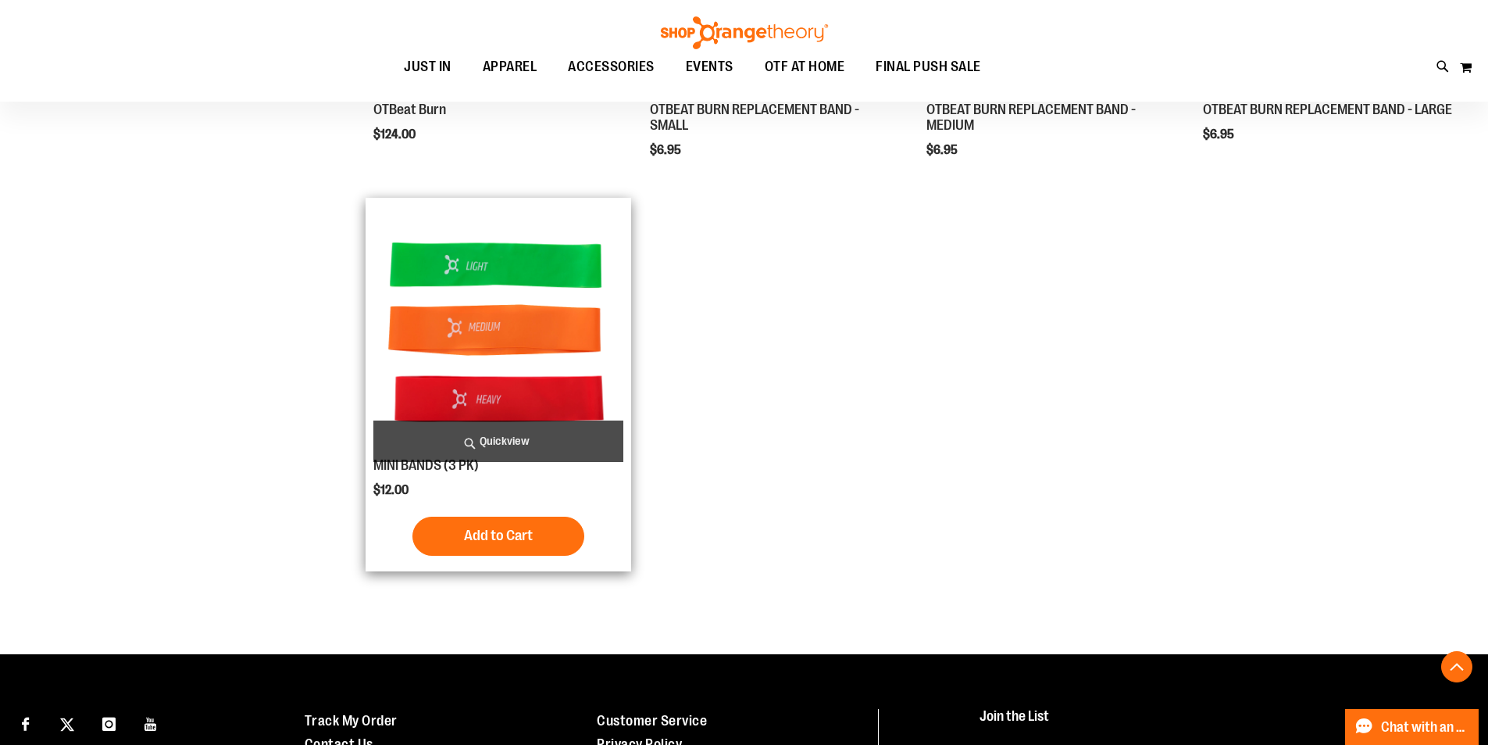
scroll to position [77, 0]
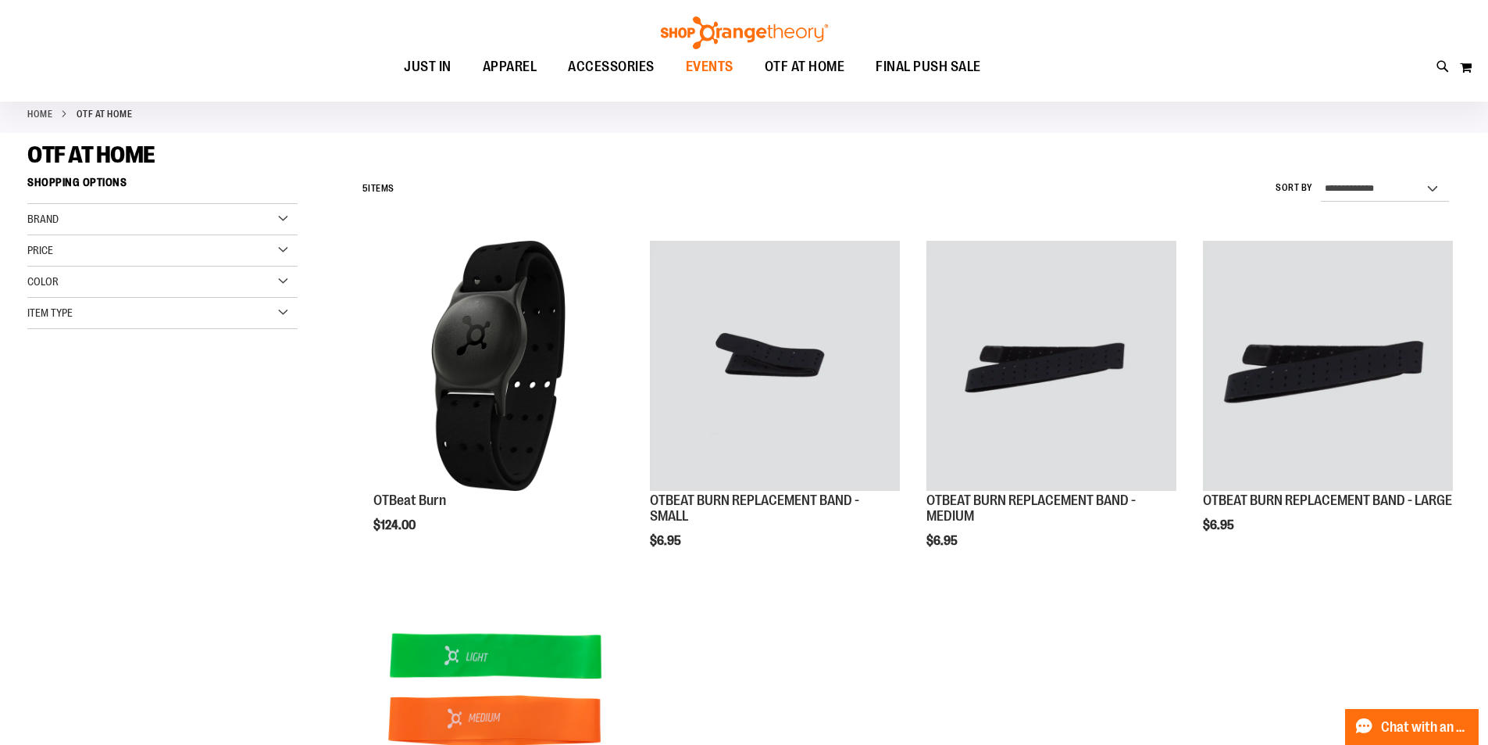
click at [699, 70] on span "EVENTS" at bounding box center [710, 66] width 48 height 35
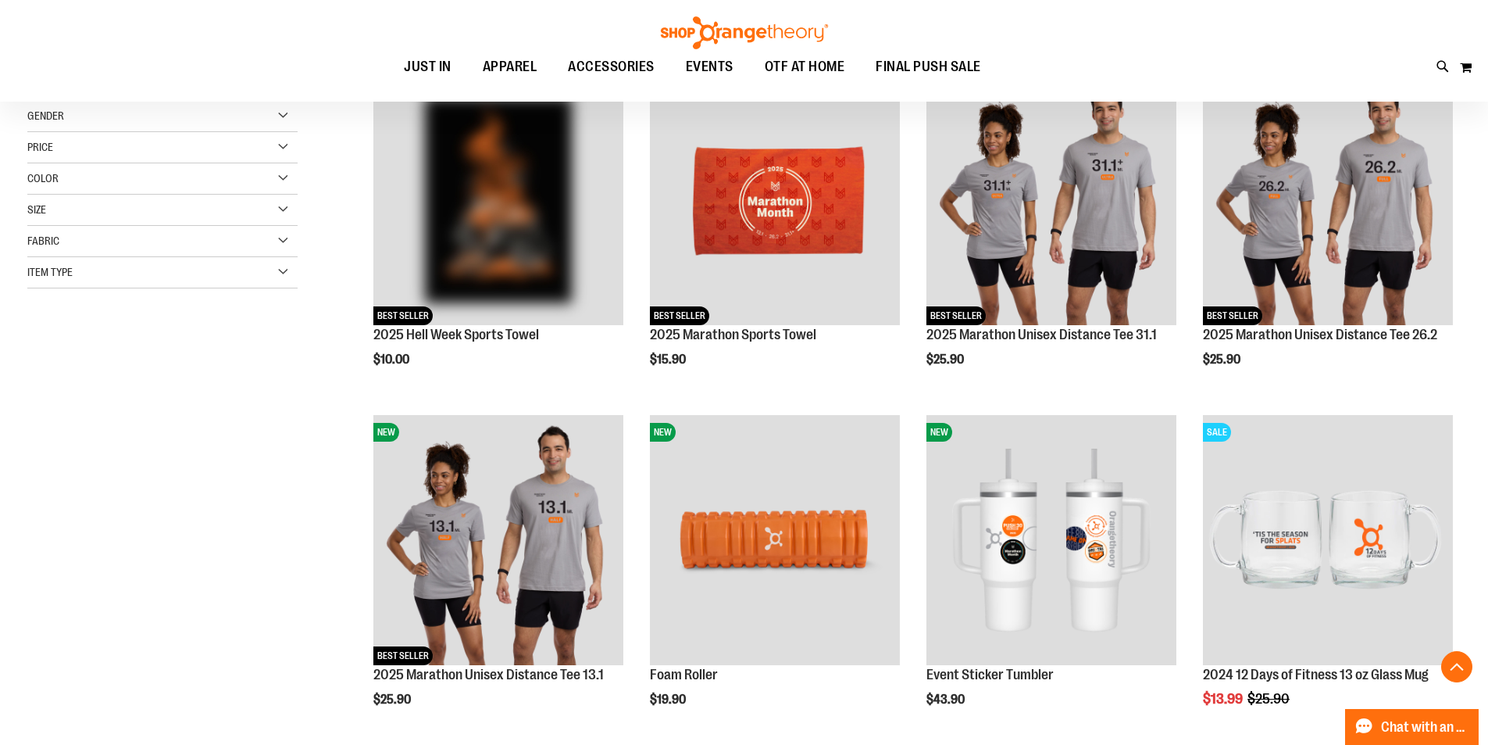
scroll to position [470, 0]
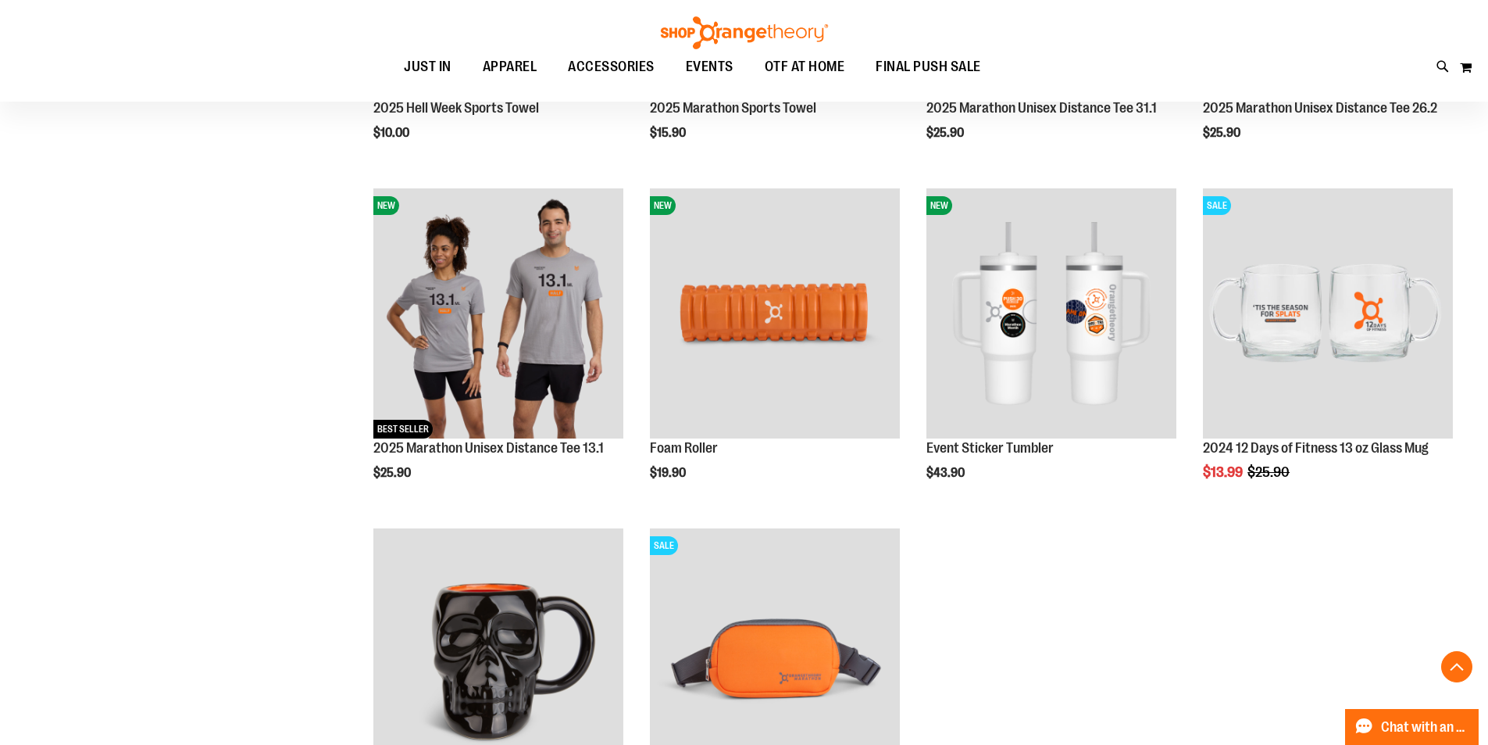
click at [1046, 617] on ol "NEW BEST SELLER 2025 Hell Week Sports Towel $10.00 Quickview Add to Cart In sto…" at bounding box center [908, 350] width 1106 height 1019
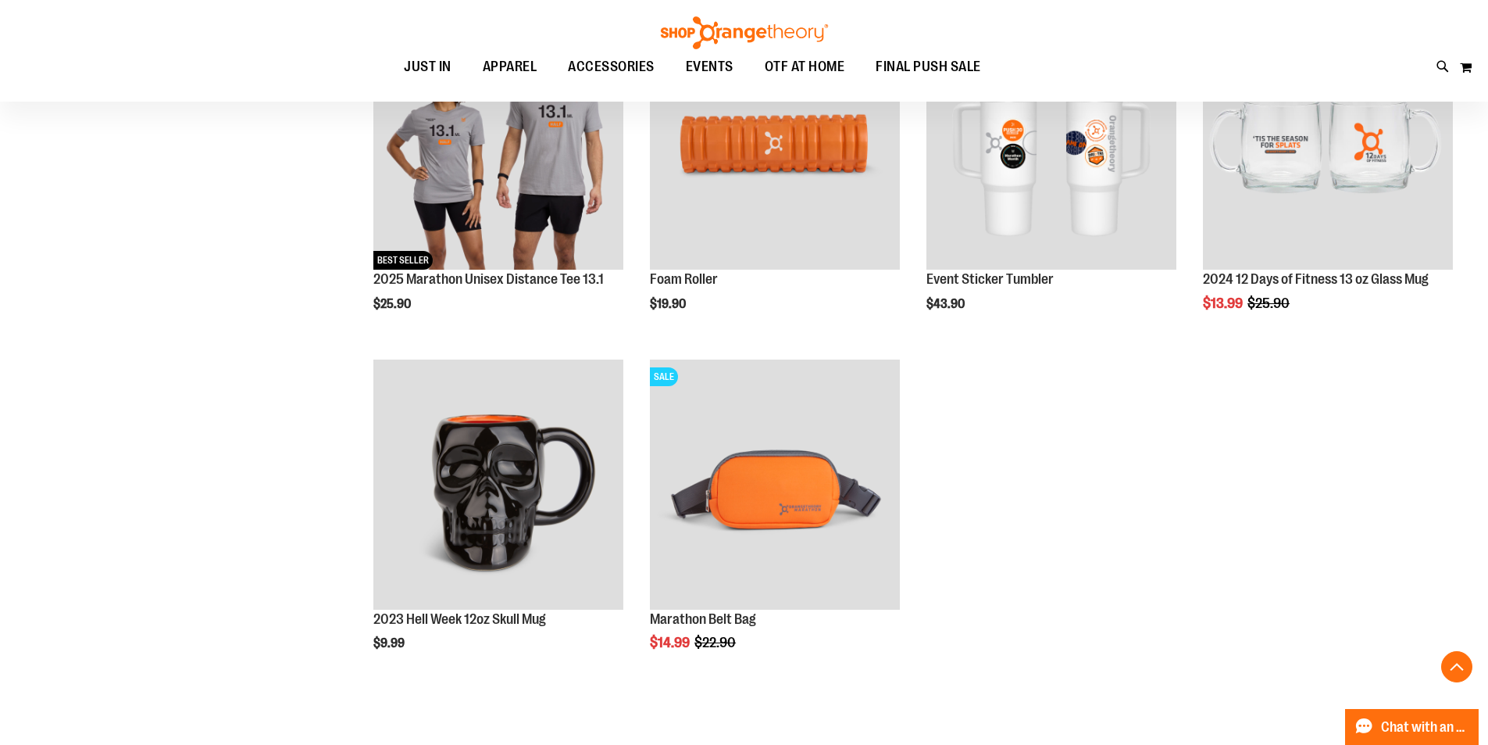
scroll to position [860, 0]
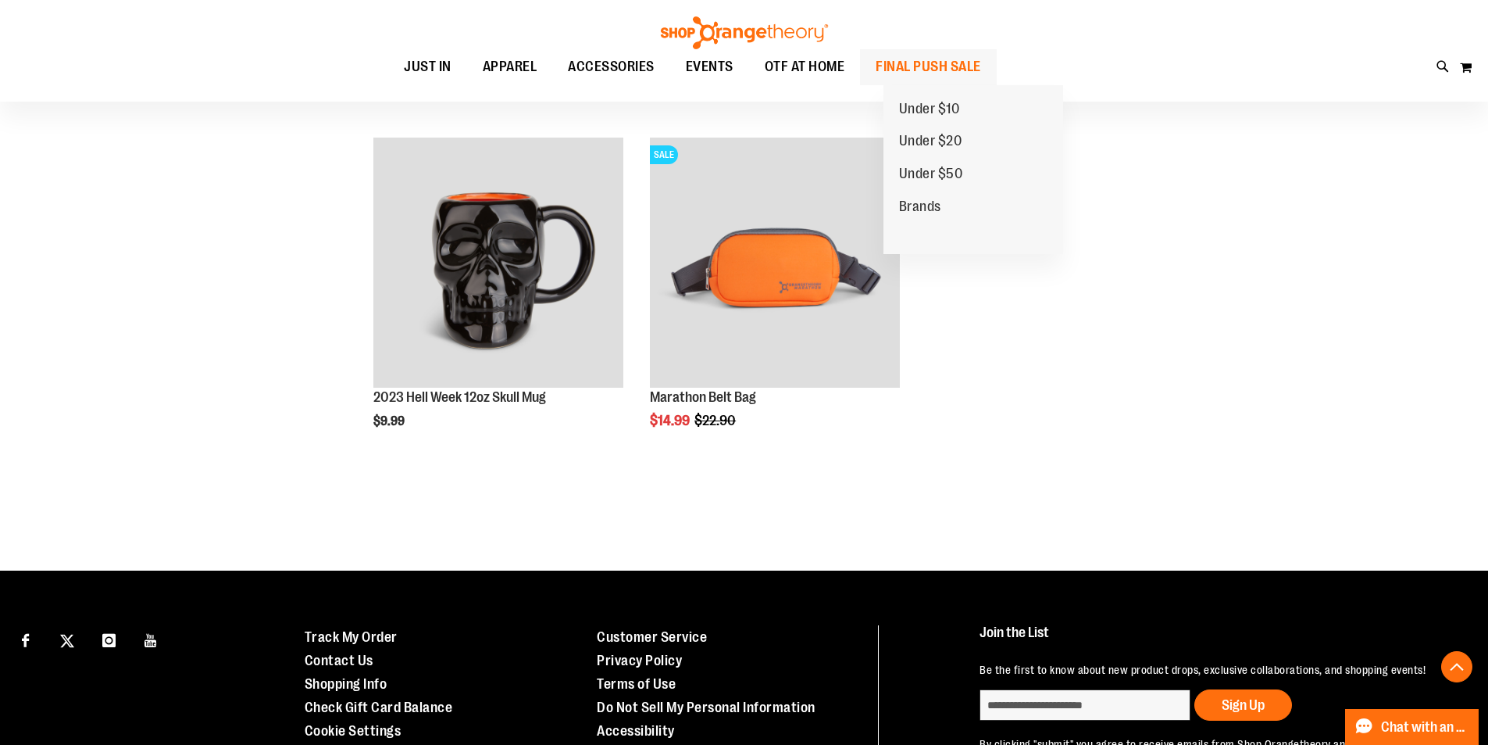
click at [981, 66] on span "FINAL PUSH SALE" at bounding box center [928, 66] width 105 height 35
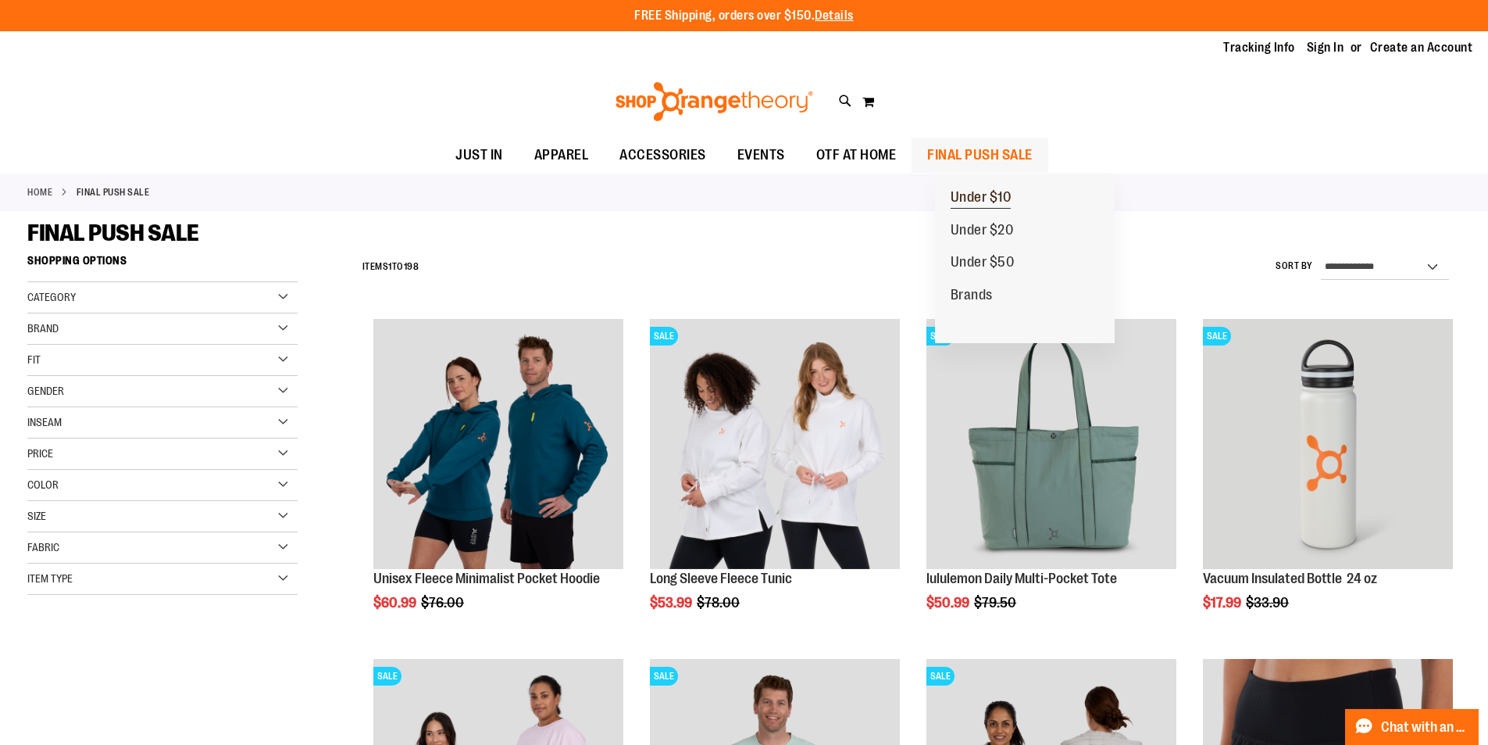
click at [1009, 189] on span "Under $10" at bounding box center [981, 199] width 61 height 20
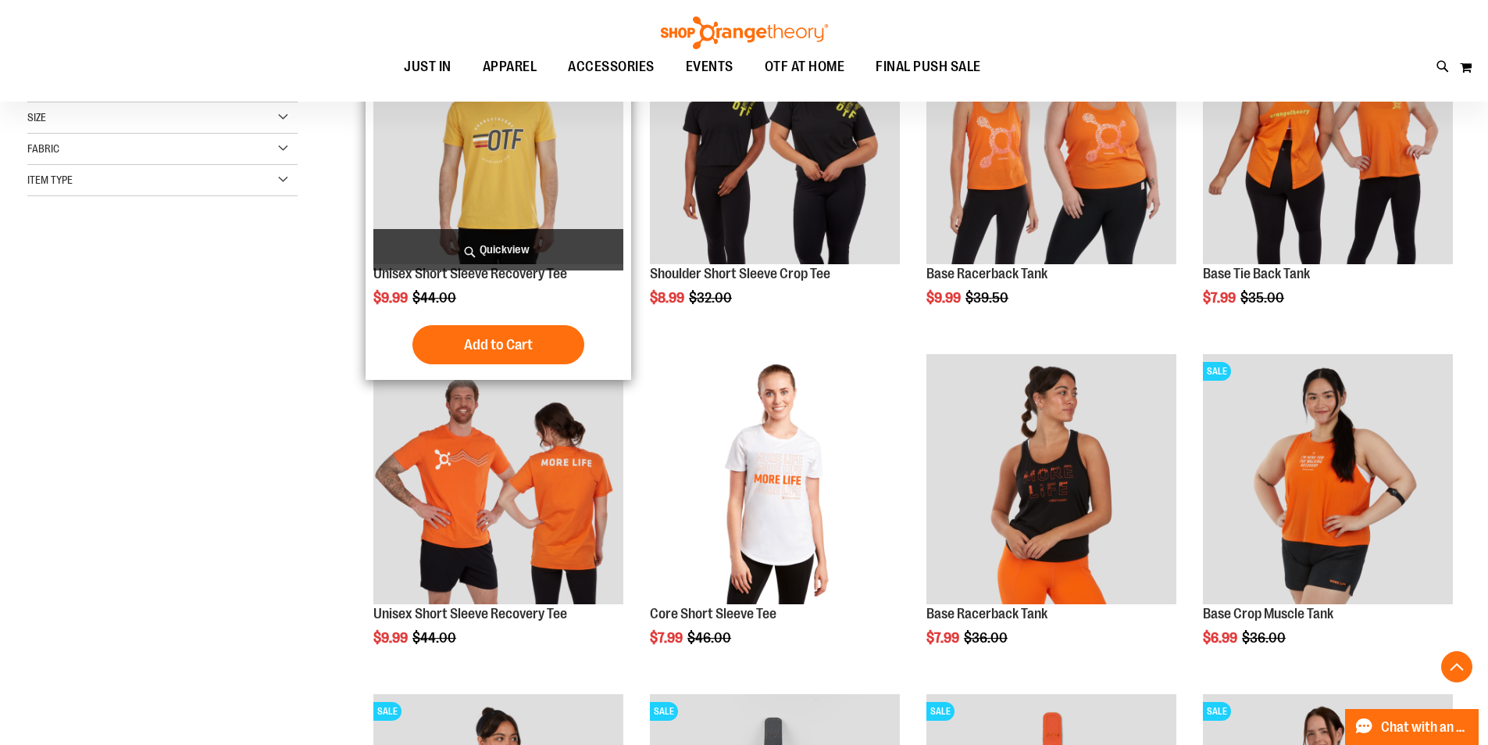
scroll to position [312, 0]
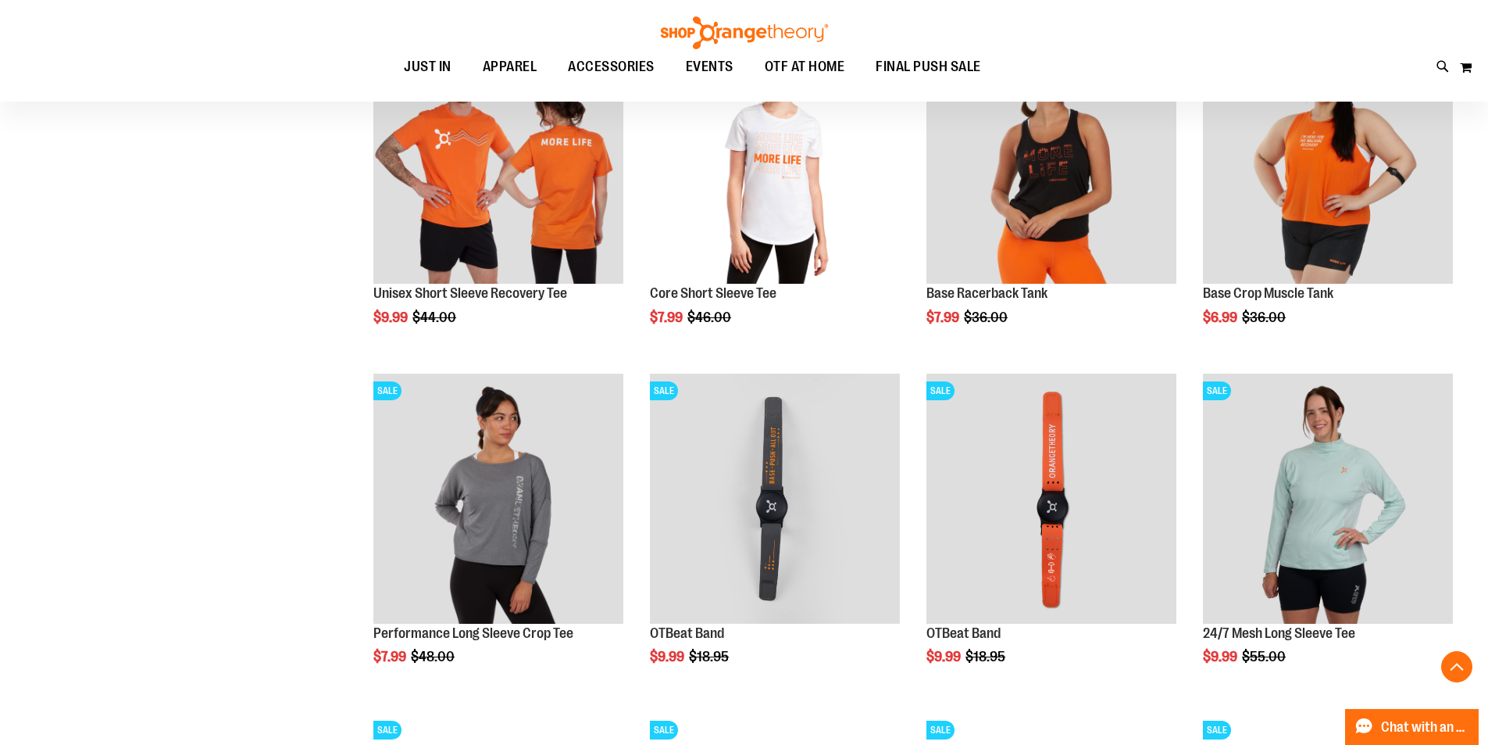
scroll to position [546, 0]
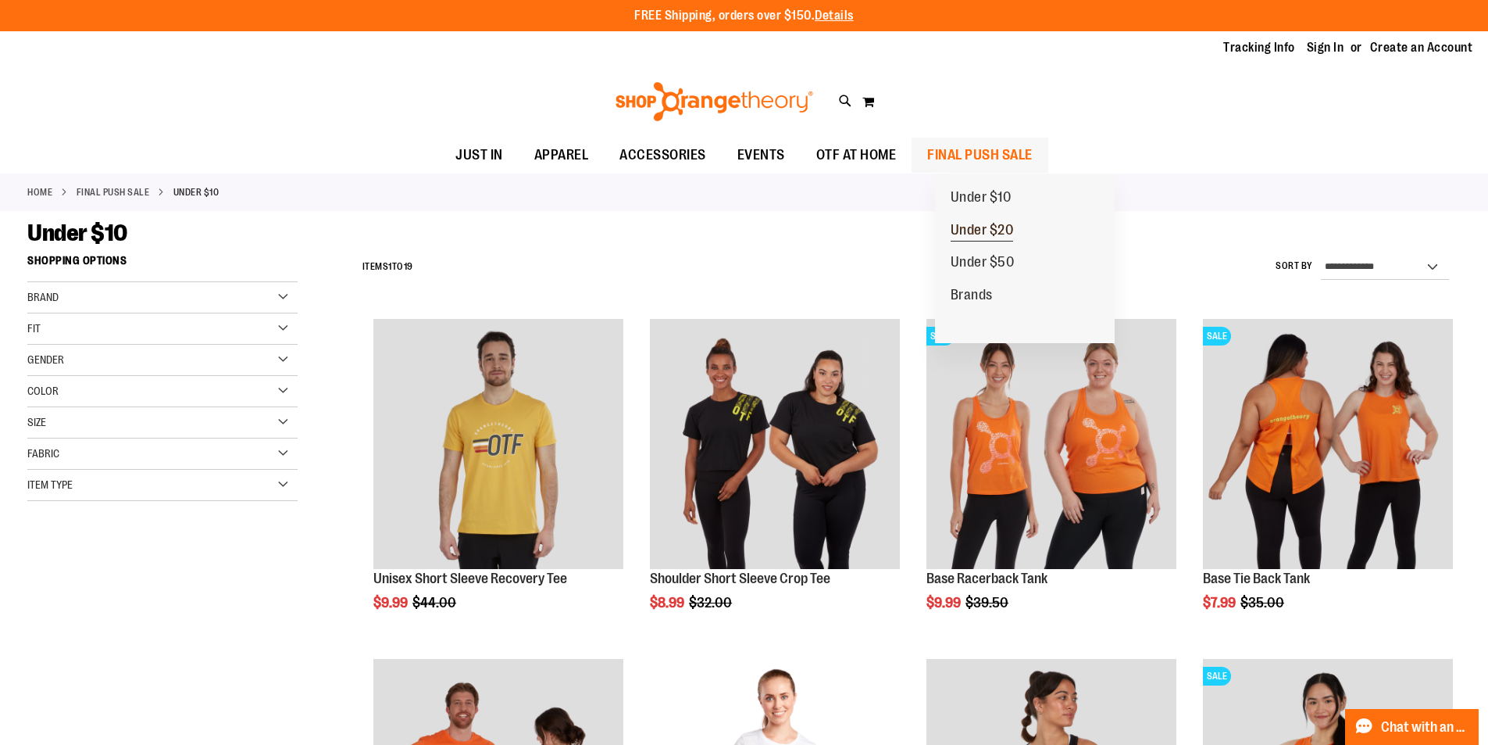
click at [996, 224] on span "Under $20" at bounding box center [982, 232] width 63 height 20
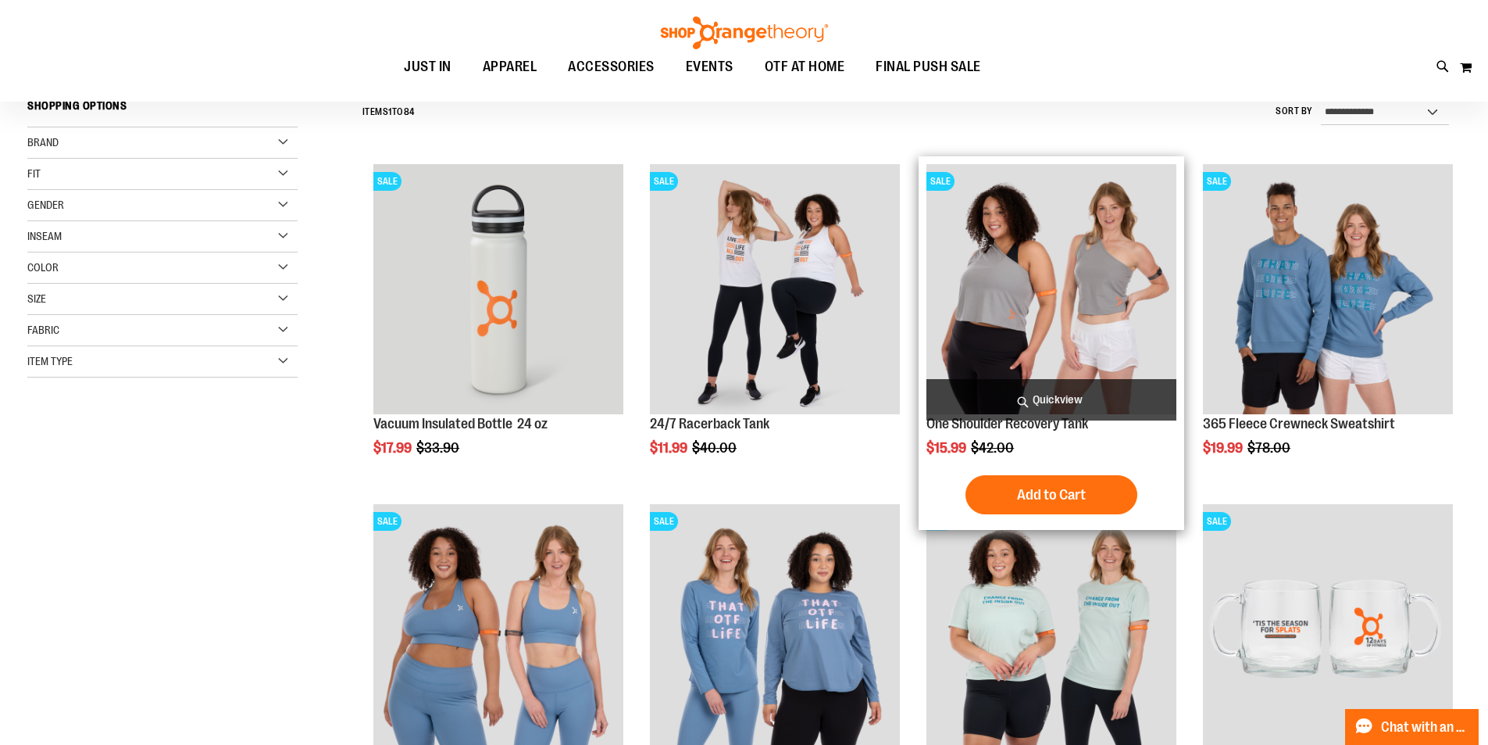
scroll to position [155, 0]
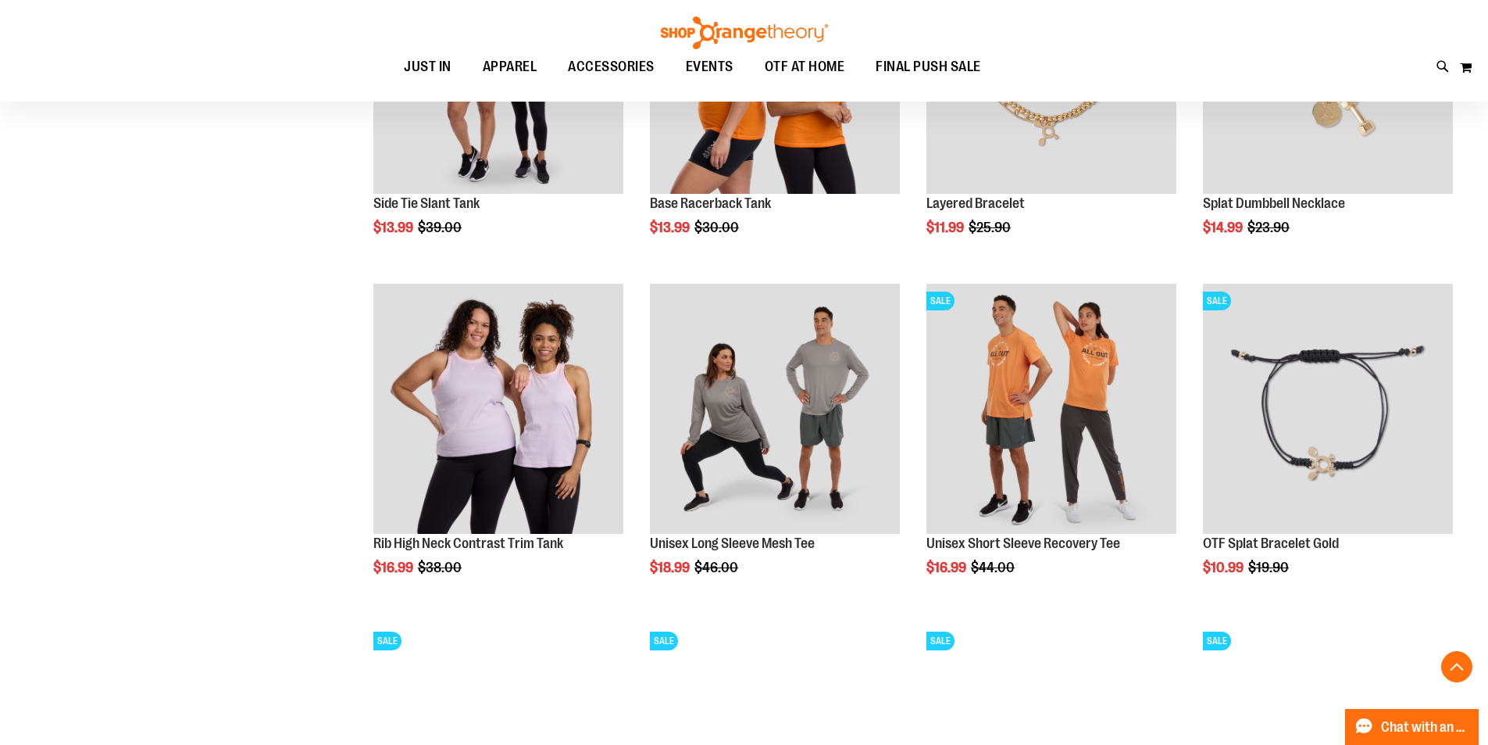
scroll to position [1406, 0]
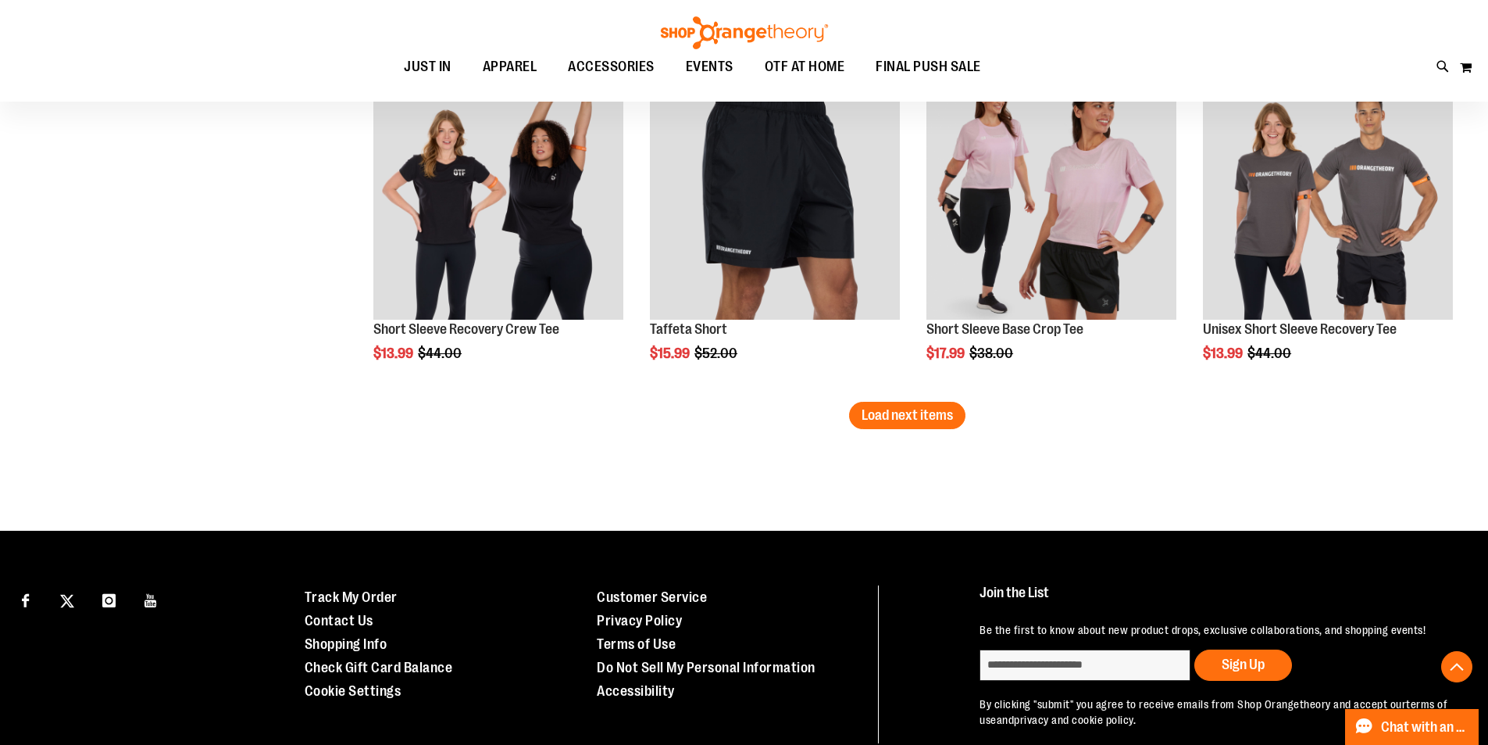
scroll to position [2968, 0]
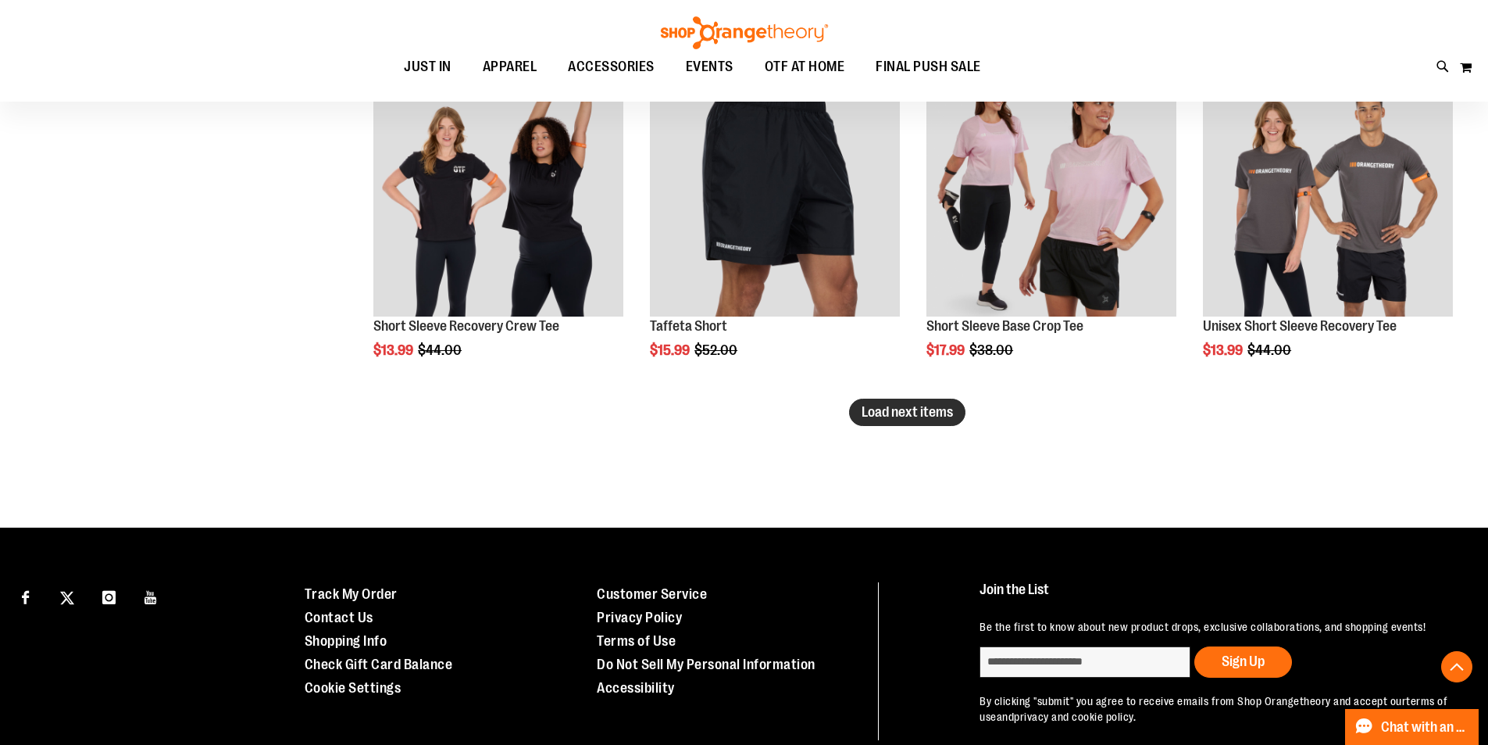
click at [951, 416] on span "Load next items" at bounding box center [907, 412] width 91 height 16
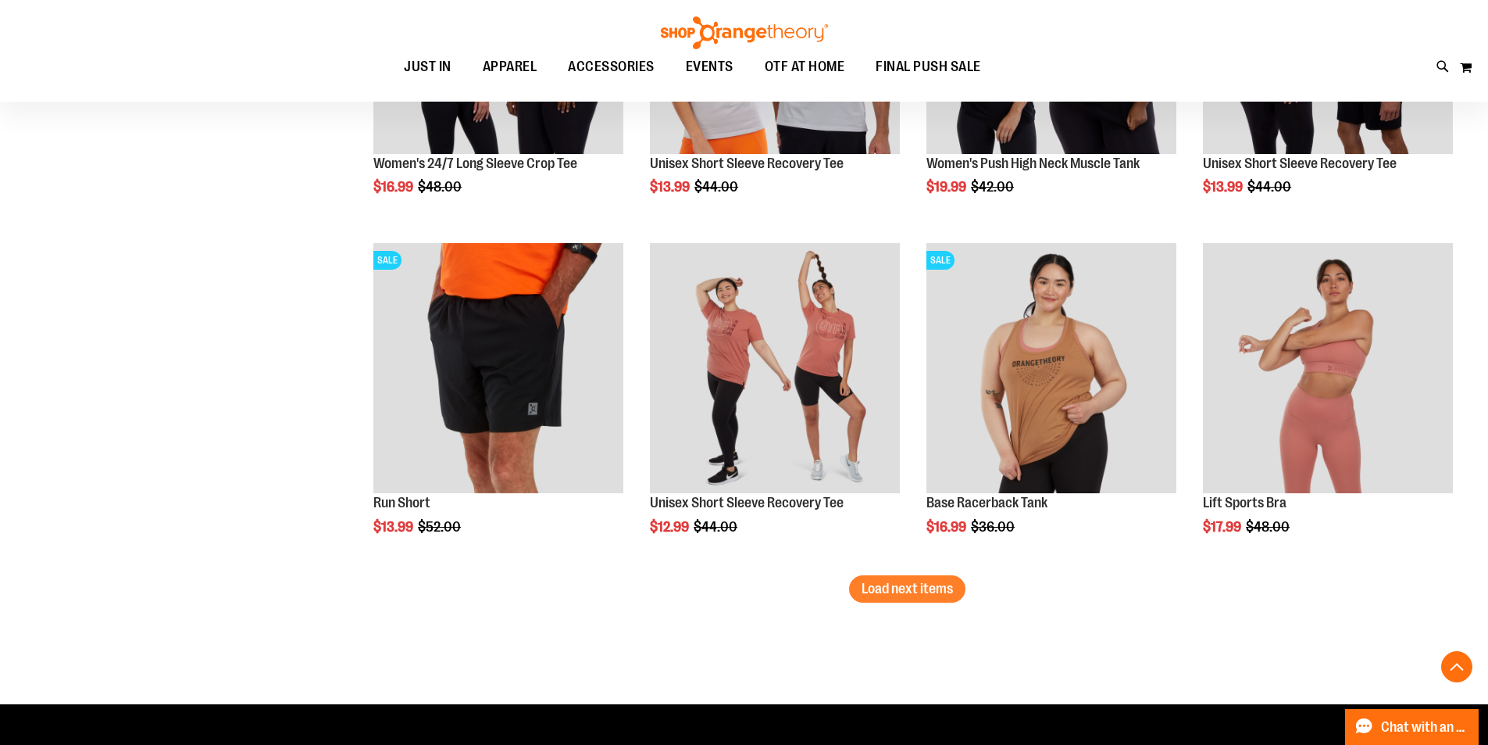
scroll to position [3828, 0]
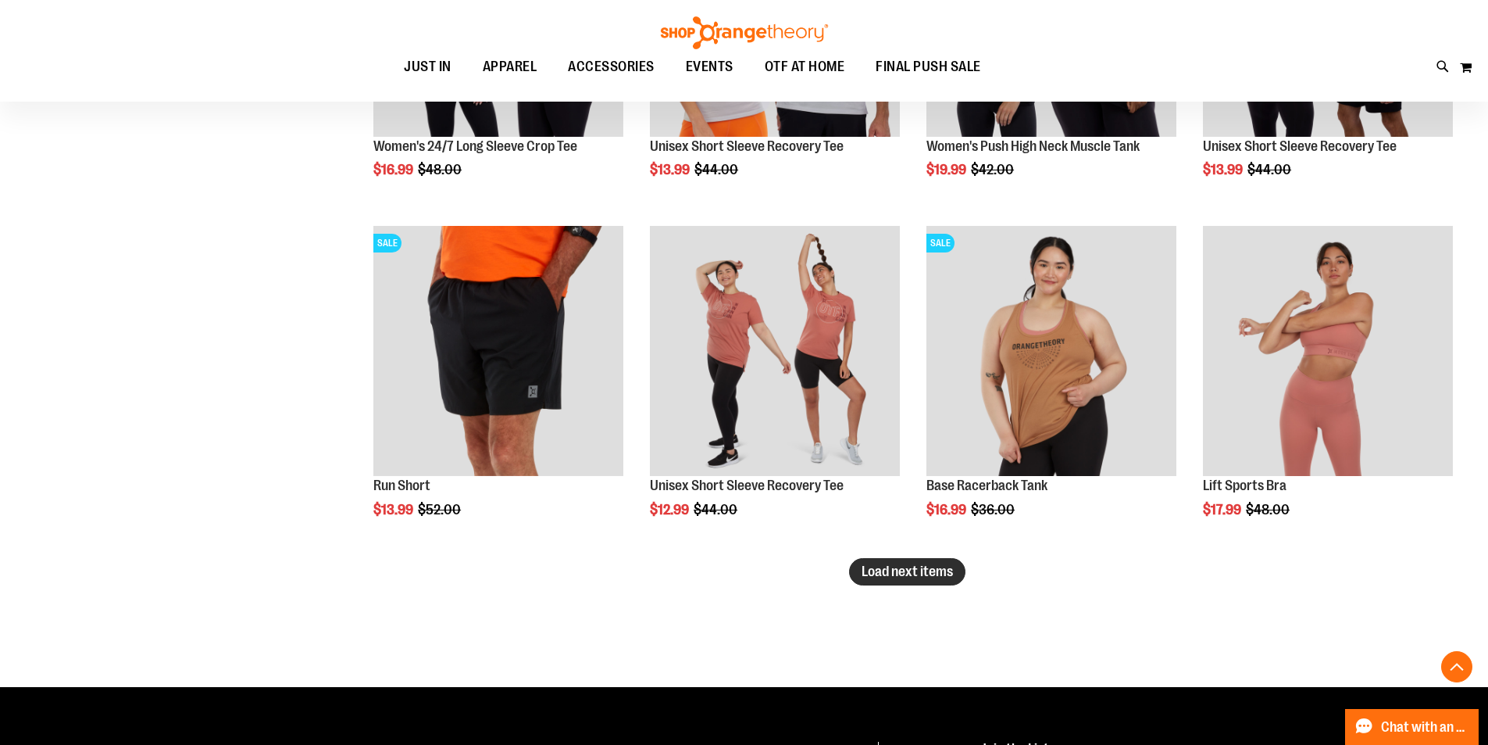
click at [920, 568] on span "Load next items" at bounding box center [907, 571] width 91 height 16
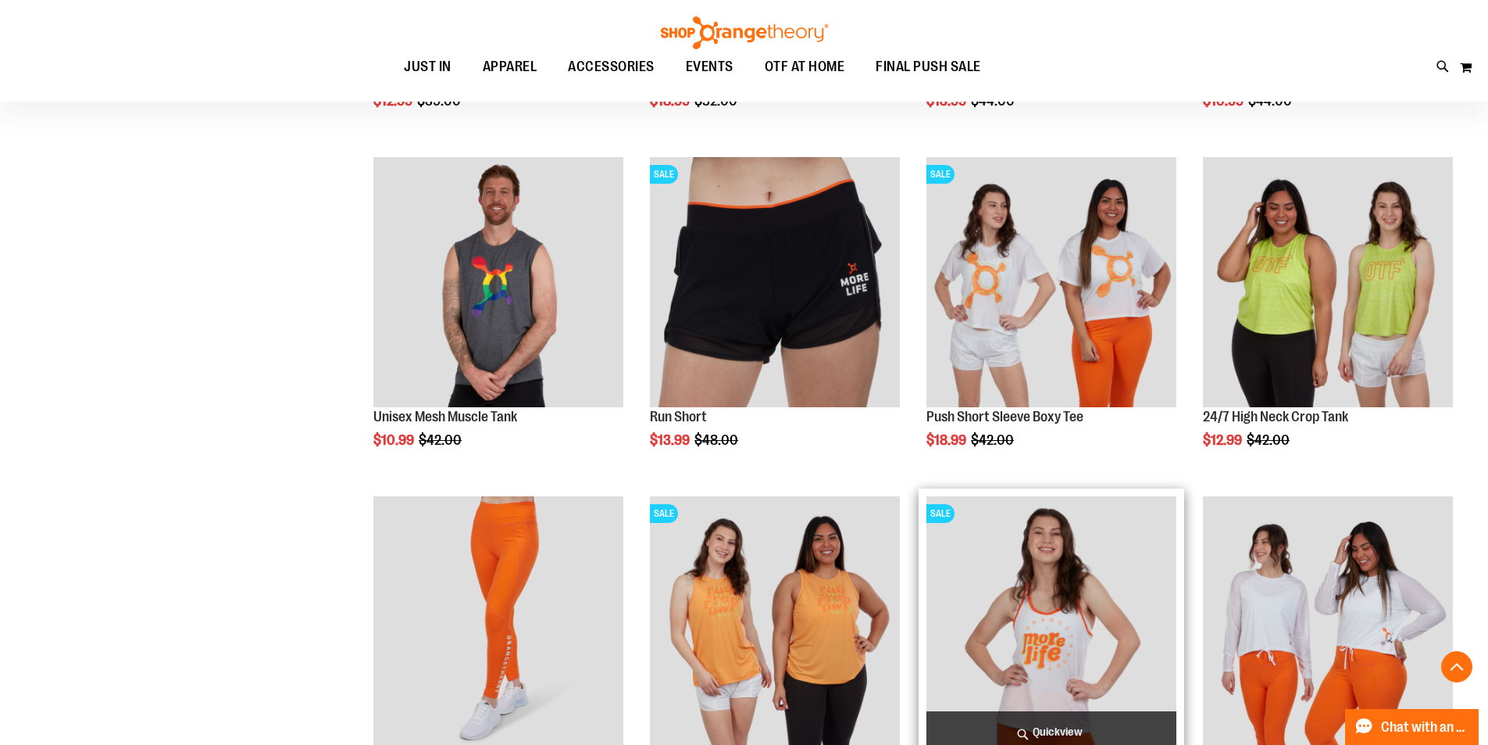
scroll to position [4765, 0]
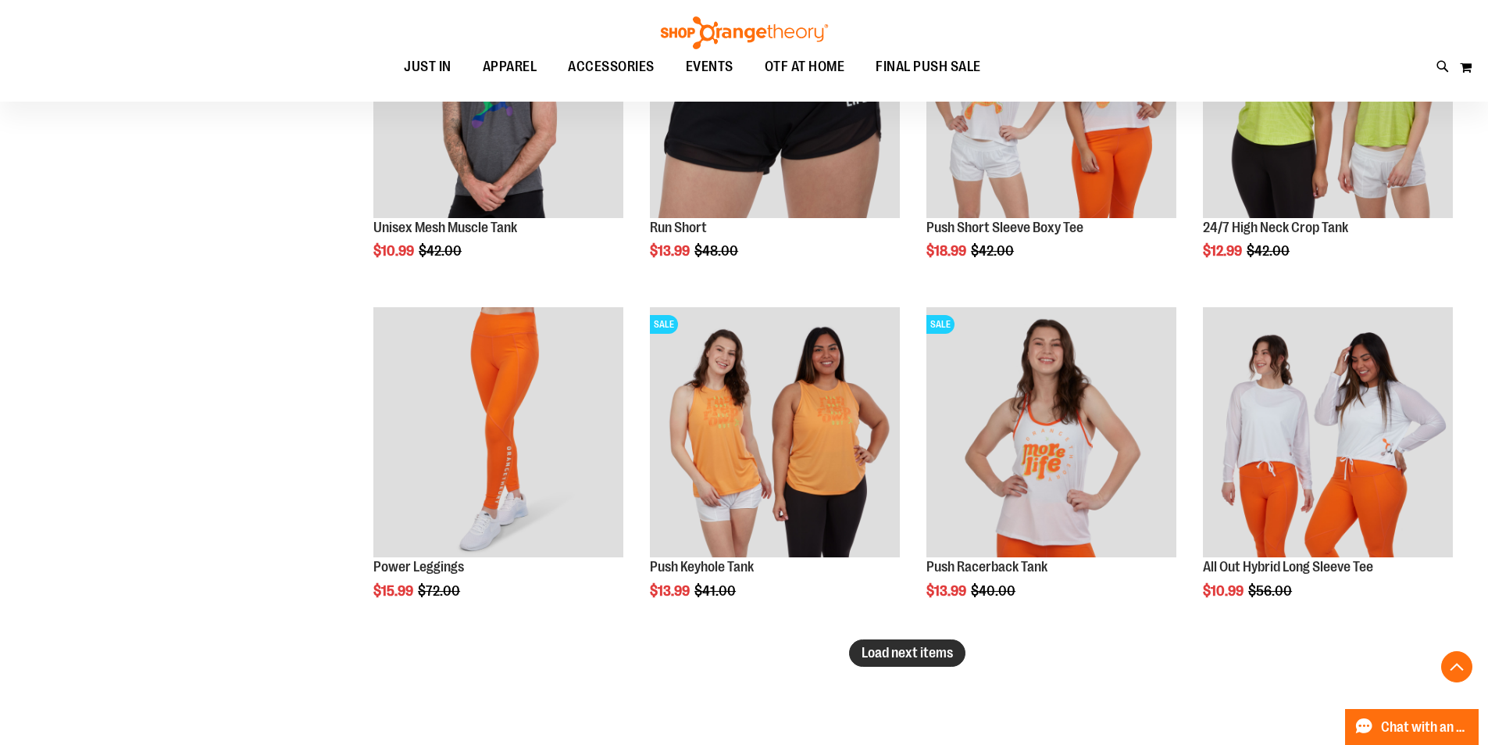
click at [856, 645] on button "Load next items" at bounding box center [907, 652] width 116 height 27
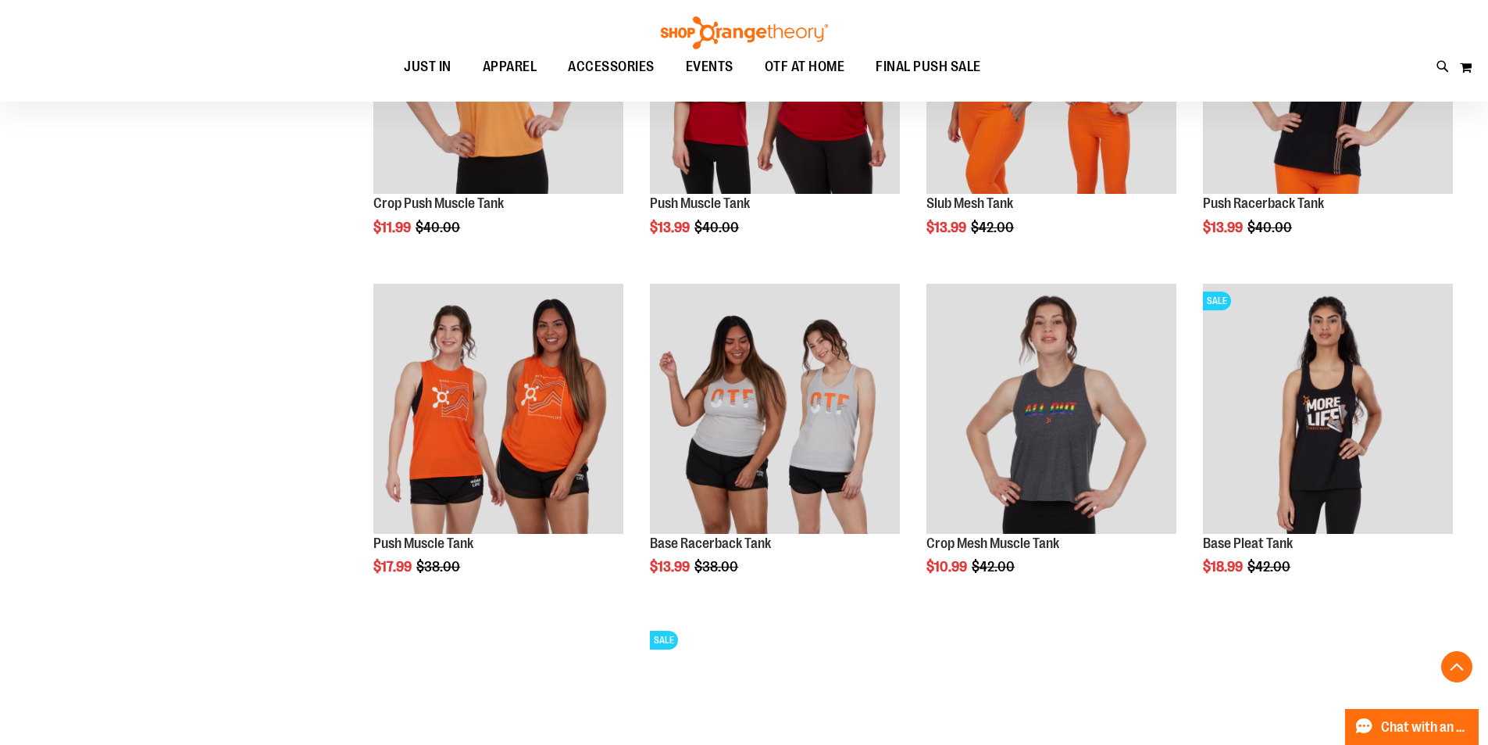
scroll to position [5859, 0]
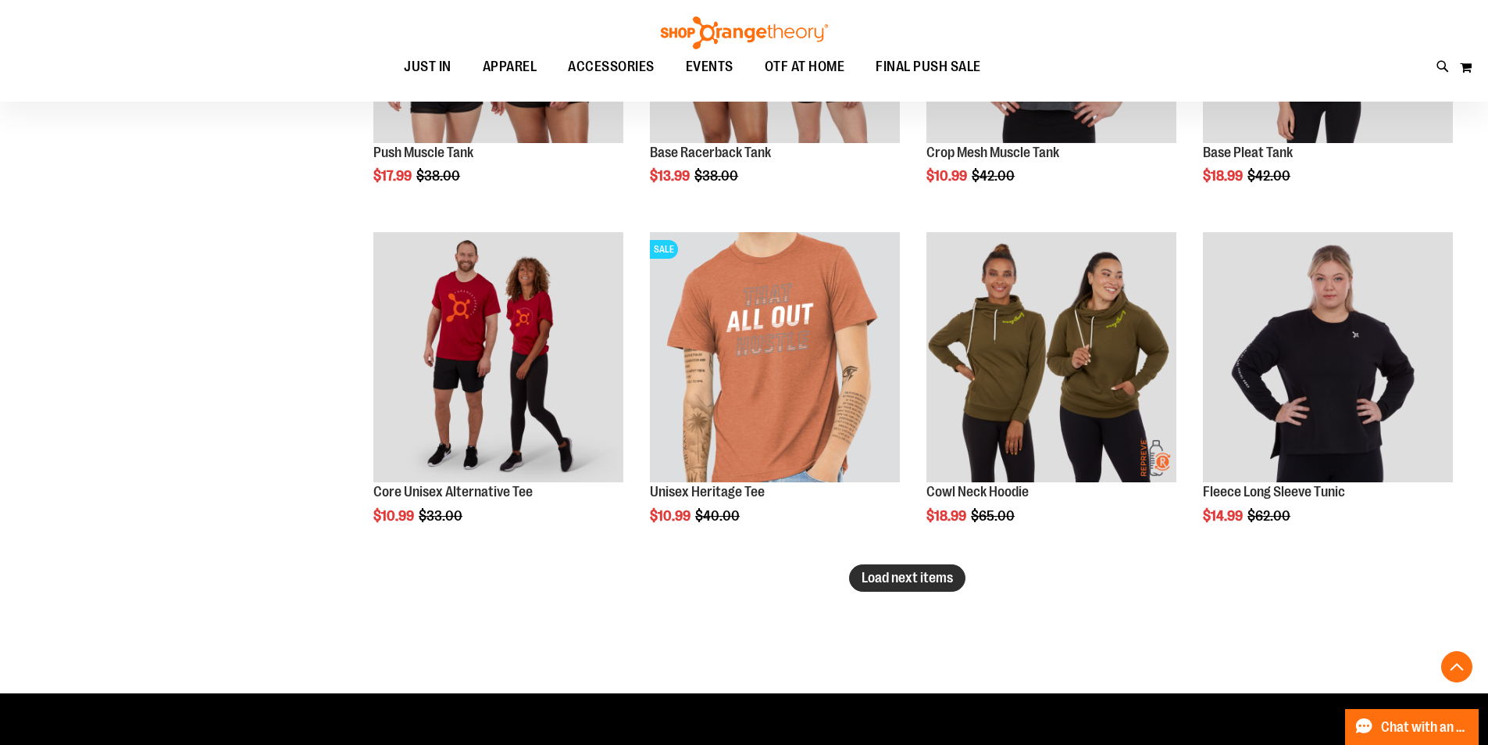
click at [945, 577] on span "Load next items" at bounding box center [907, 578] width 91 height 16
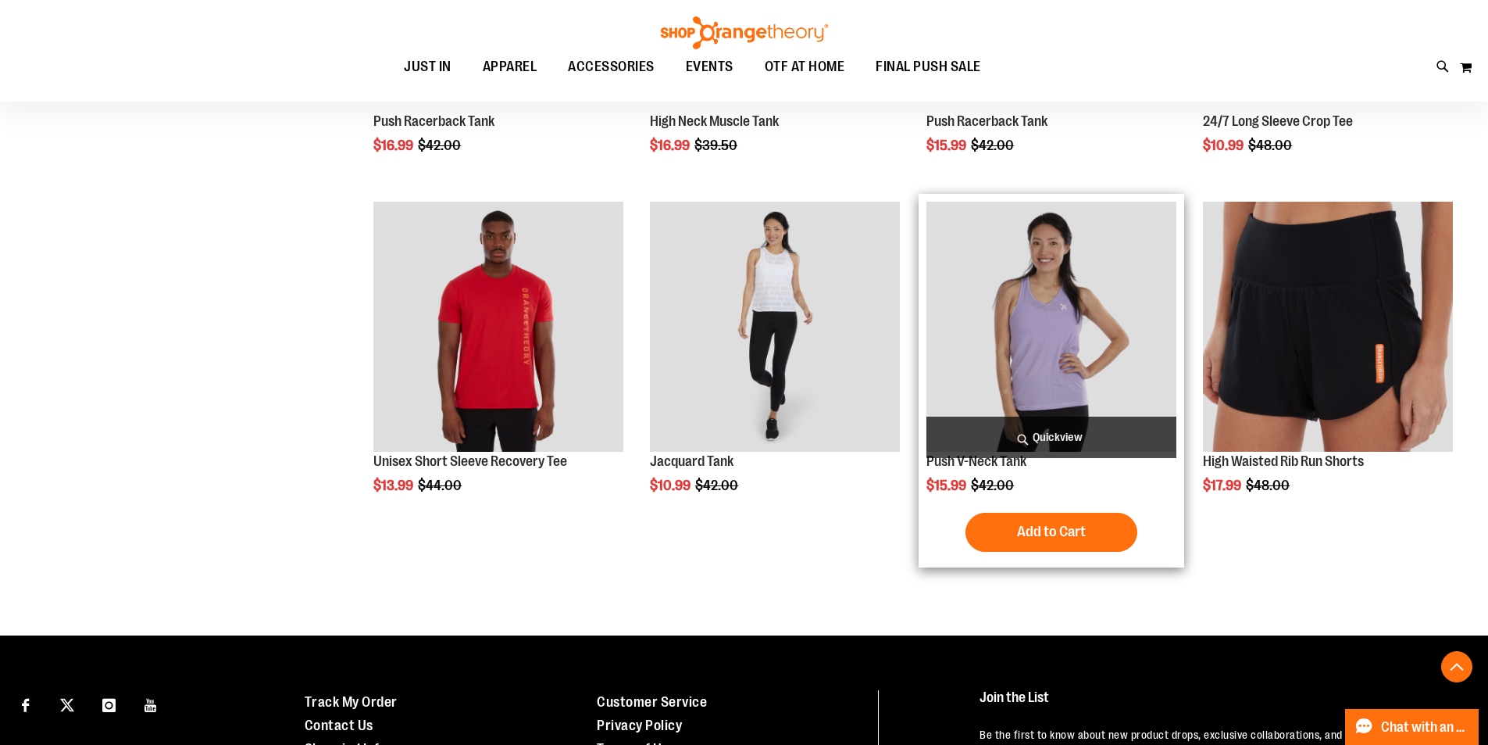
scroll to position [6719, 0]
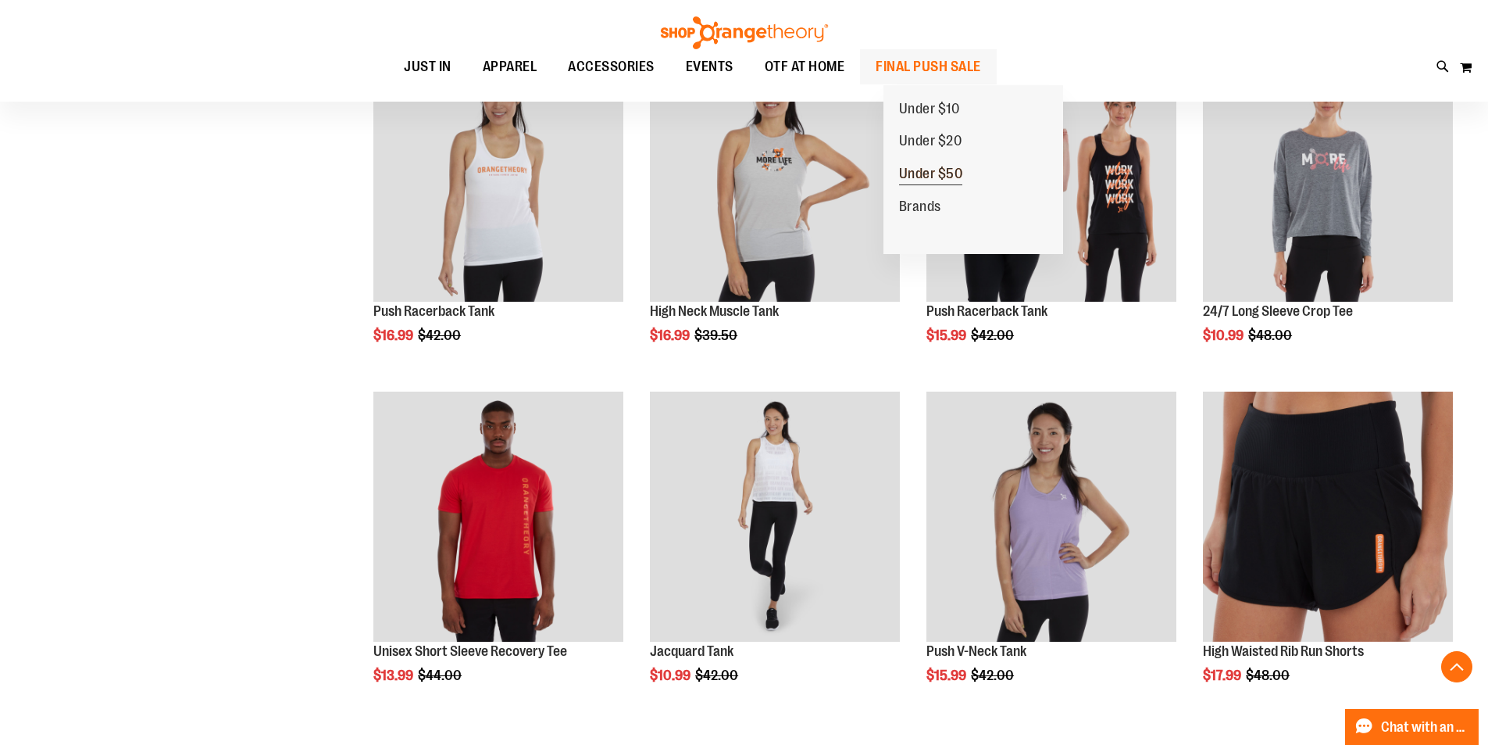
click at [931, 170] on span "Under $50" at bounding box center [931, 176] width 64 height 20
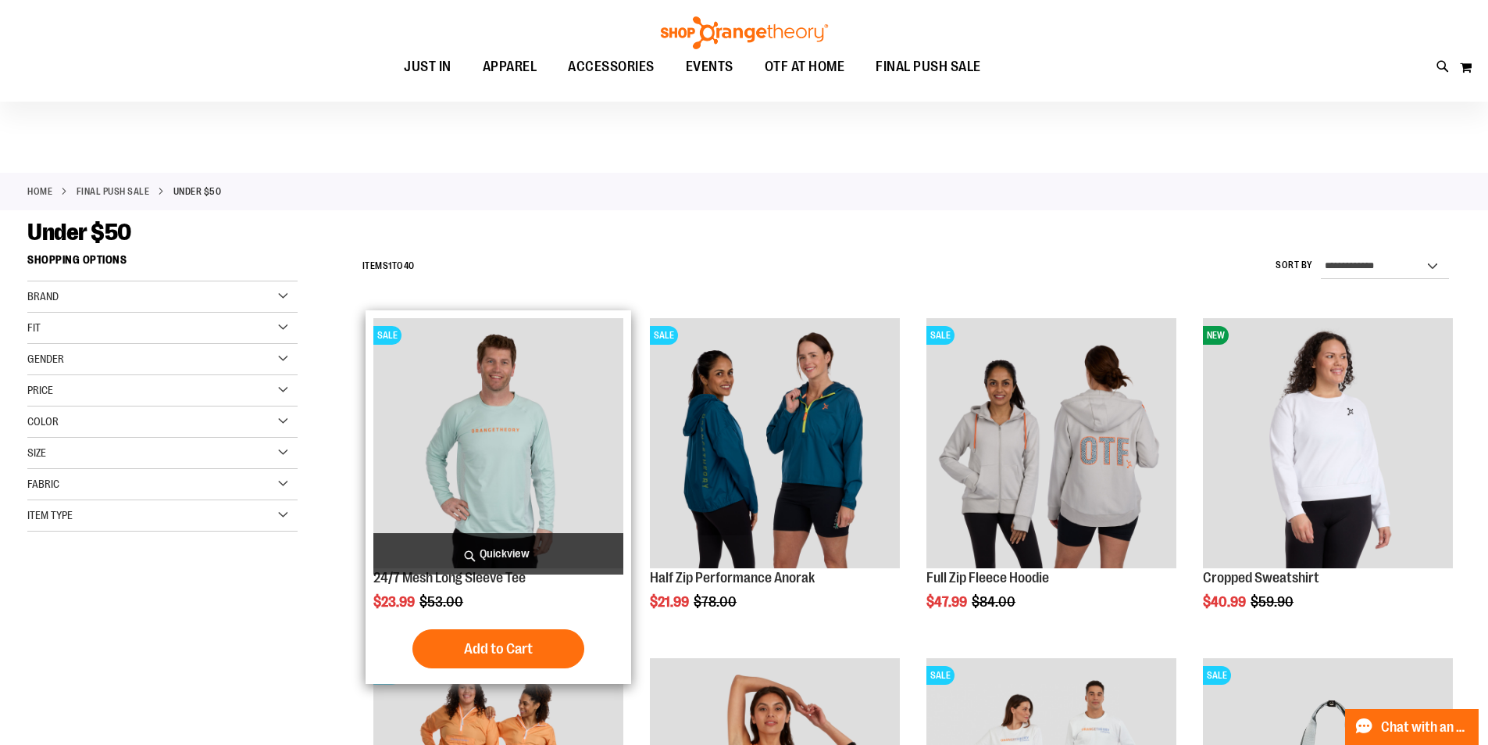
scroll to position [312, 0]
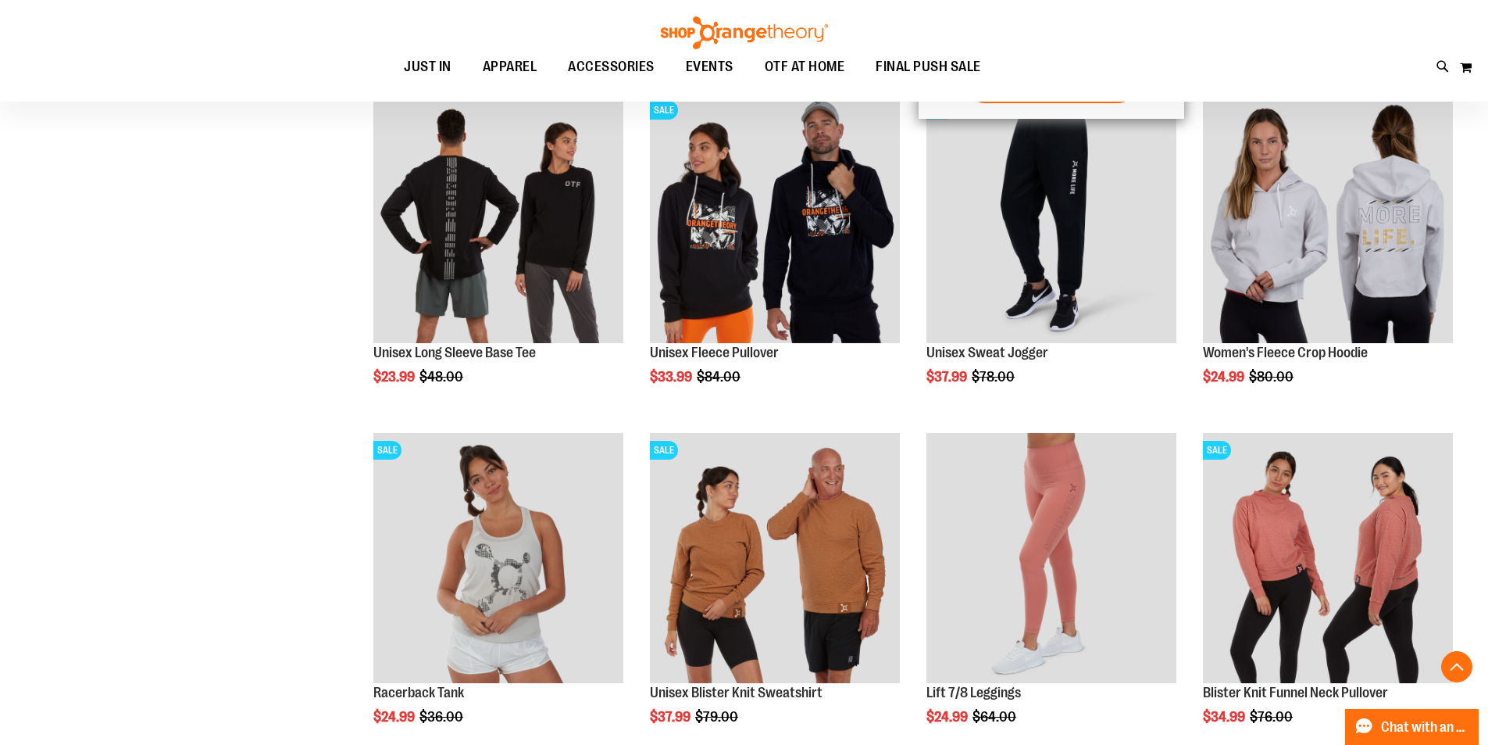
scroll to position [1249, 0]
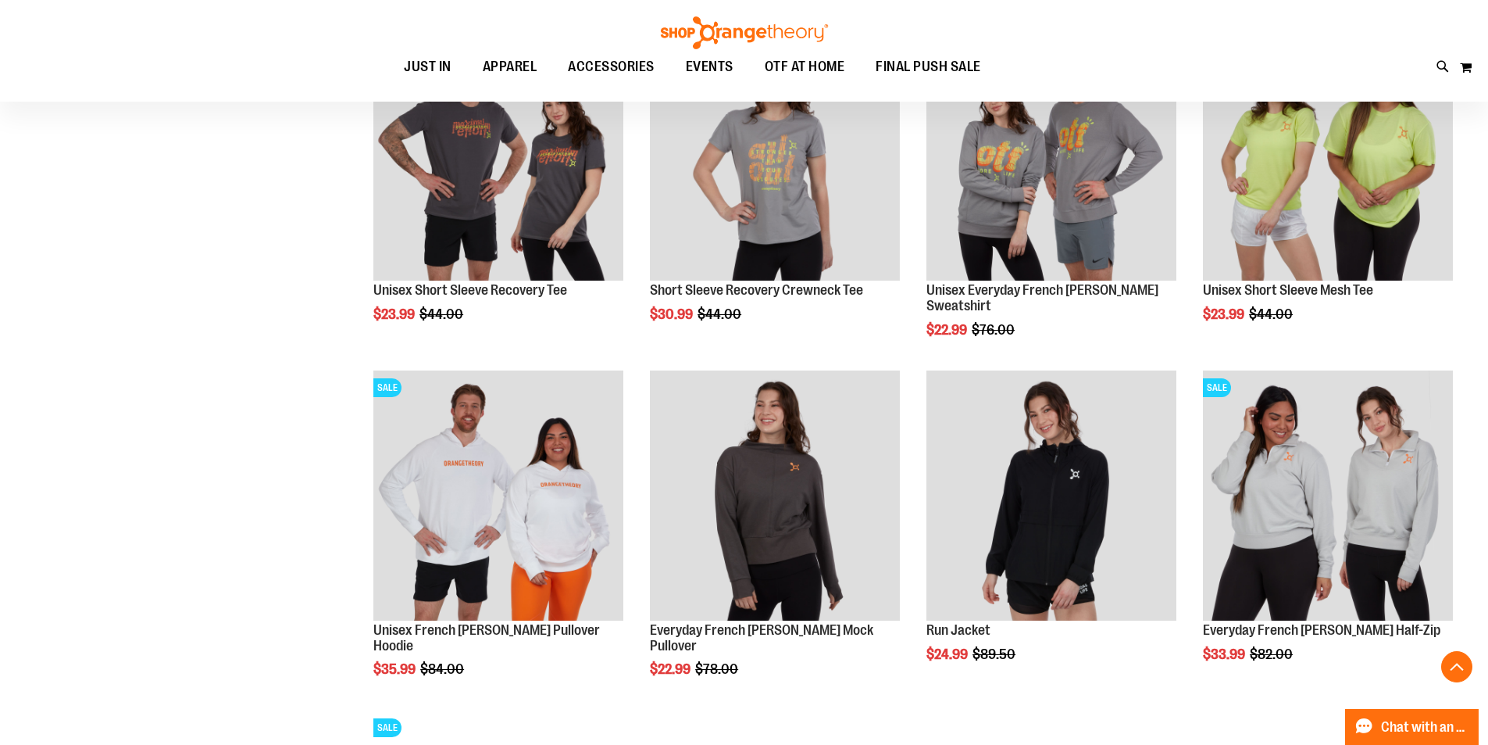
scroll to position [2343, 0]
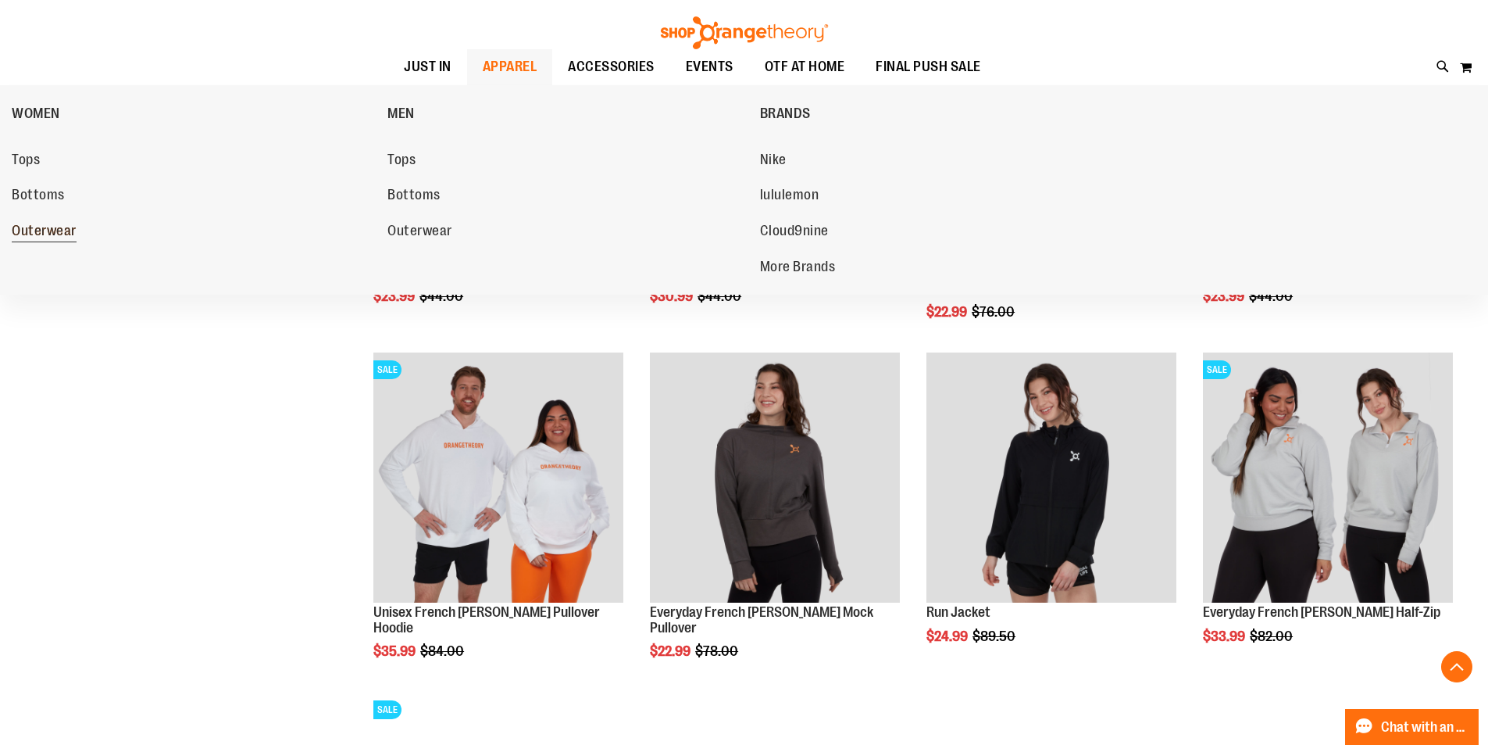
click at [23, 227] on span "Outerwear" at bounding box center [44, 233] width 65 height 20
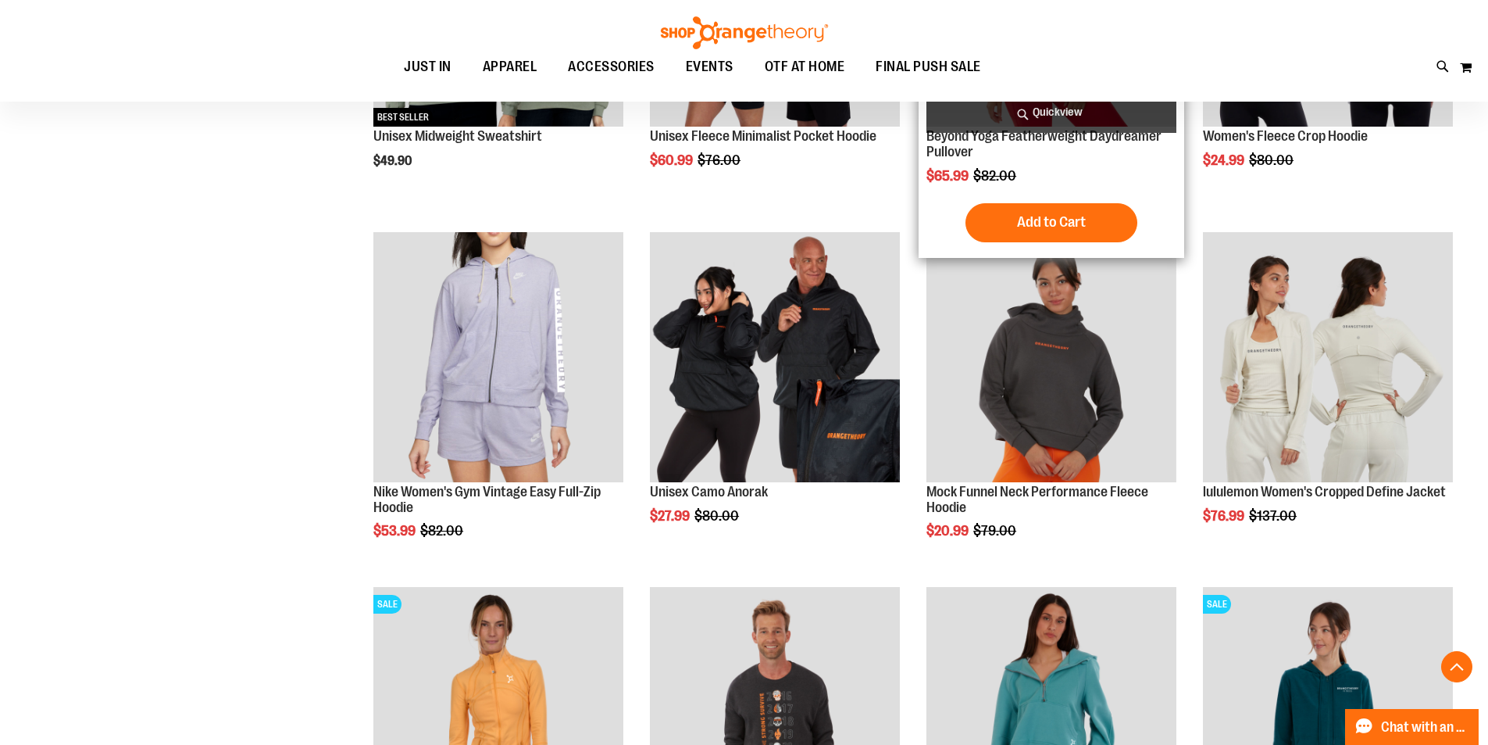
scroll to position [468, 0]
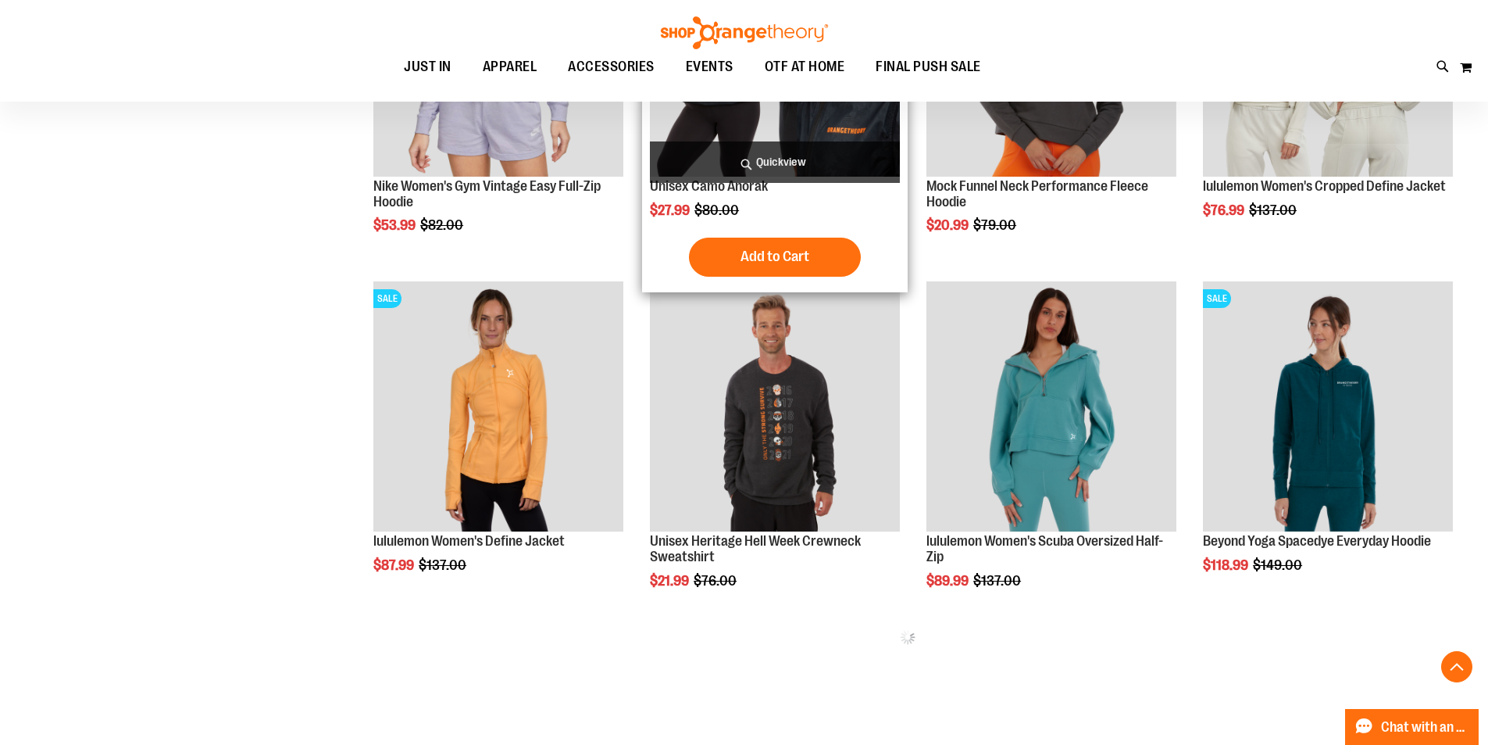
scroll to position [781, 0]
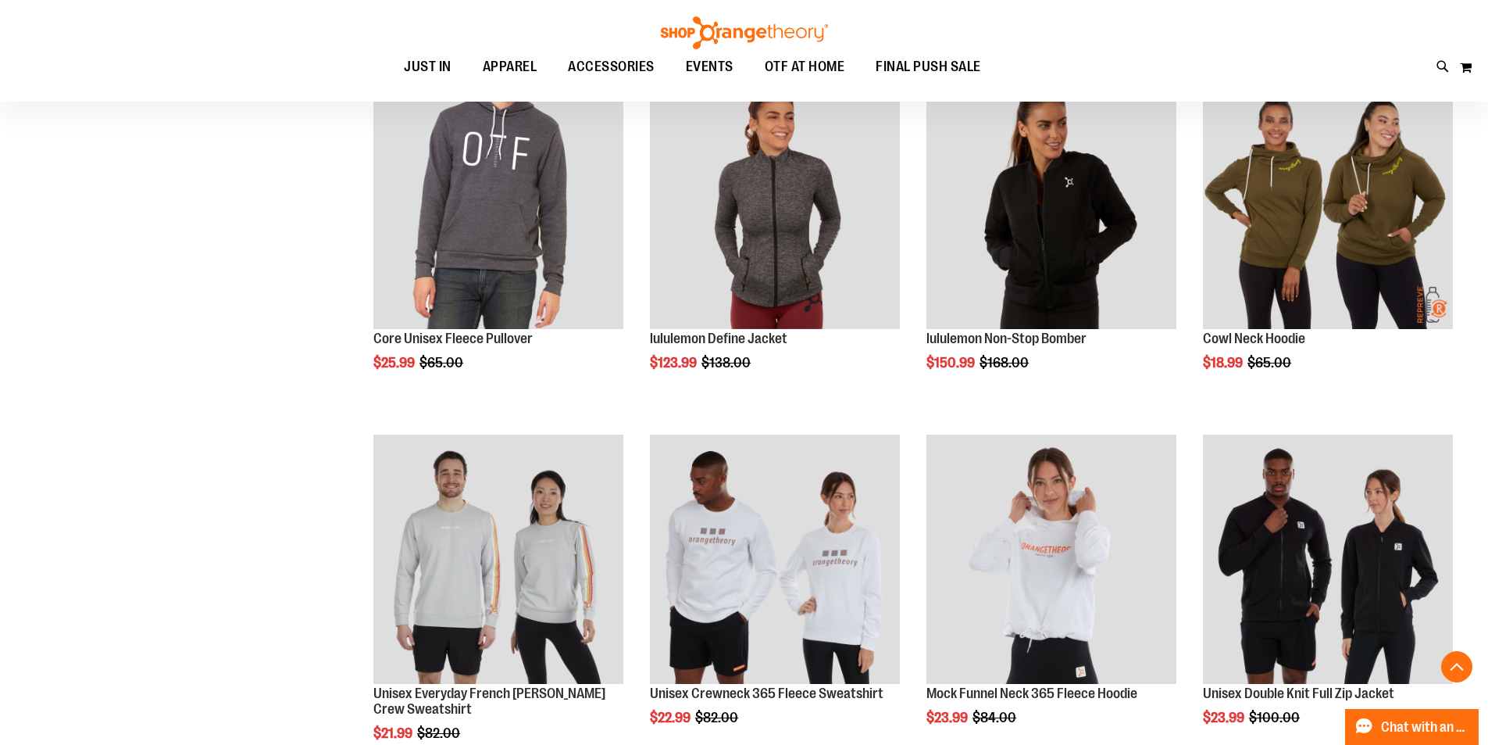
scroll to position [1640, 0]
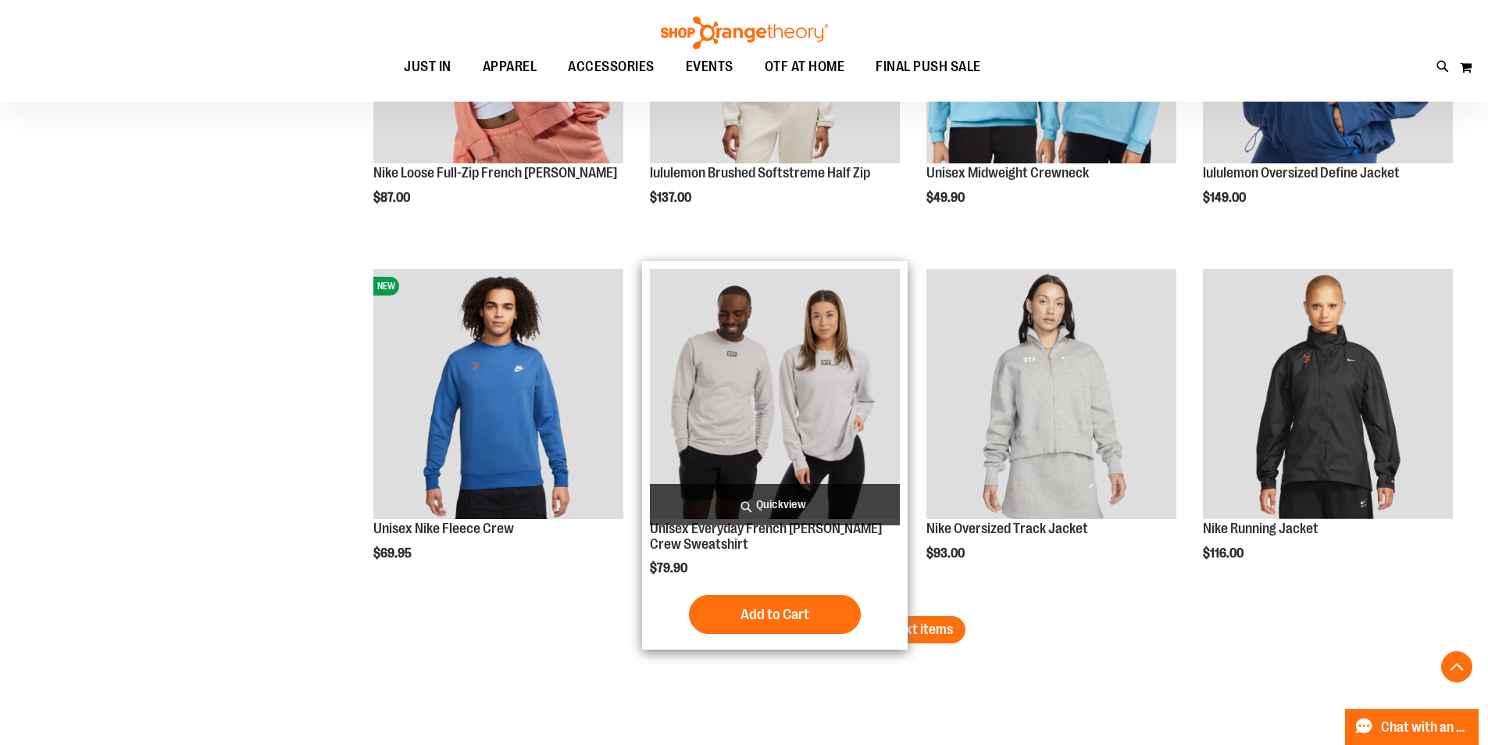
scroll to position [2968, 0]
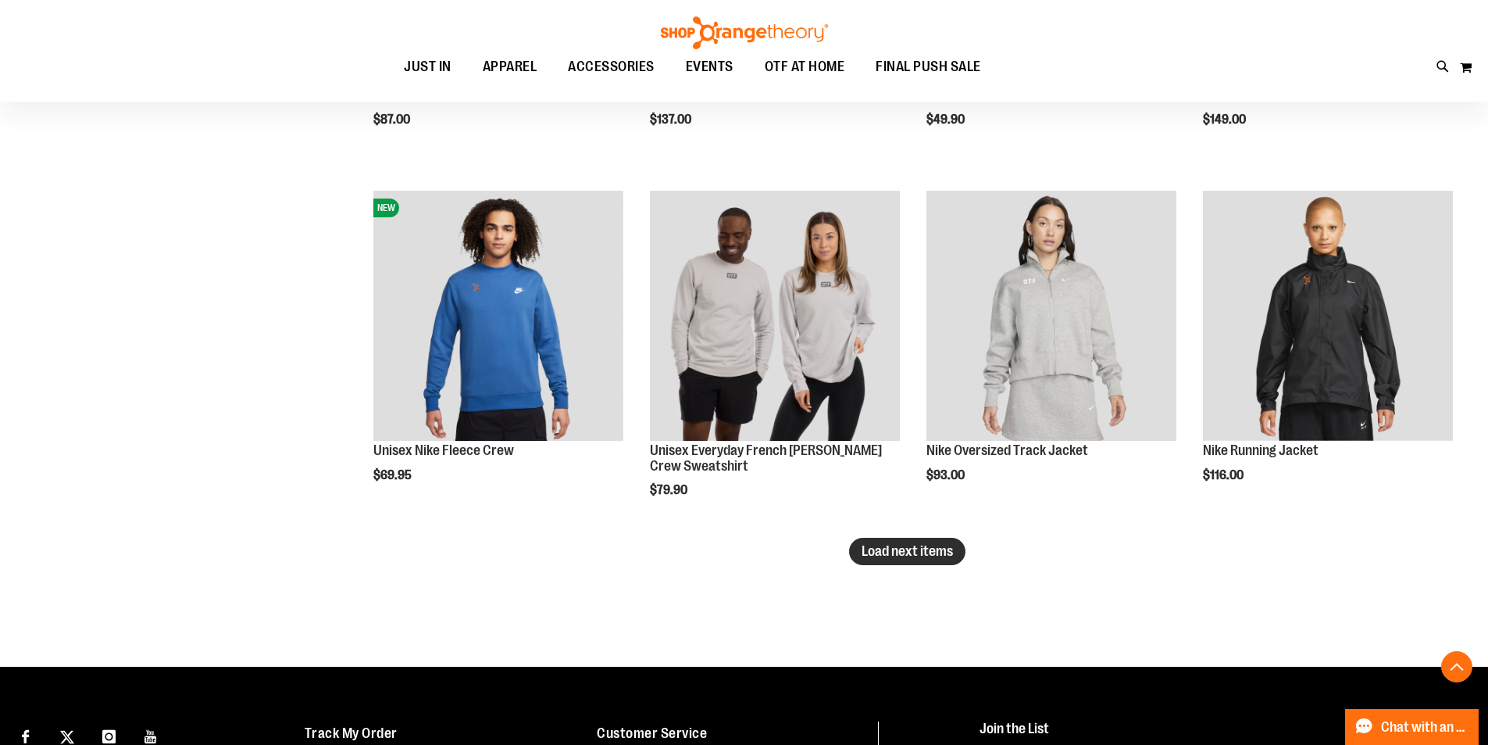
click at [953, 545] on span "Load next items" at bounding box center [907, 551] width 91 height 16
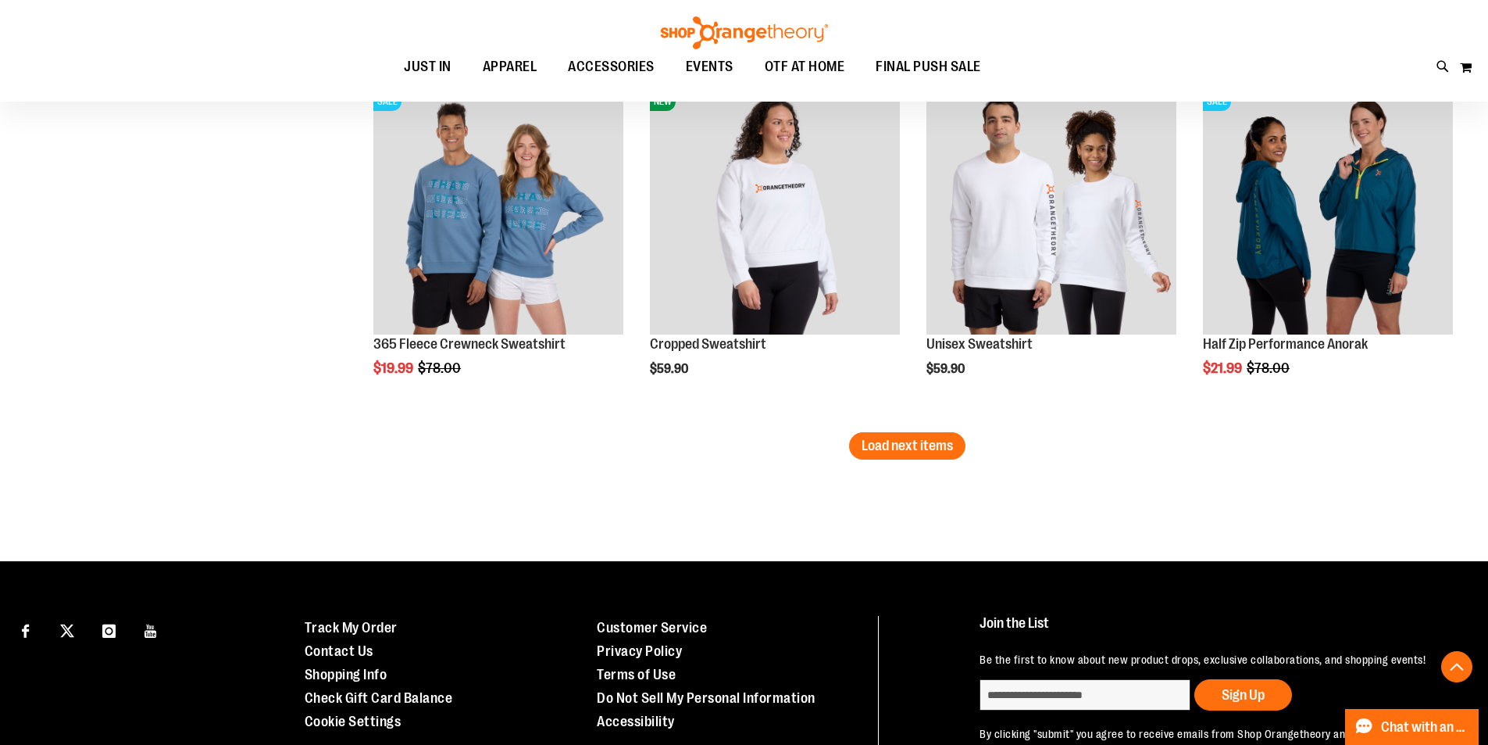
scroll to position [4140, 0]
click at [943, 449] on span "Load next items" at bounding box center [907, 445] width 91 height 16
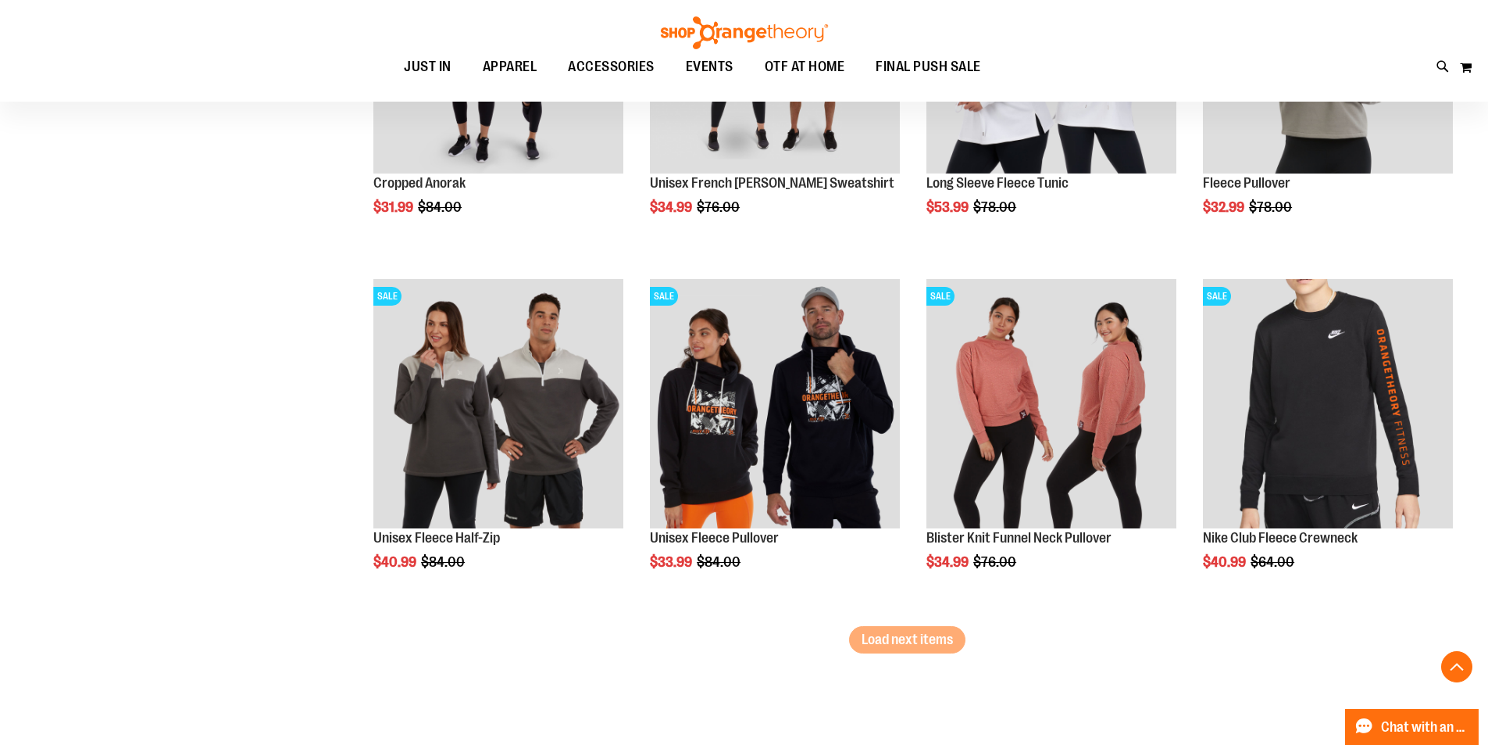
scroll to position [5078, 0]
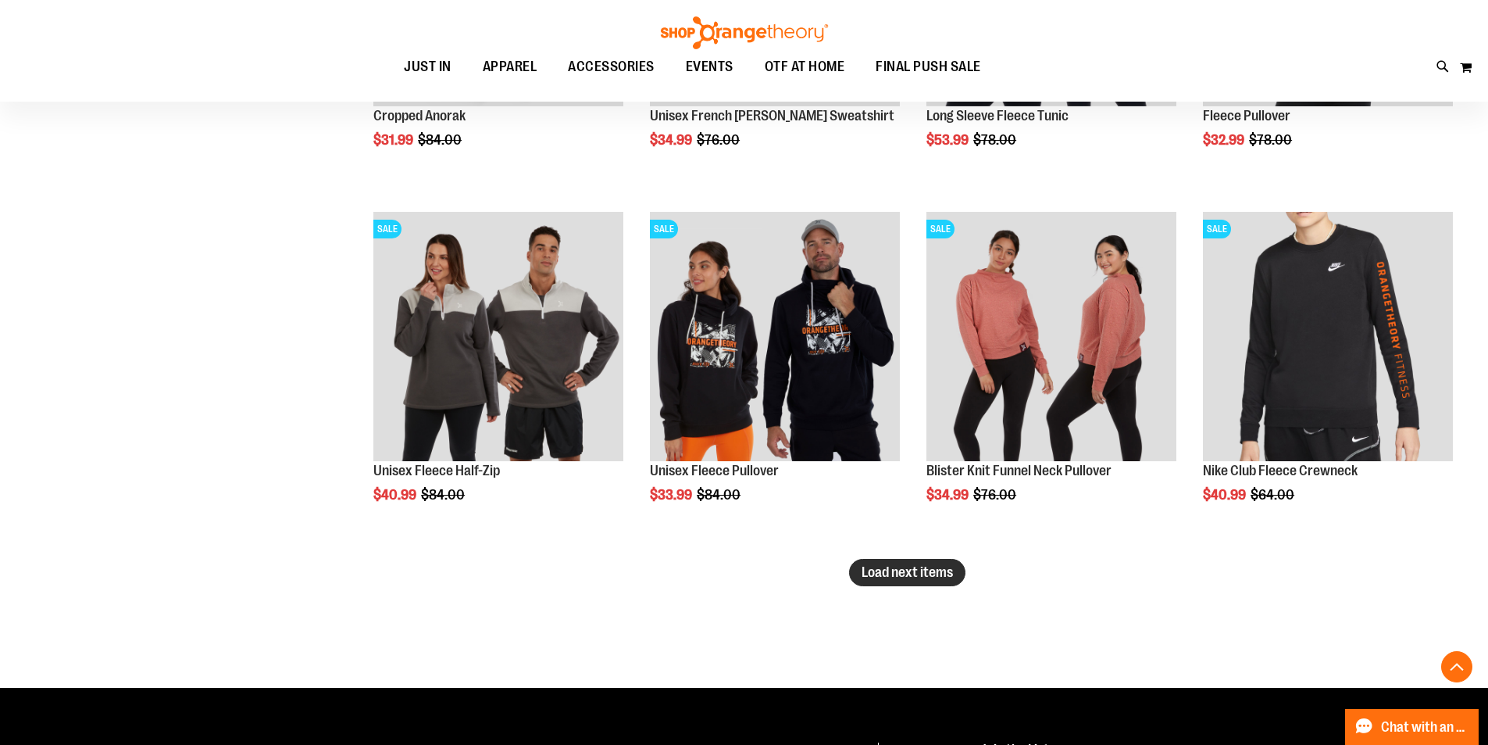
click at [960, 575] on button "Load next items" at bounding box center [907, 572] width 116 height 27
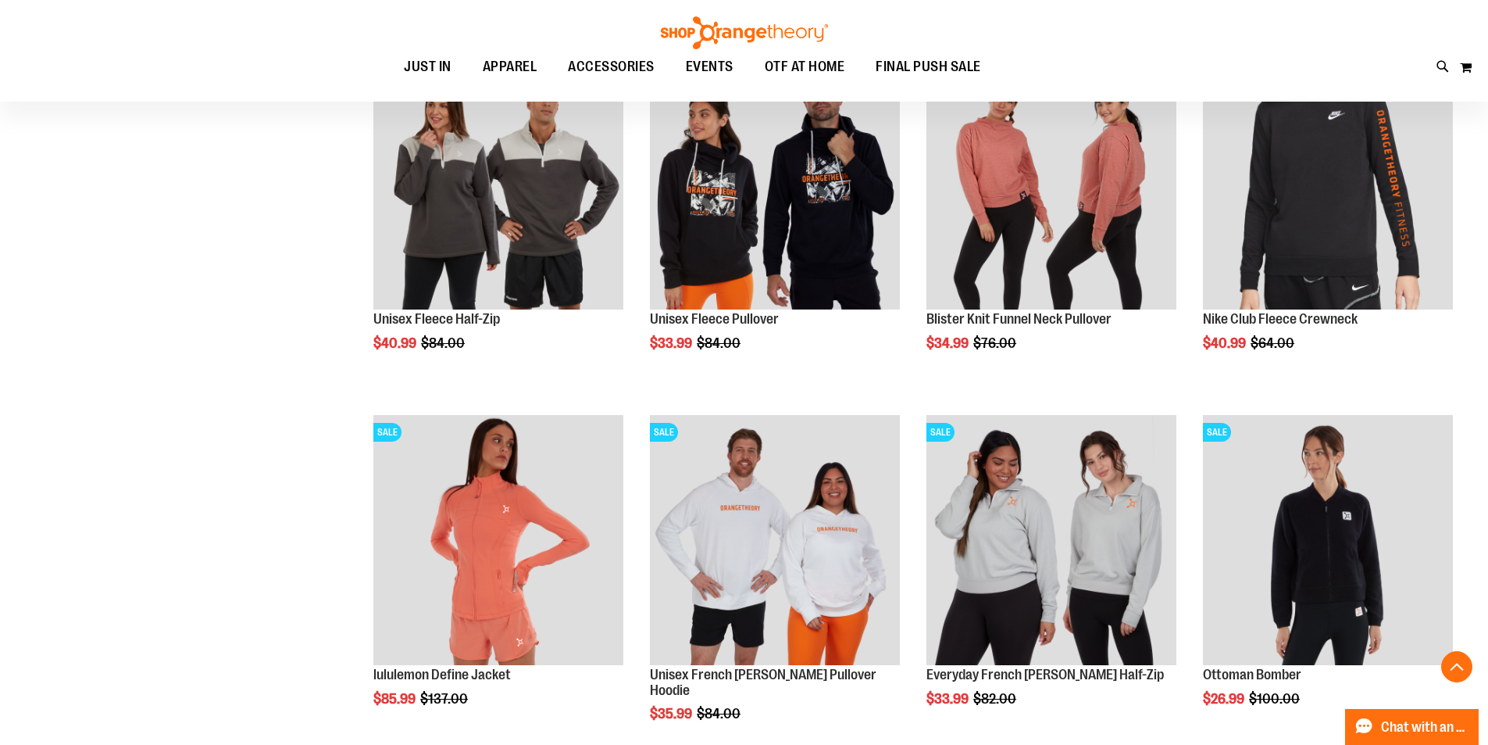
scroll to position [4917, 0]
